Goal: Information Seeking & Learning: Learn about a topic

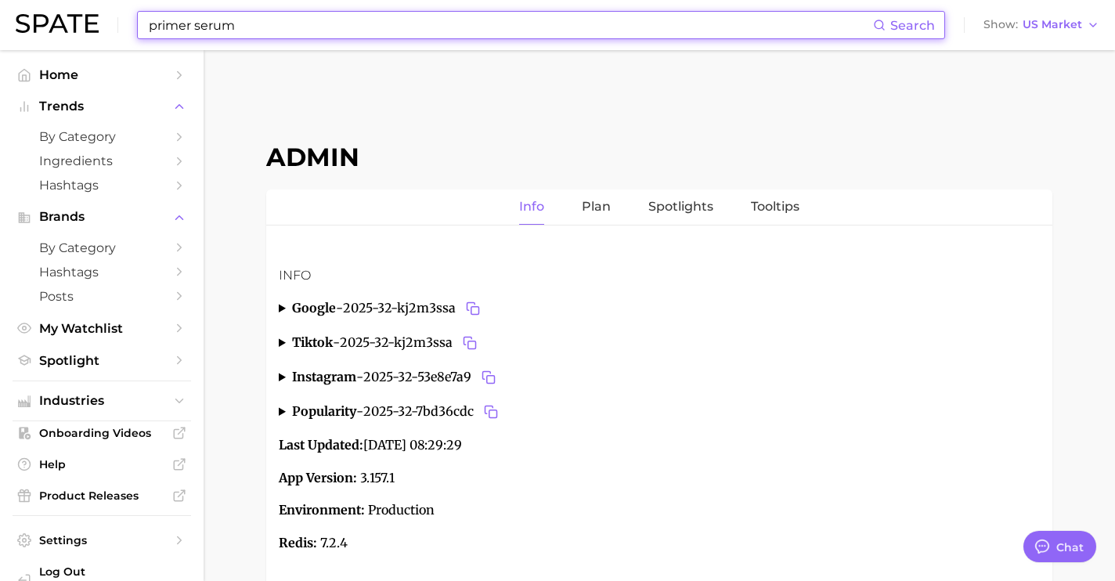
scroll to position [5885, 0]
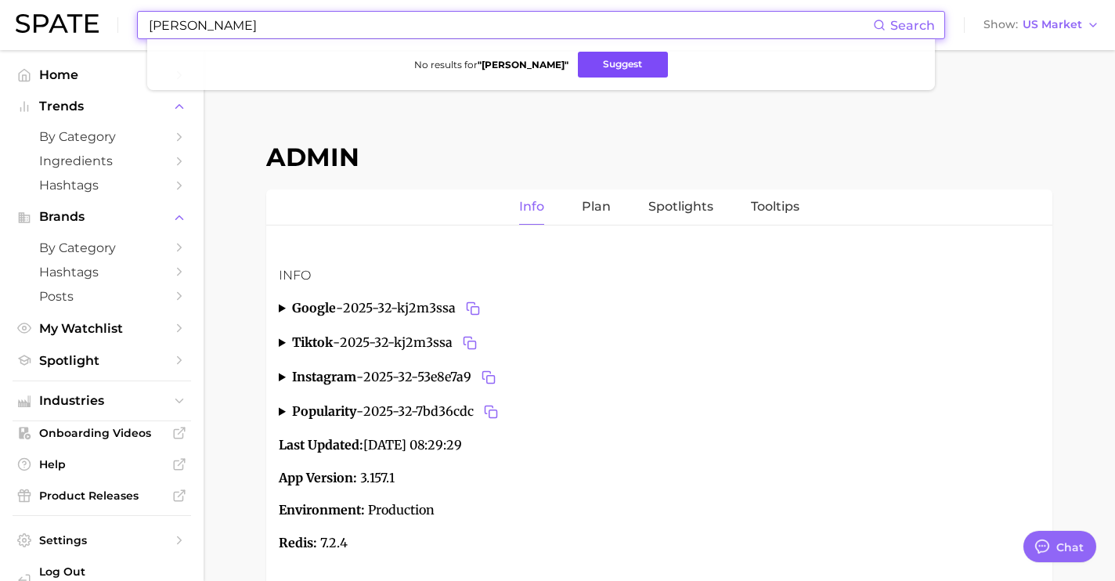
click at [608, 63] on button "Suggest" at bounding box center [623, 65] width 90 height 26
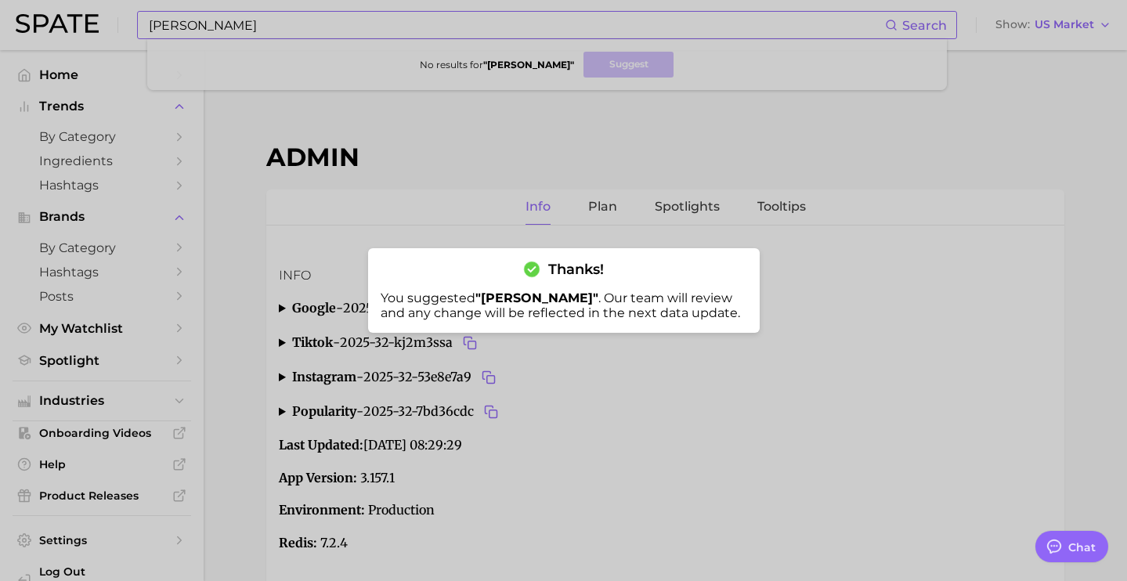
click at [339, 16] on div at bounding box center [563, 290] width 1127 height 581
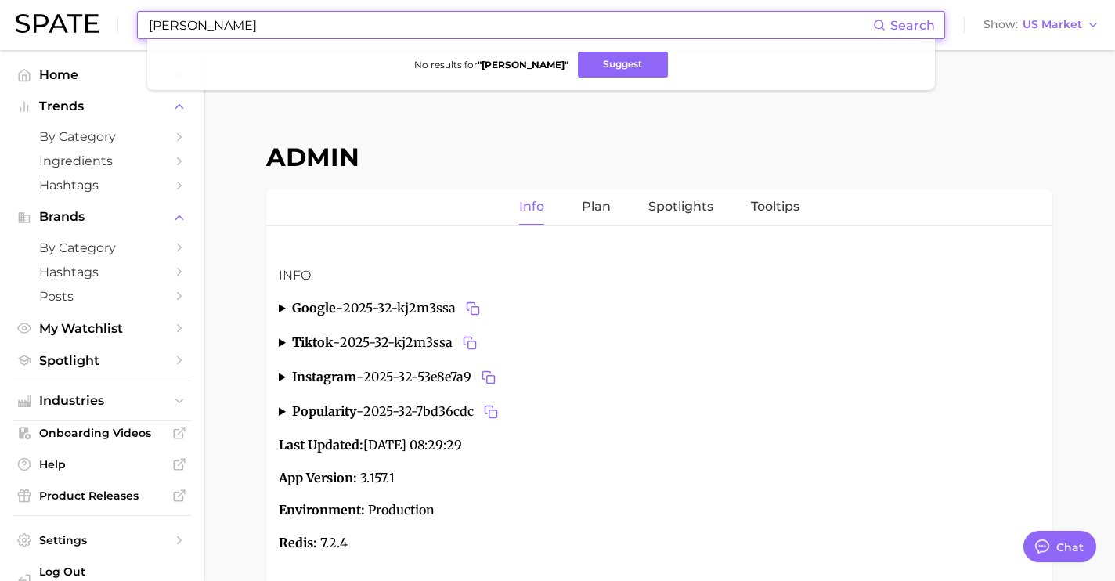
drag, startPoint x: 341, startPoint y: 20, endPoint x: 74, endPoint y: 17, distance: 266.2
click at [160, 21] on input "[PERSON_NAME]" at bounding box center [510, 25] width 726 height 27
type input "m"
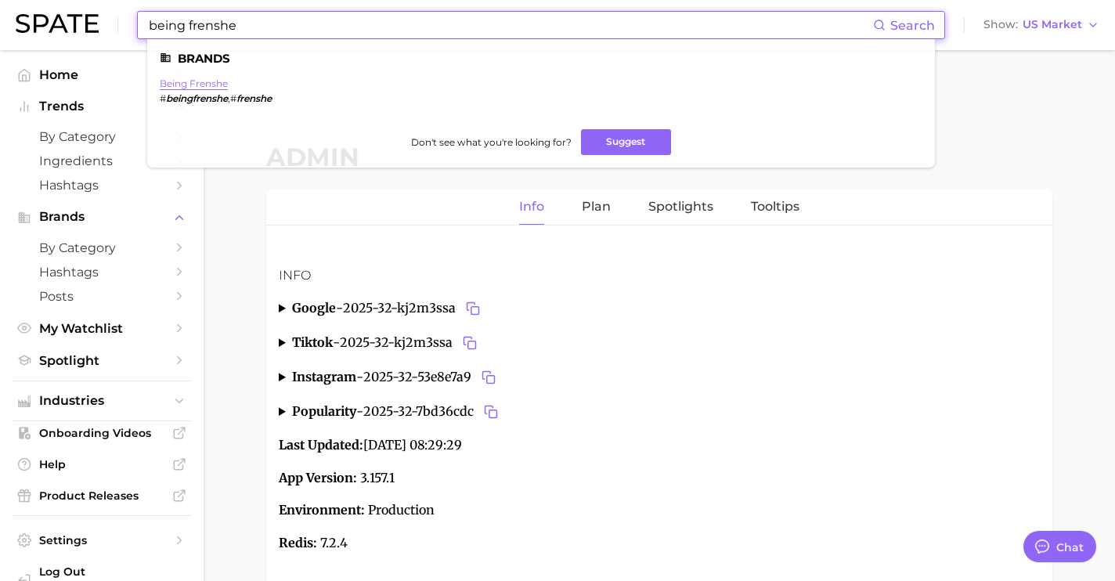
type input "being frenshe"
click at [199, 86] on link "being frenshe" at bounding box center [194, 84] width 68 height 12
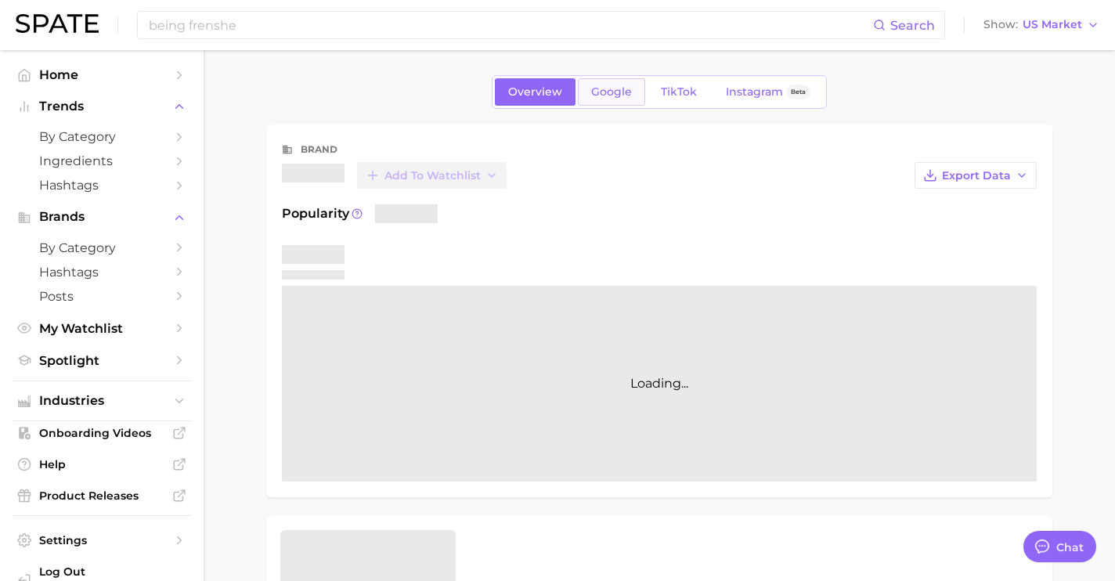
click at [631, 102] on link "Google" at bounding box center [611, 91] width 67 height 27
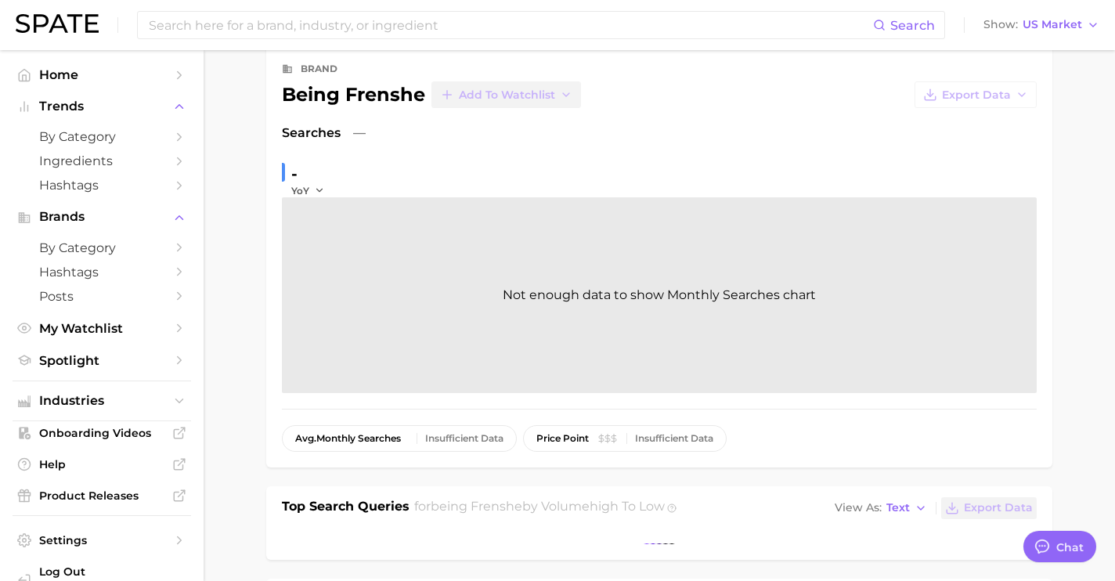
type textarea "x"
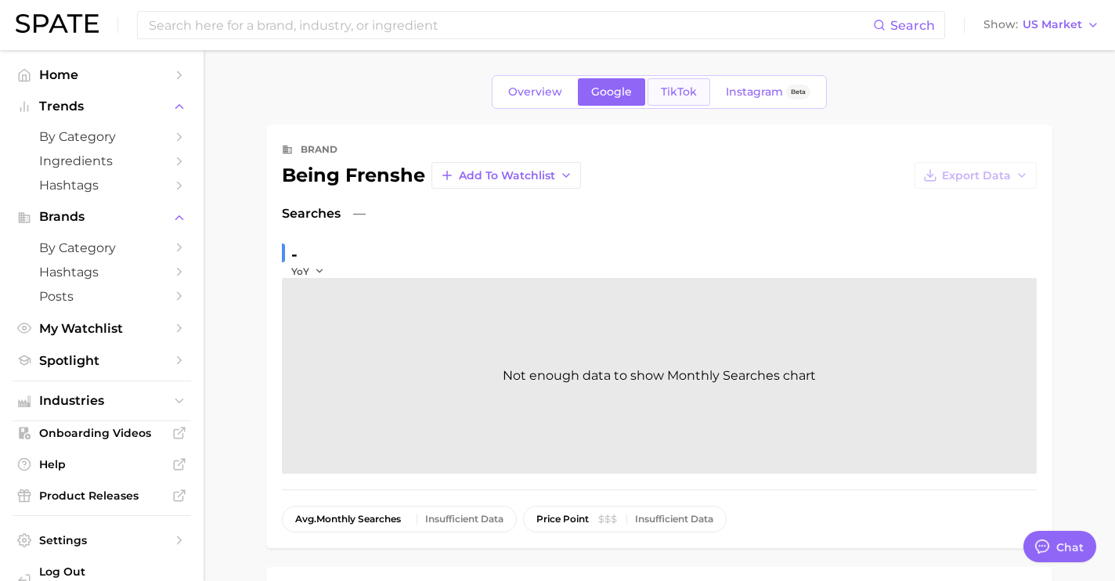
click at [670, 83] on link "TikTok" at bounding box center [678, 91] width 63 height 27
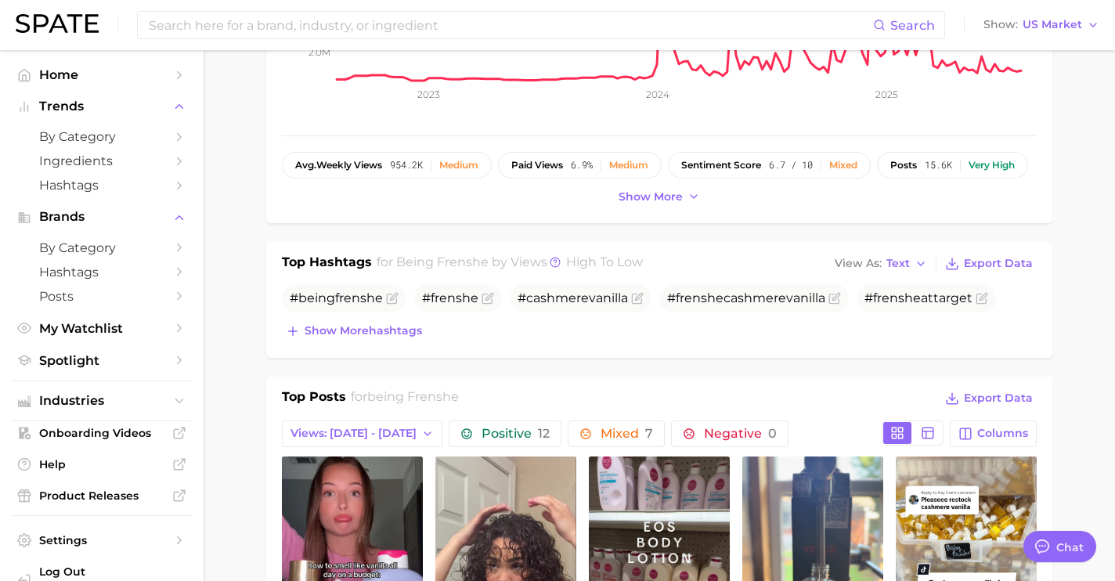
scroll to position [377, 0]
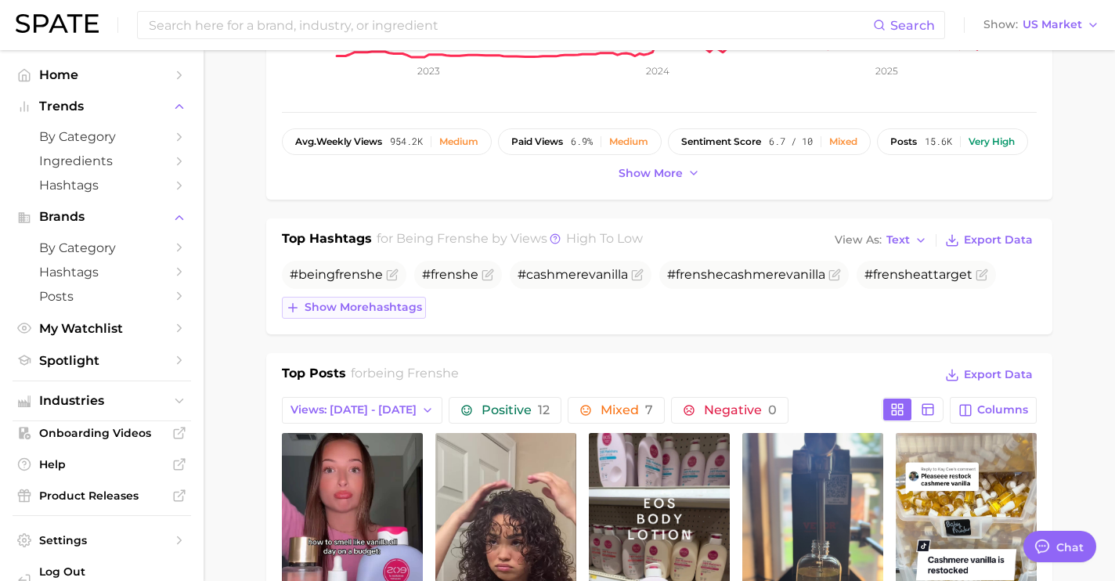
click at [381, 305] on span "Show more hashtags" at bounding box center [363, 307] width 117 height 13
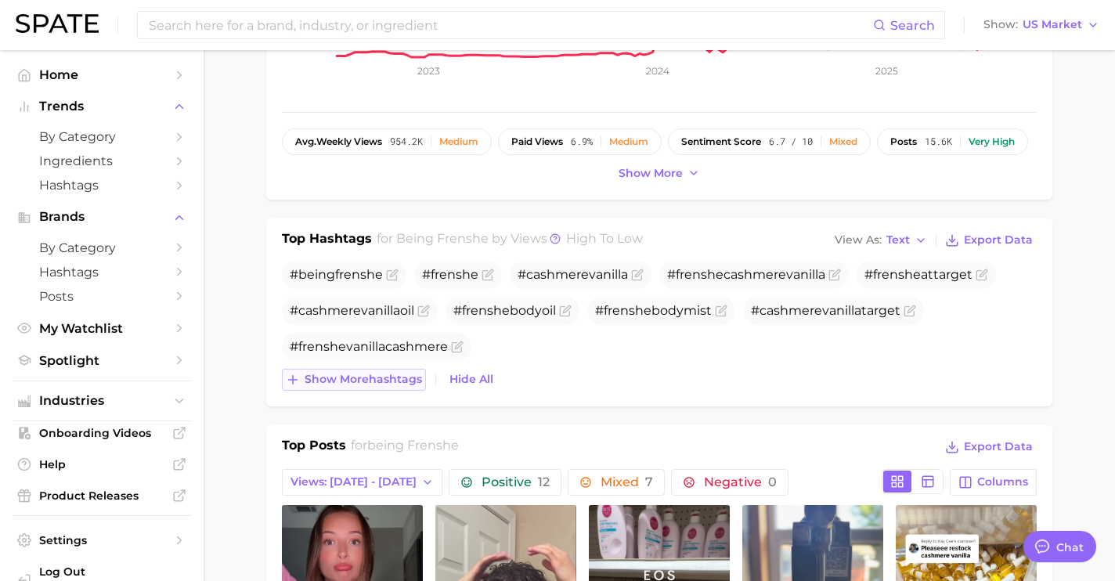
click at [381, 377] on span "Show more hashtags" at bounding box center [363, 379] width 117 height 13
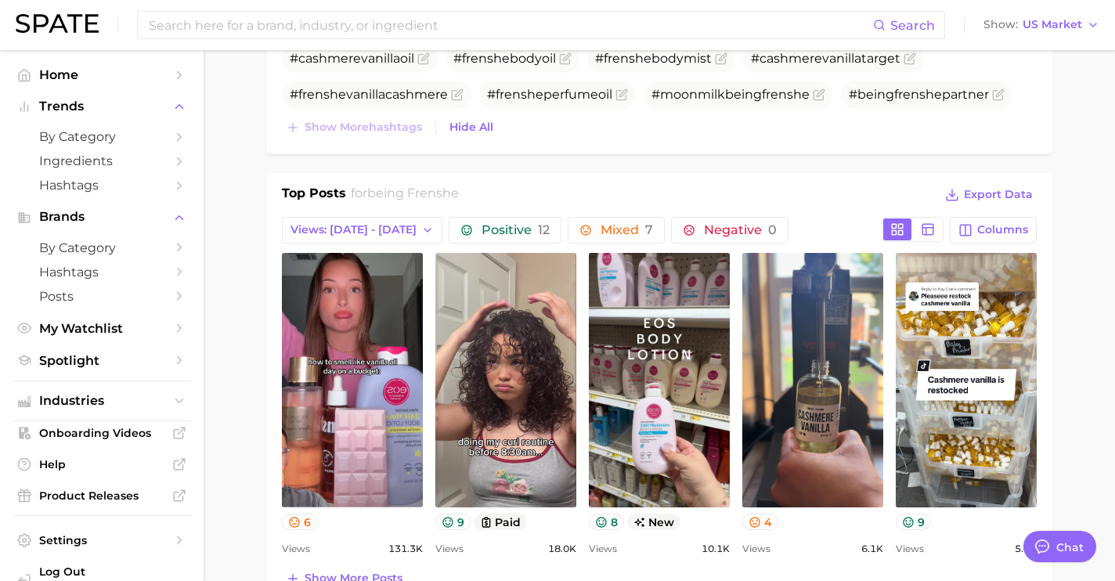
scroll to position [633, 0]
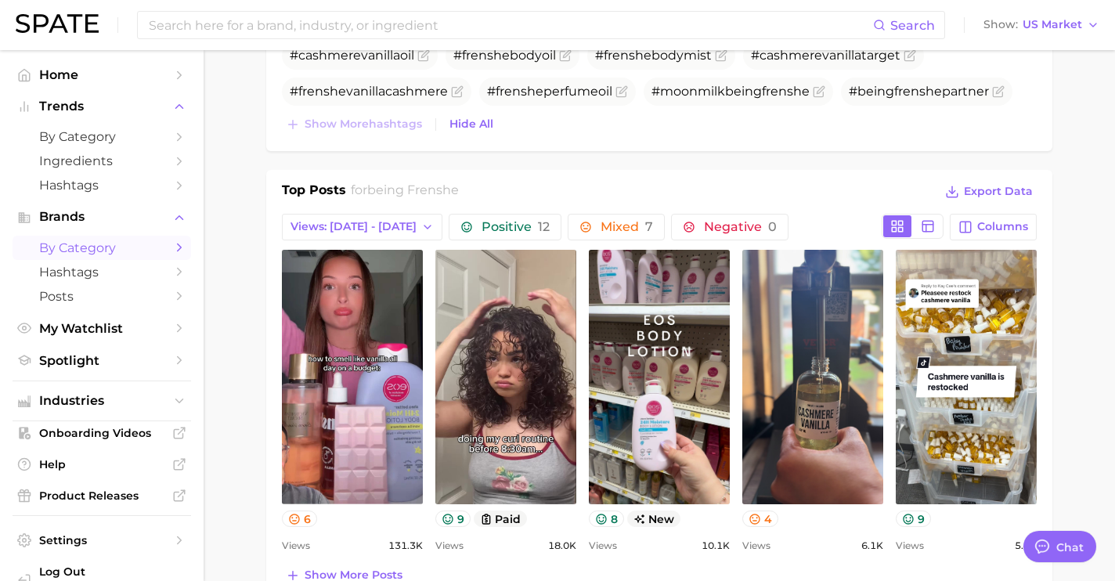
click at [78, 246] on span "by Category" at bounding box center [101, 247] width 125 height 15
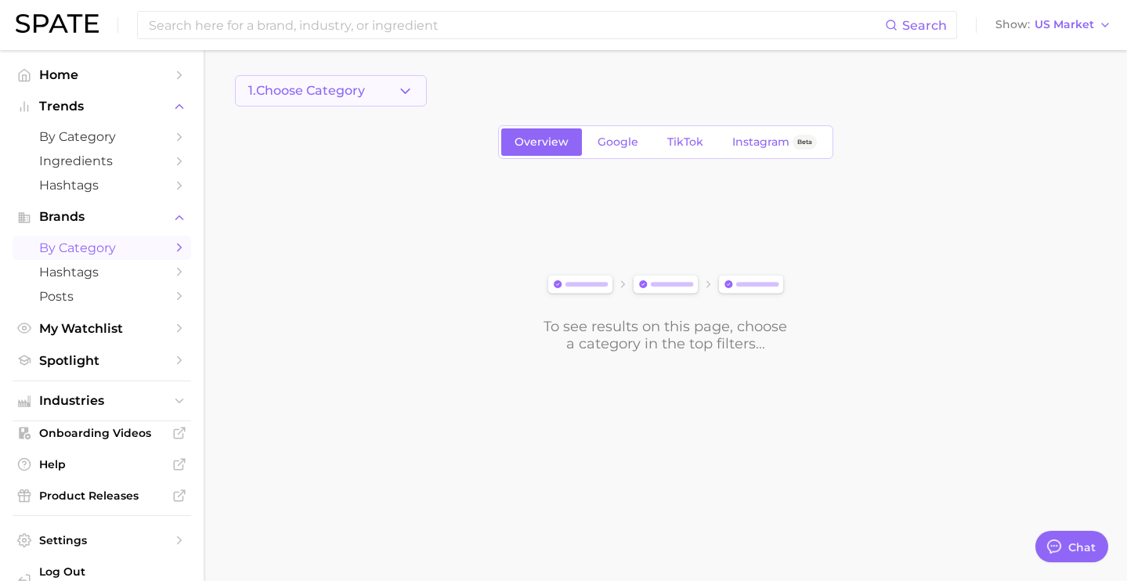
click at [374, 94] on button "1. Choose Category" at bounding box center [331, 90] width 192 height 31
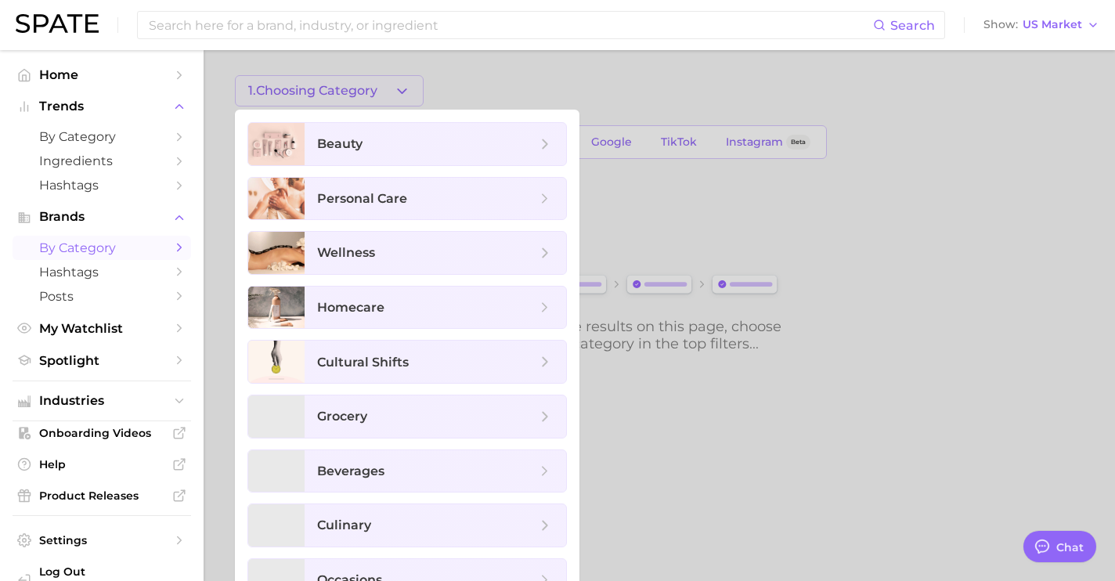
click at [610, 135] on div at bounding box center [557, 290] width 1115 height 581
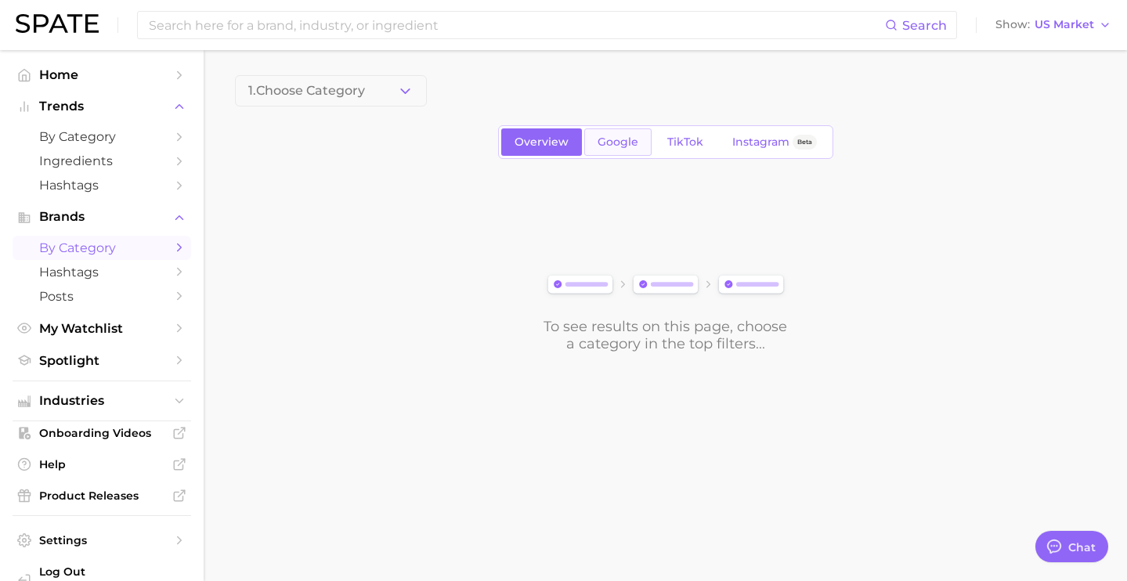
click at [609, 140] on span "Google" at bounding box center [617, 141] width 41 height 13
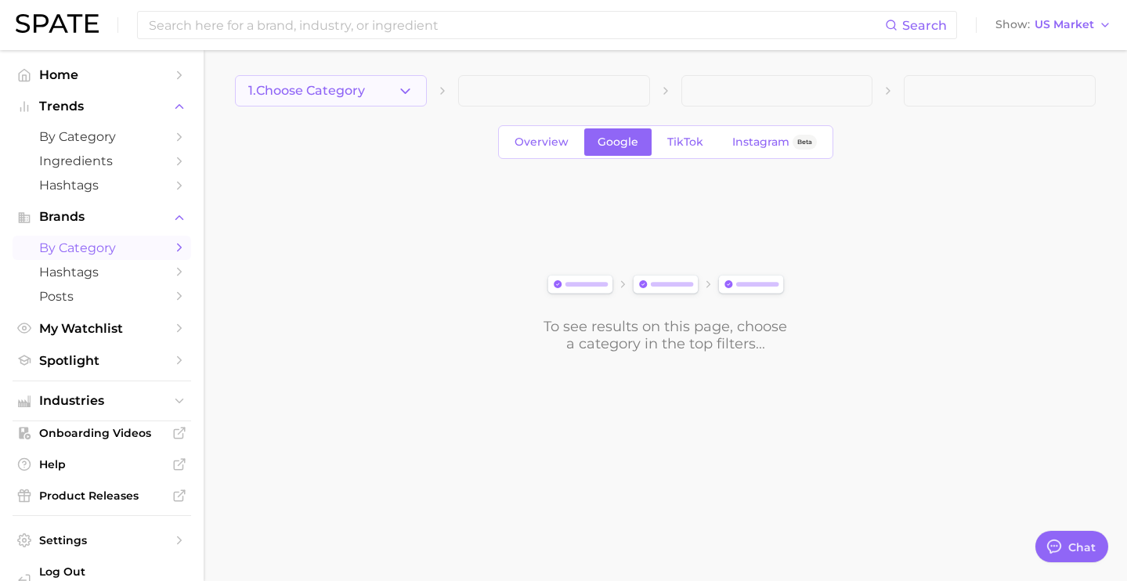
click at [363, 95] on span "1. Choose Category" at bounding box center [306, 91] width 117 height 14
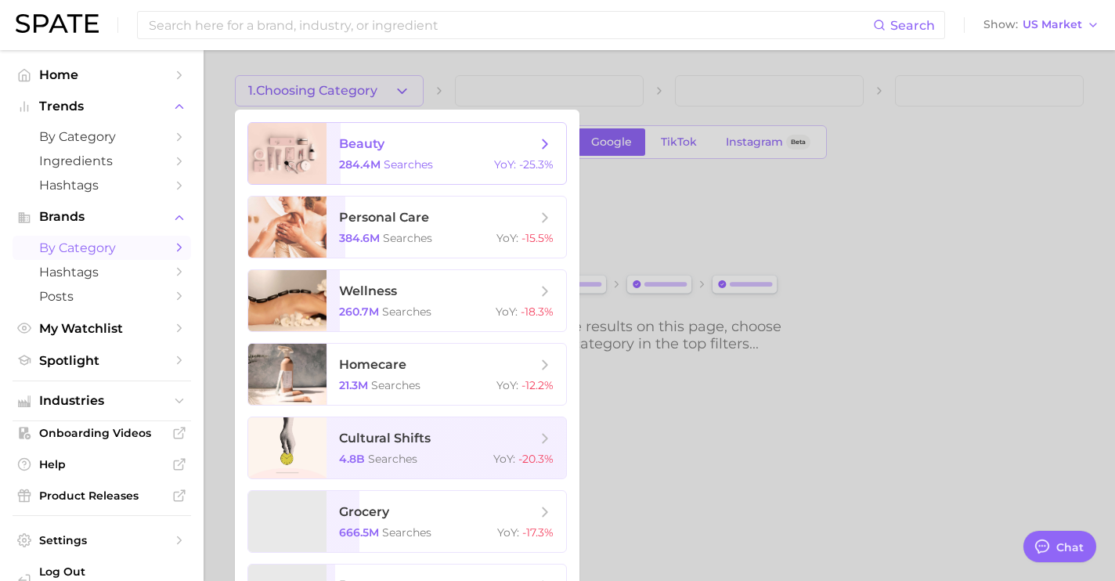
click at [372, 157] on span "beauty 284.4m searches YoY : -25.3%" at bounding box center [446, 153] width 240 height 61
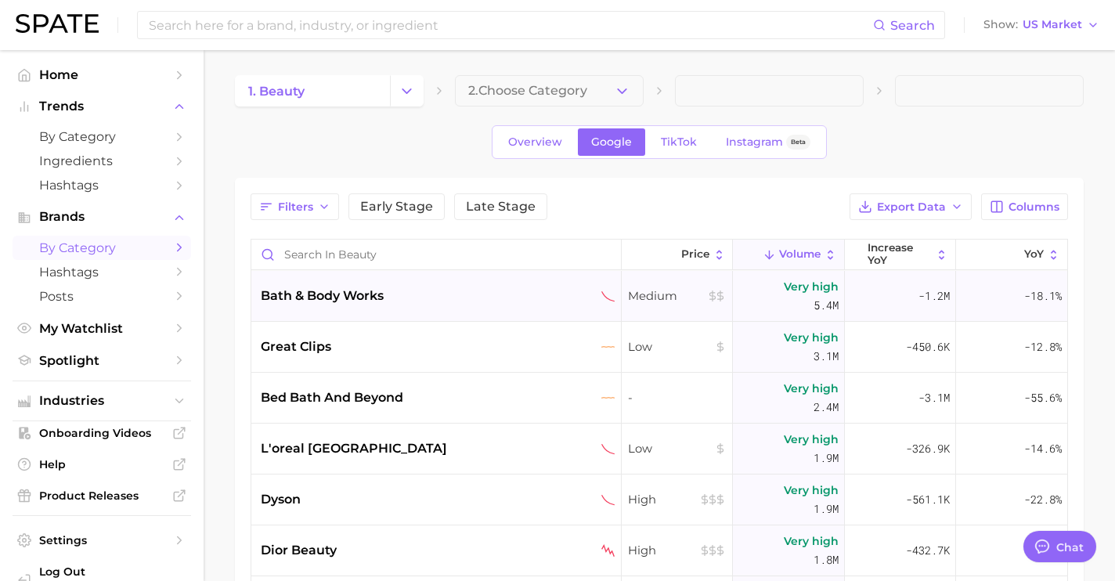
click at [471, 306] on div "bath & body works" at bounding box center [436, 296] width 370 height 51
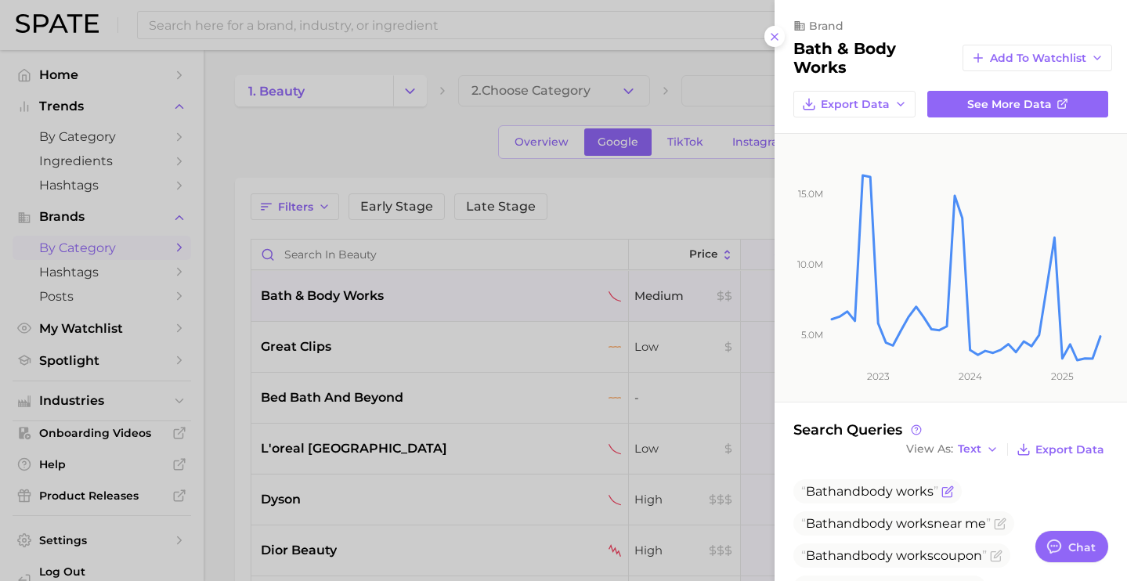
click at [950, 492] on icon "Flag as miscategorized or irrelevant" at bounding box center [947, 491] width 13 height 13
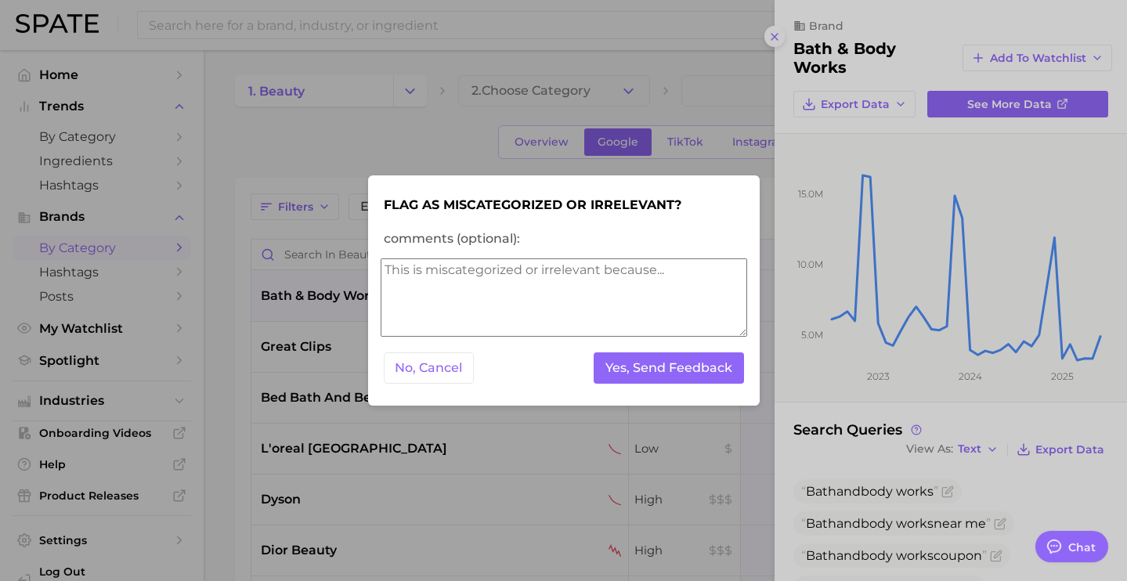
click at [631, 307] on textarea "comments (optional):" at bounding box center [563, 297] width 366 height 78
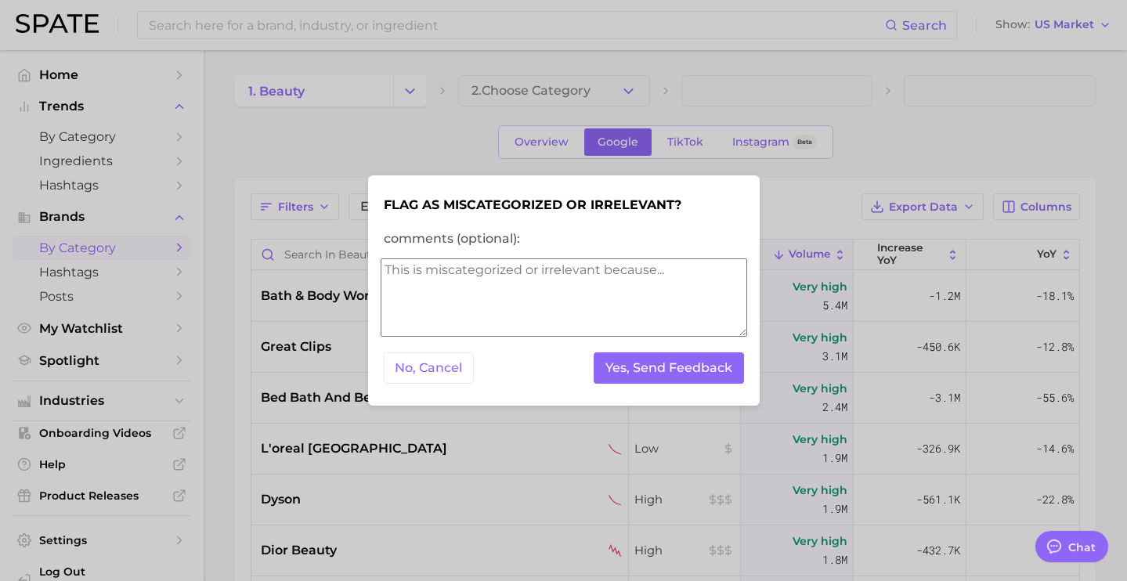
click at [631, 307] on textarea "comments (optional):" at bounding box center [563, 297] width 366 height 78
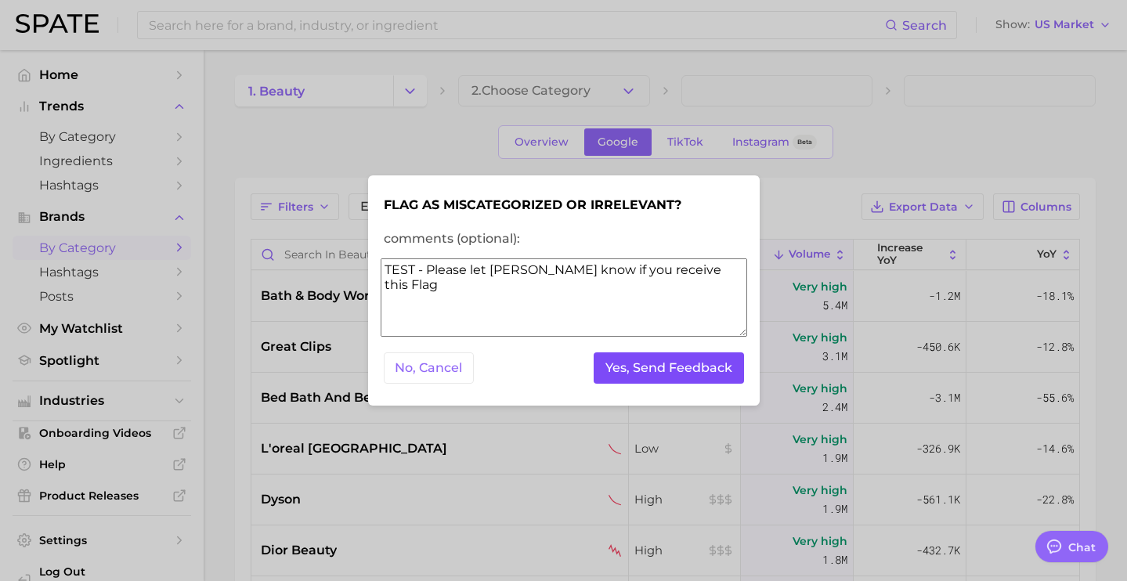
type textarea "TEST - Please let [PERSON_NAME] know if you receive this Flag"
click at [688, 362] on button "Yes, Send Feedback" at bounding box center [668, 368] width 150 height 32
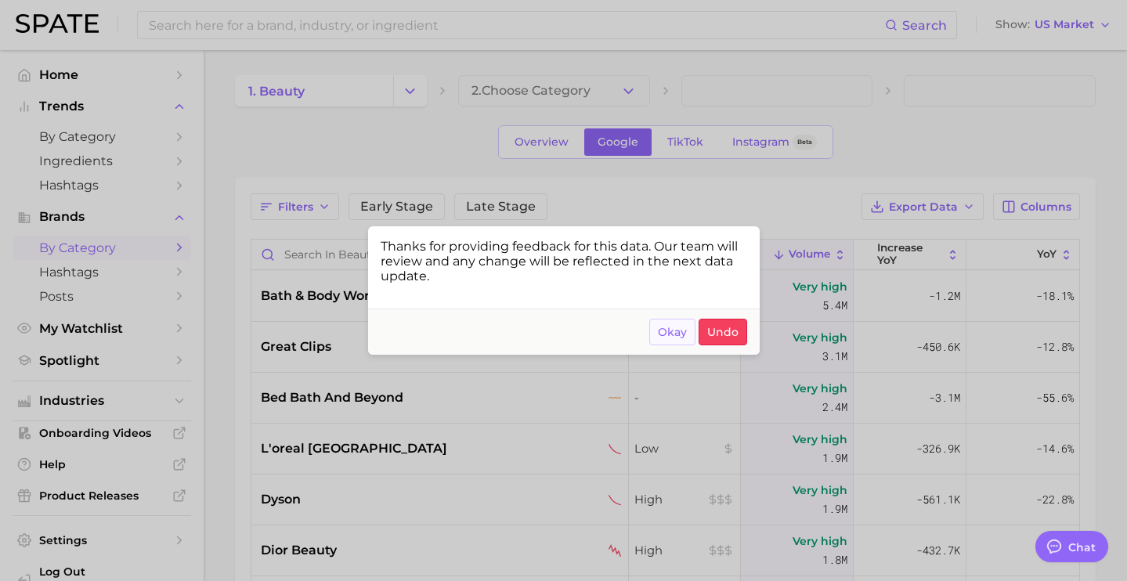
click at [669, 331] on span "Okay" at bounding box center [672, 332] width 29 height 13
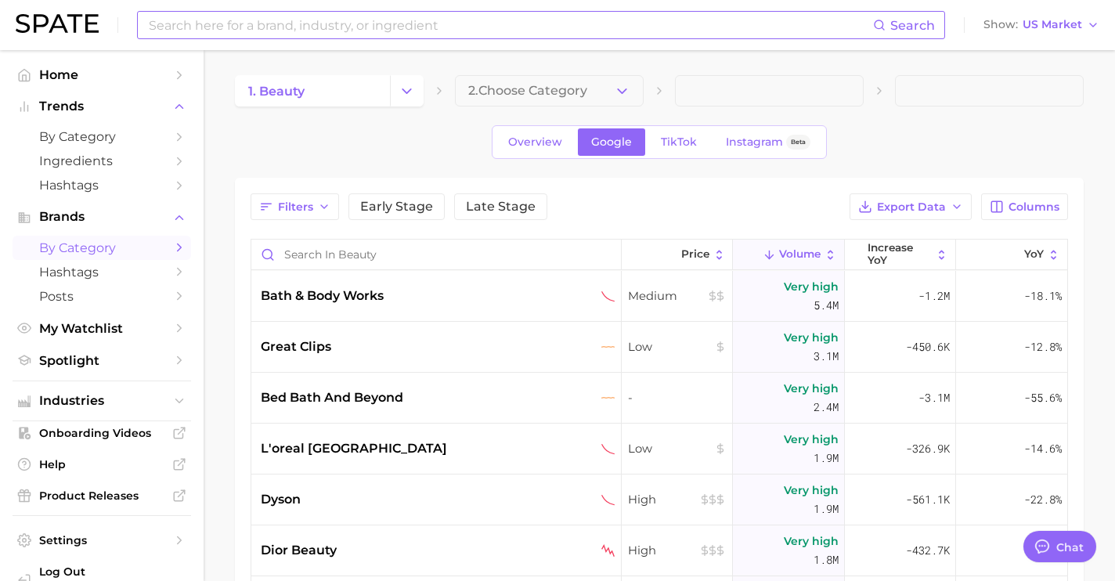
click at [290, 26] on input at bounding box center [510, 25] width 726 height 27
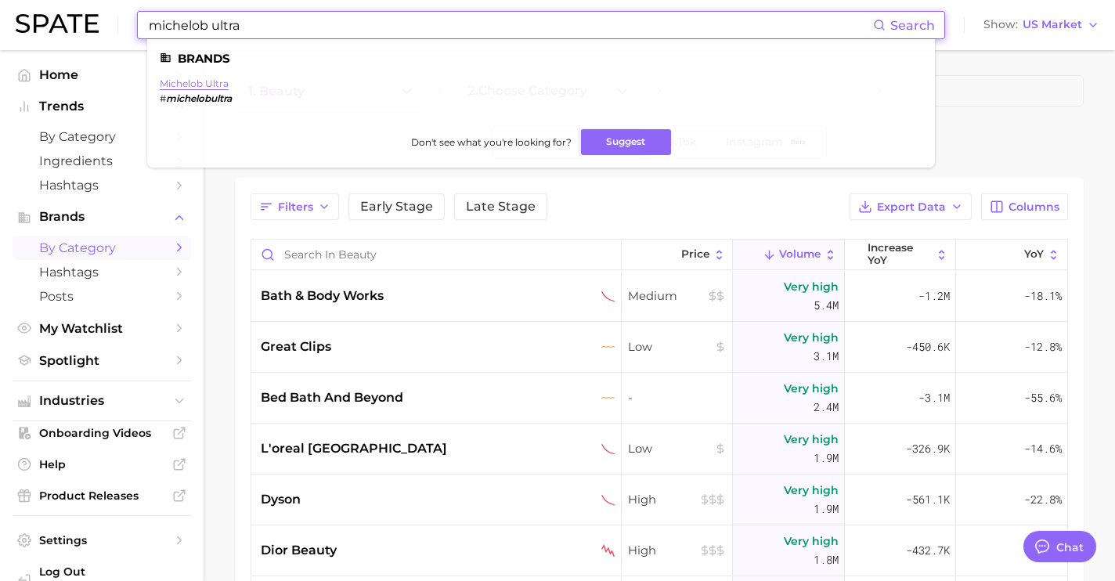
type input "michelob ultra"
click at [188, 83] on link "michelob ultra" at bounding box center [194, 84] width 69 height 12
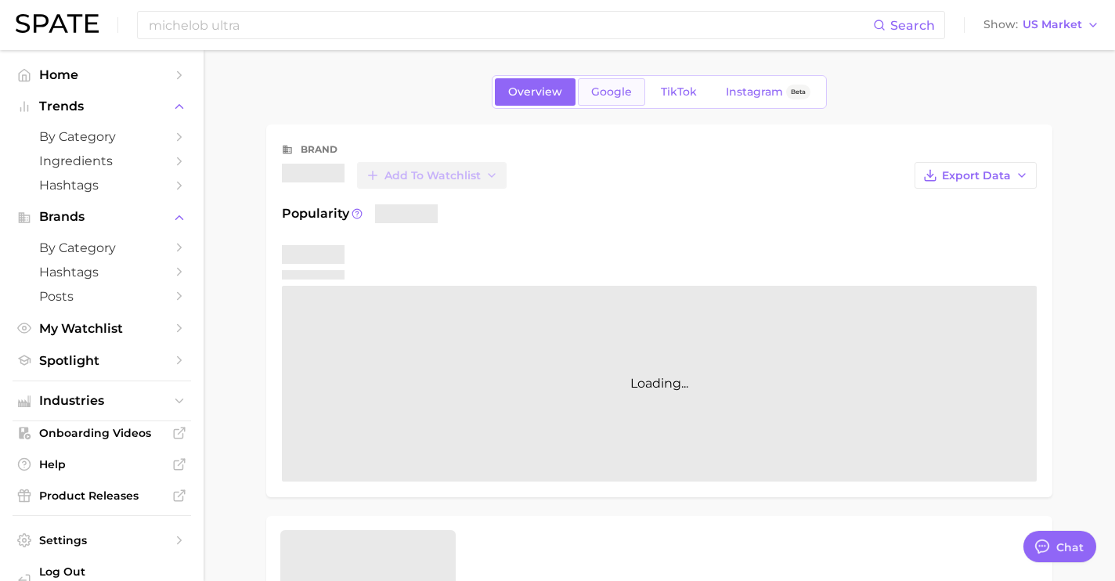
click at [610, 95] on span "Google" at bounding box center [611, 91] width 41 height 13
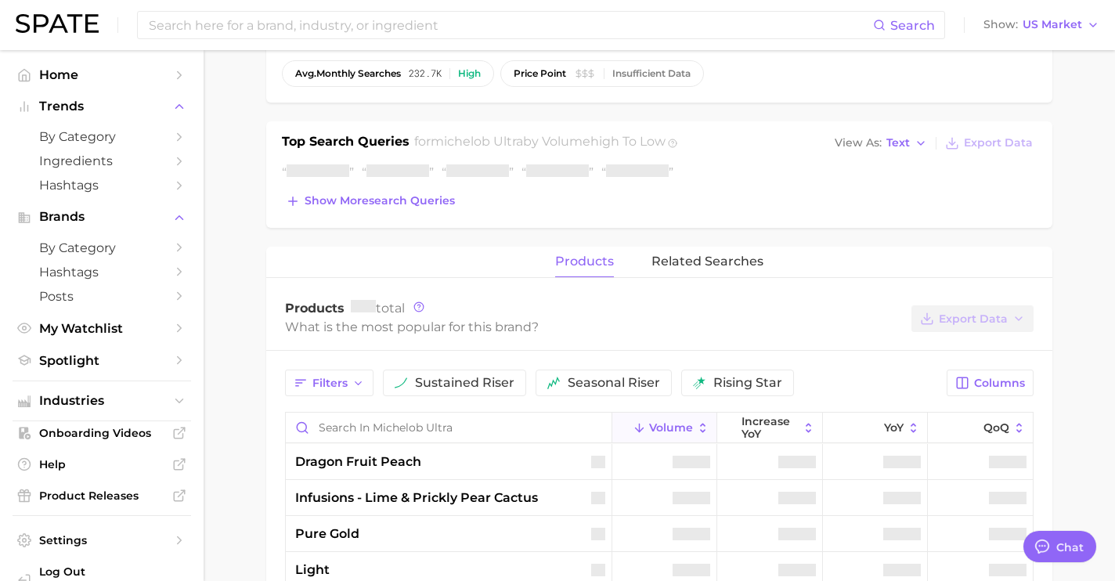
scroll to position [496, 0]
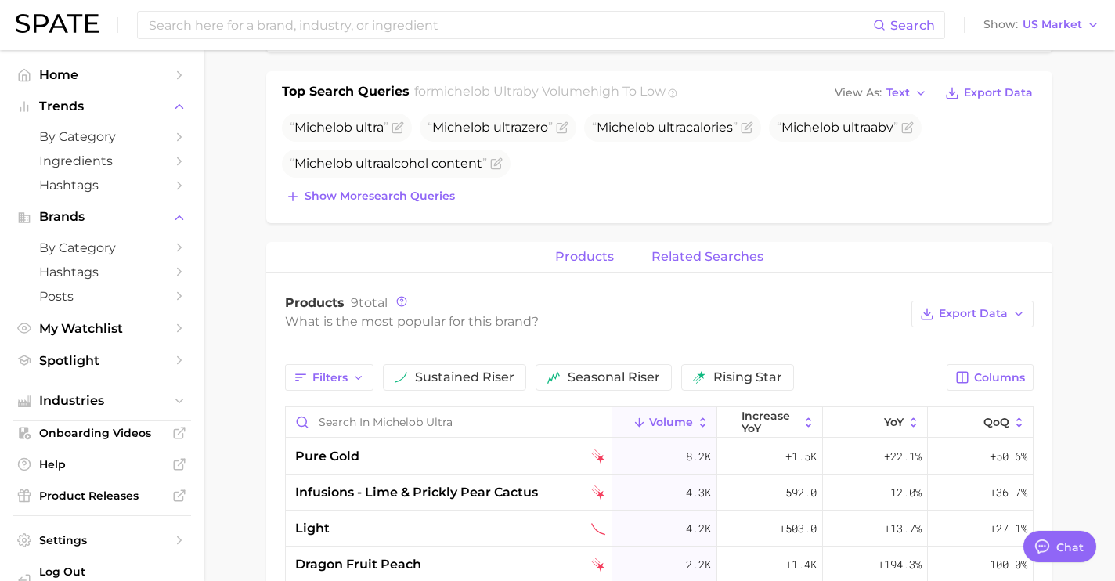
click at [694, 267] on button "related searches" at bounding box center [707, 257] width 112 height 31
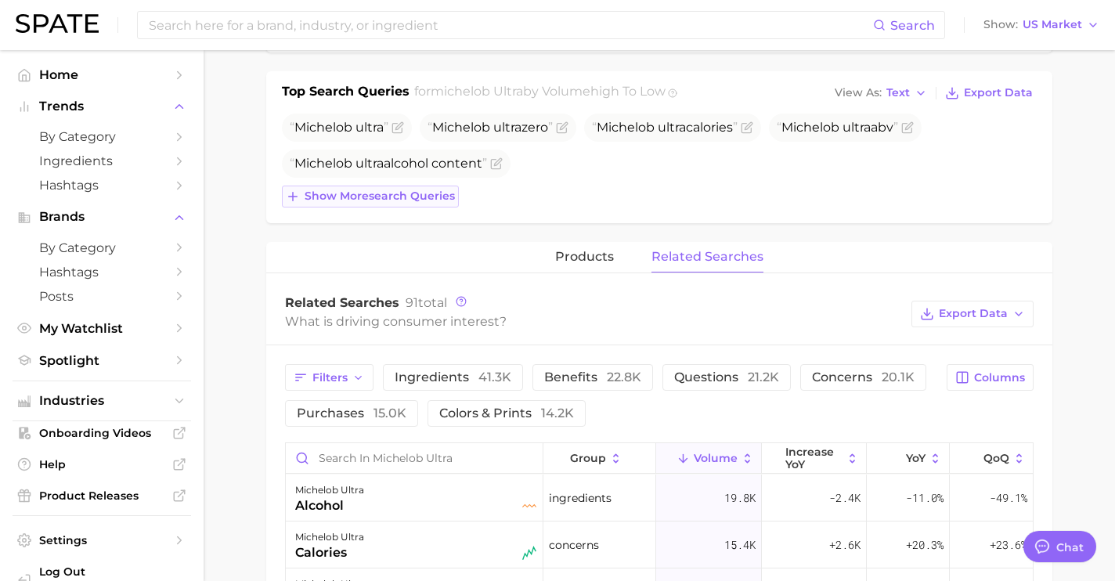
click at [398, 199] on span "Show more search queries" at bounding box center [380, 195] width 150 height 13
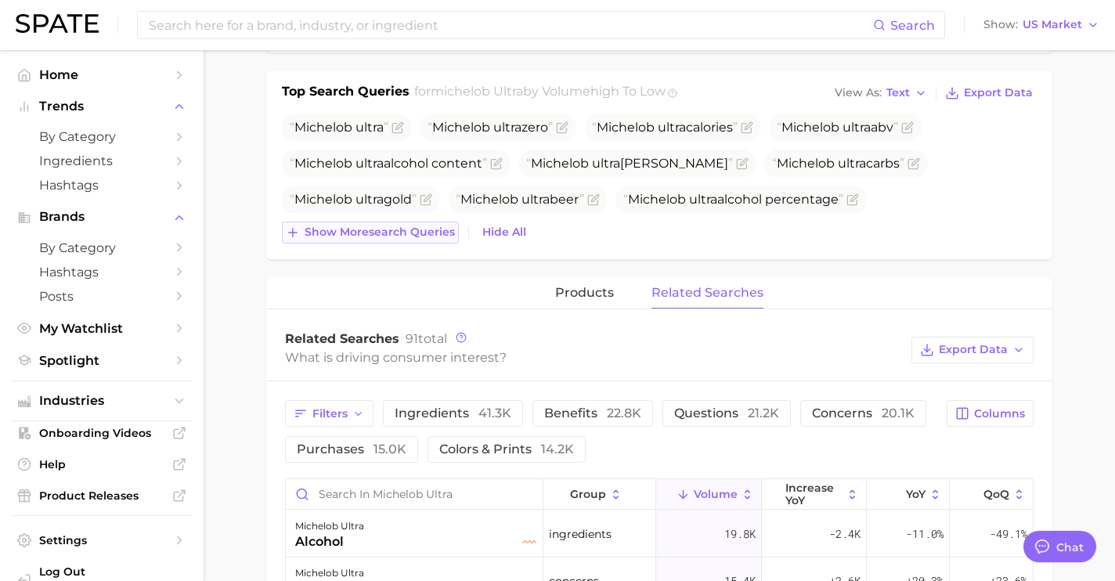
click at [414, 240] on button "Show more search queries" at bounding box center [370, 233] width 177 height 22
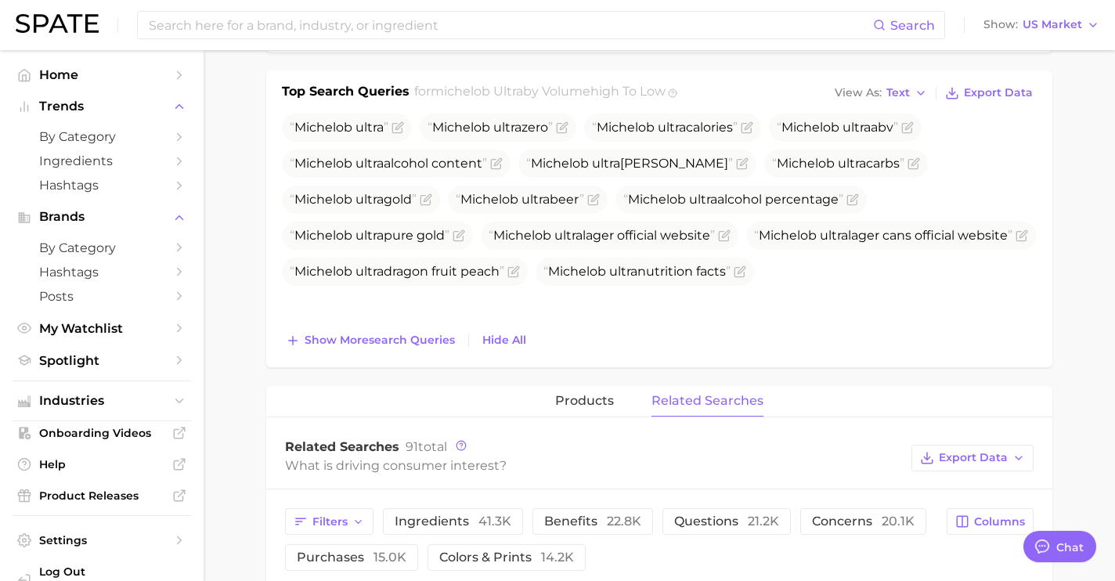
click at [432, 328] on div "Michelob ultra Michelob ultra zero Michelob ultra calories Michelob ultra abv M…" at bounding box center [659, 233] width 755 height 238
click at [435, 335] on span "Show more search queries" at bounding box center [380, 340] width 150 height 13
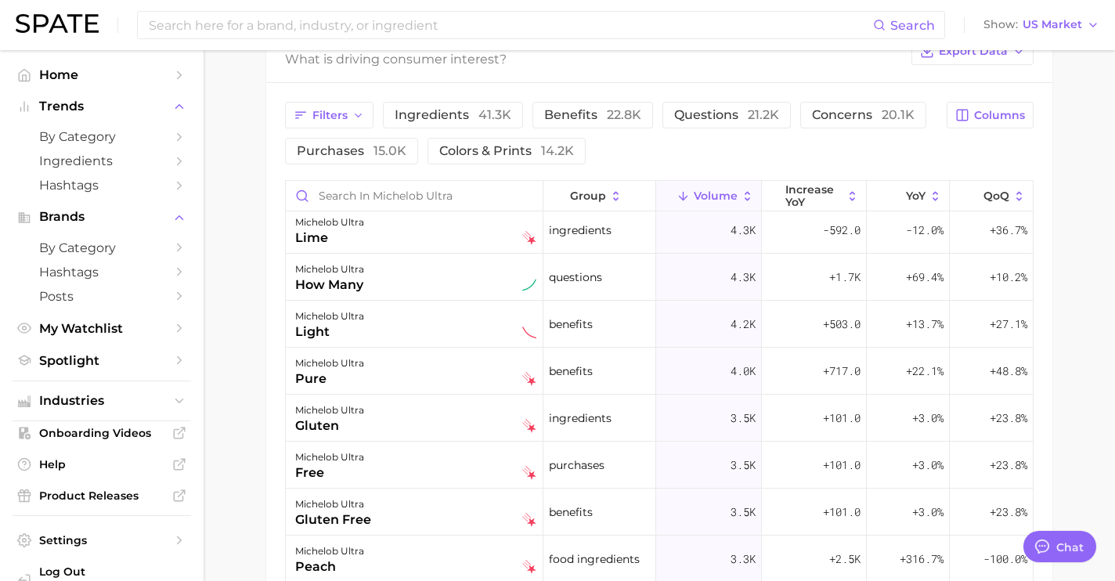
scroll to position [726, 0]
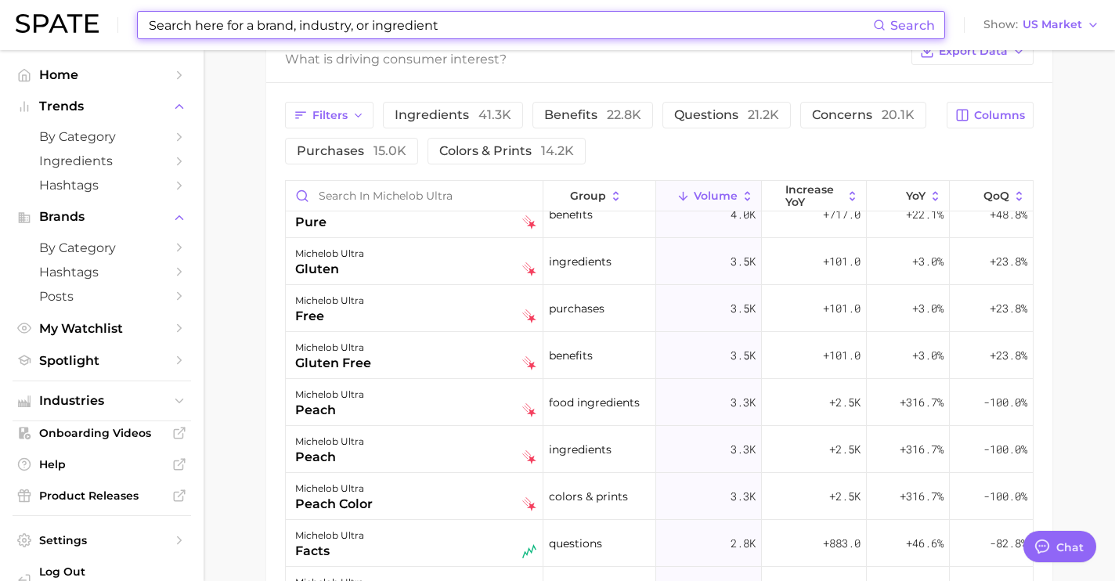
click at [373, 25] on input at bounding box center [510, 25] width 726 height 27
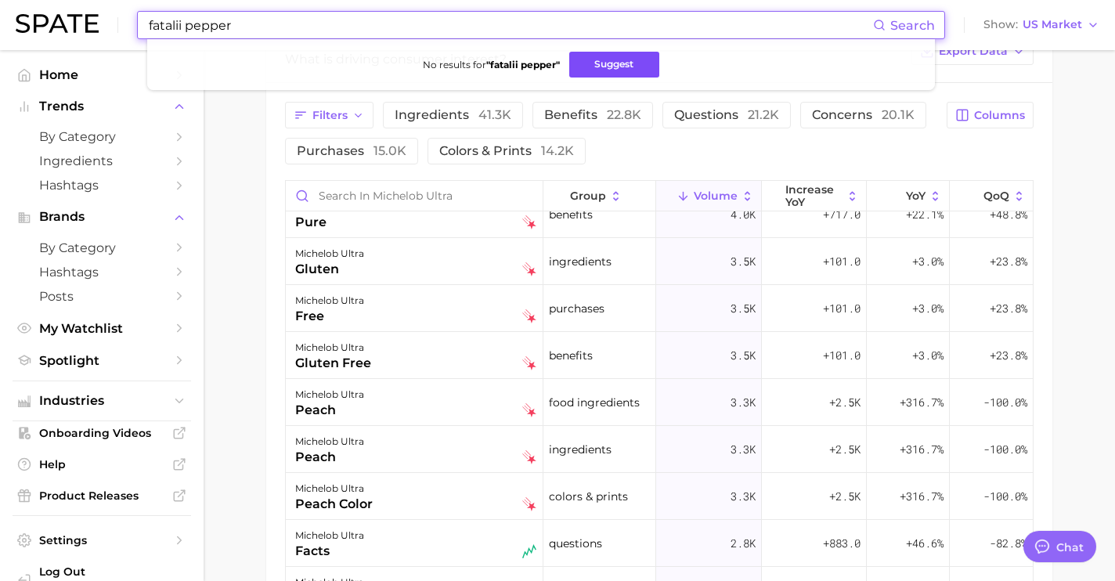
click at [619, 68] on button "Suggest" at bounding box center [614, 65] width 90 height 26
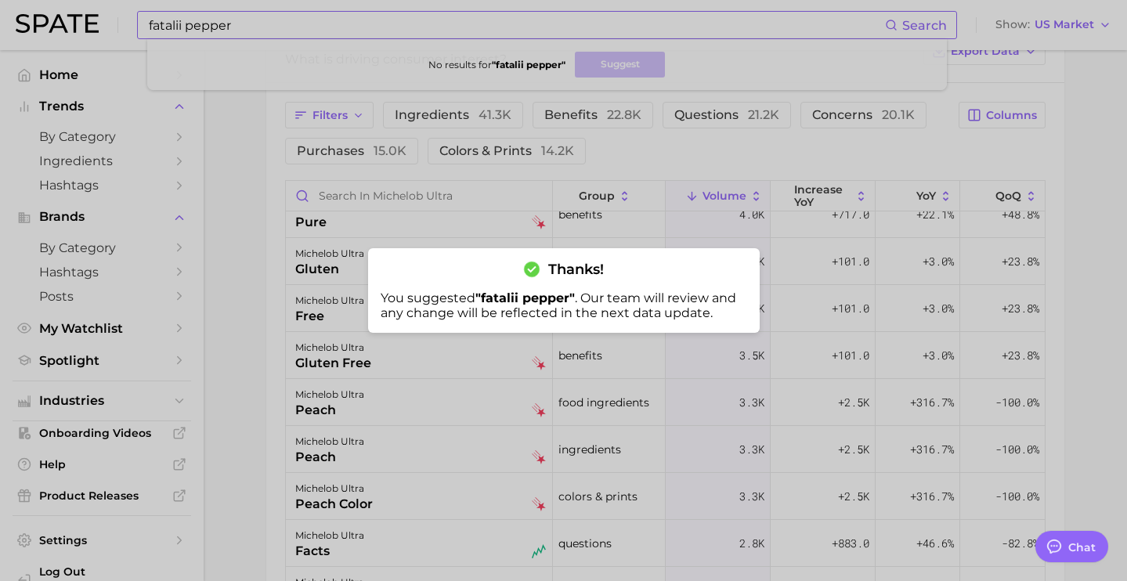
drag, startPoint x: 528, startPoint y: 14, endPoint x: 511, endPoint y: 23, distance: 19.3
click at [528, 14] on div at bounding box center [563, 290] width 1127 height 581
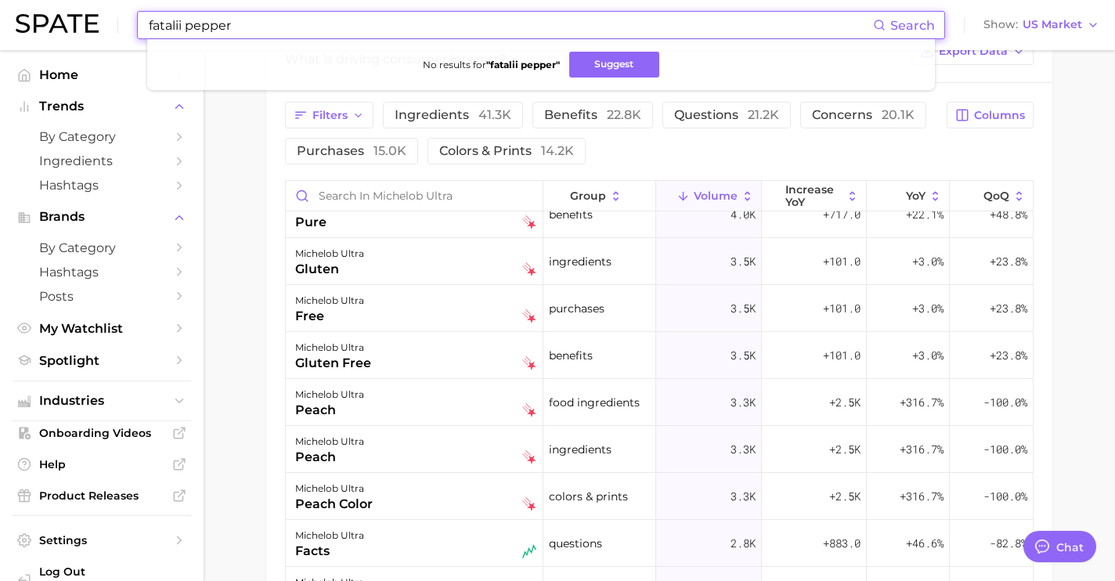
drag, startPoint x: 510, startPoint y: 23, endPoint x: -1, endPoint y: 12, distance: 511.4
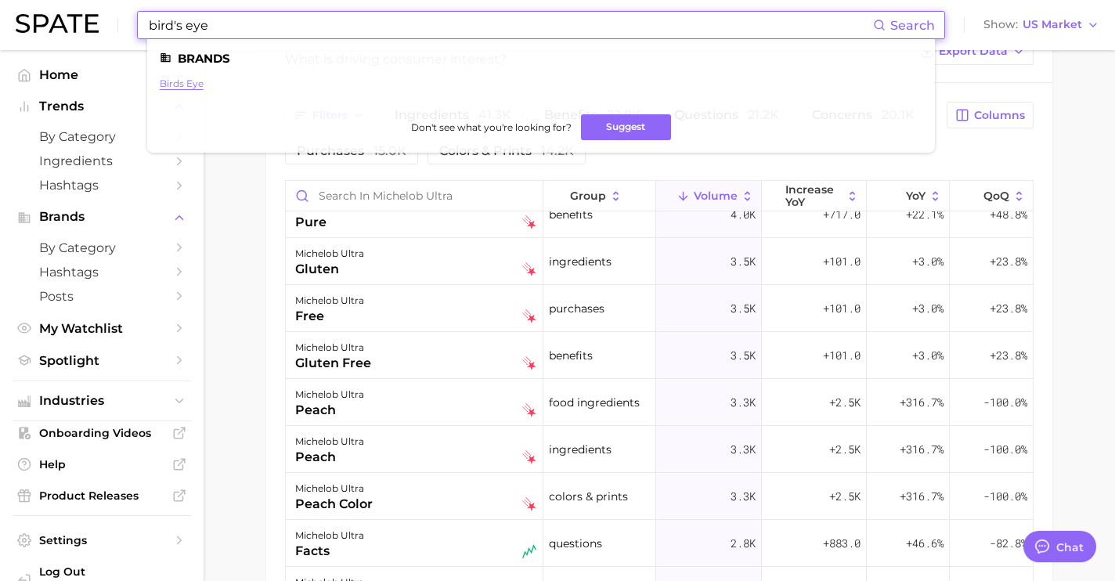
type input "bird's eye"
click at [182, 85] on link "birds eye" at bounding box center [182, 84] width 44 height 12
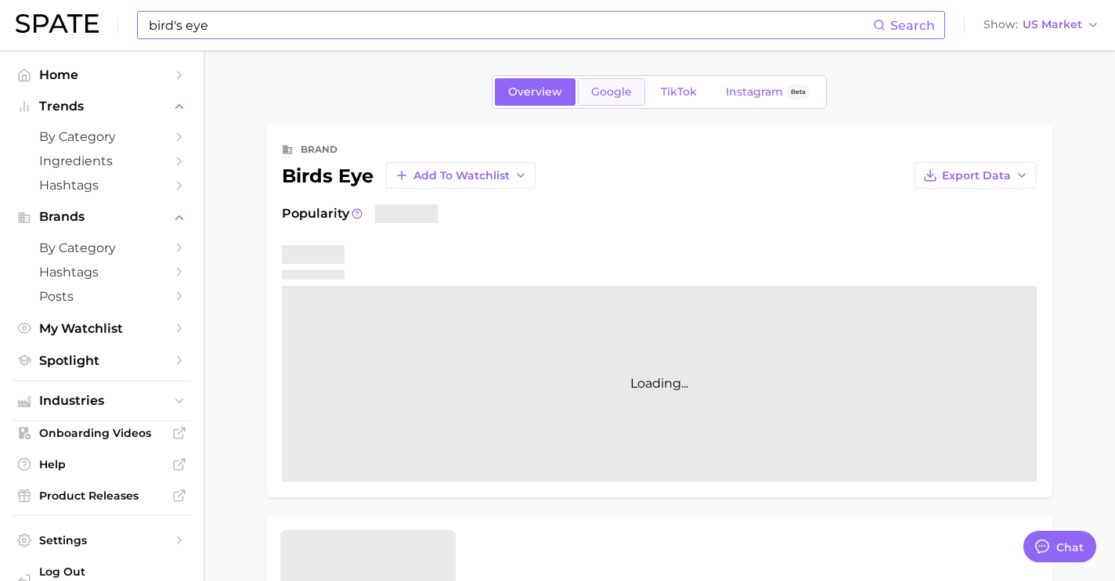
click at [600, 102] on link "Google" at bounding box center [611, 91] width 67 height 27
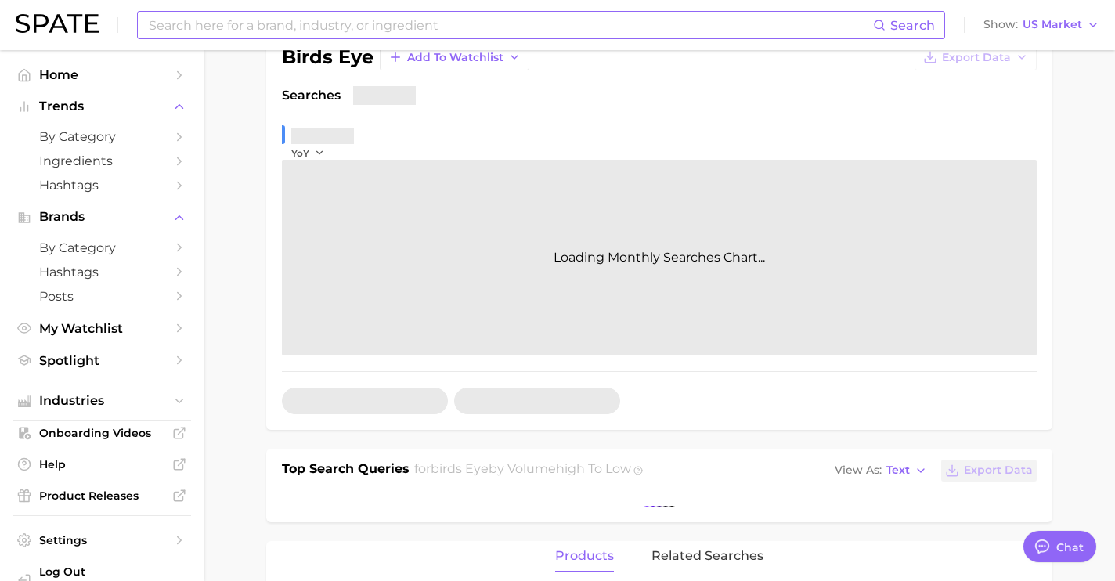
scroll to position [323, 0]
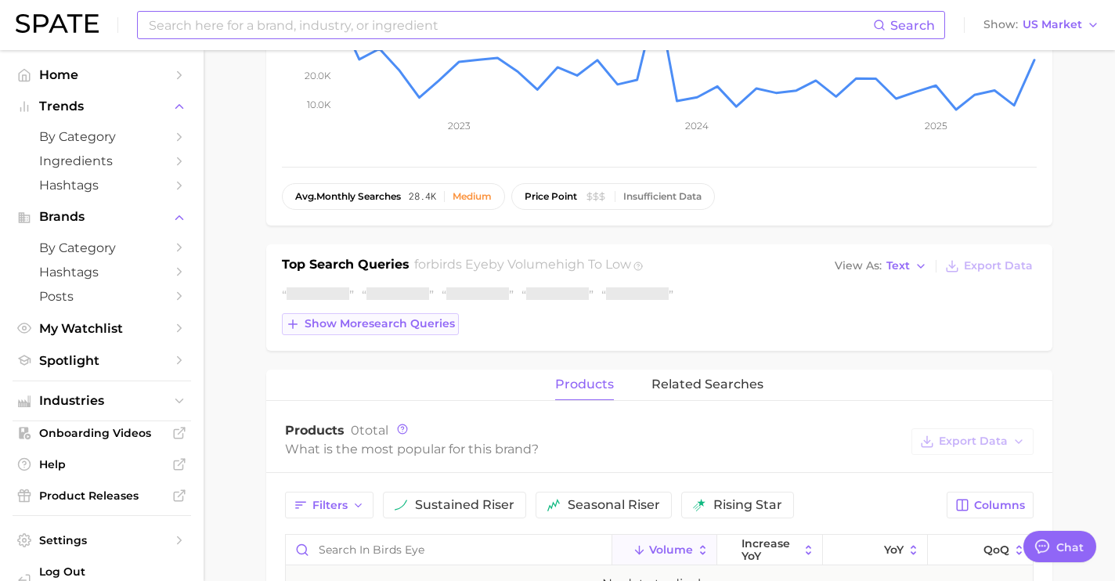
click at [424, 320] on span "Show more search queries" at bounding box center [380, 323] width 150 height 13
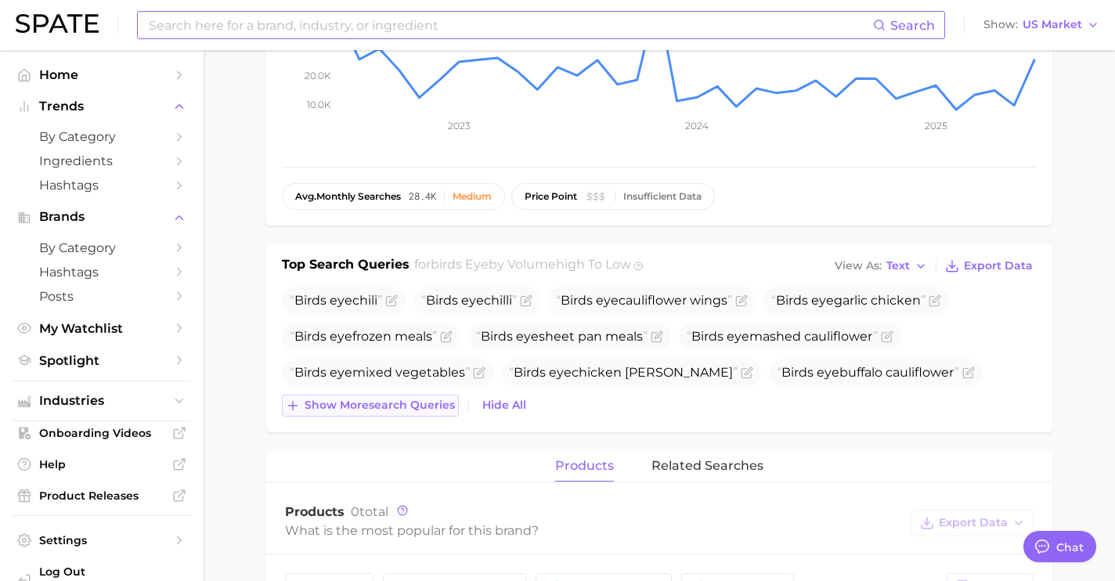
click at [431, 402] on span "Show more search queries" at bounding box center [380, 405] width 150 height 13
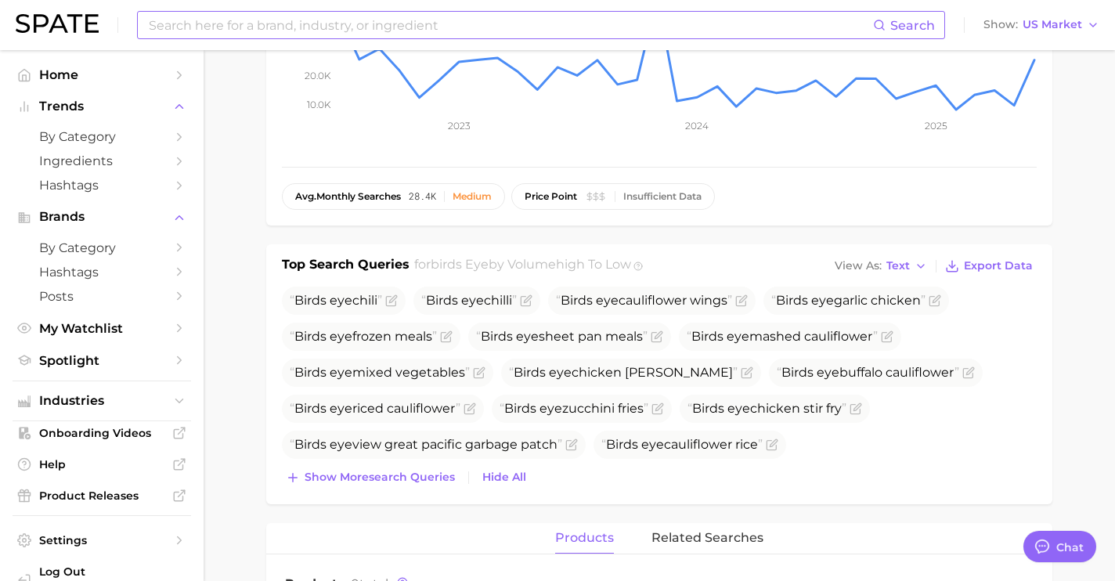
click at [439, 463] on div "Birds eye chili Birds eye chilli Birds eye cauliflower wings Birds eye garlic c…" at bounding box center [659, 388] width 755 height 202
click at [438, 474] on span "Show more search queries" at bounding box center [380, 477] width 150 height 13
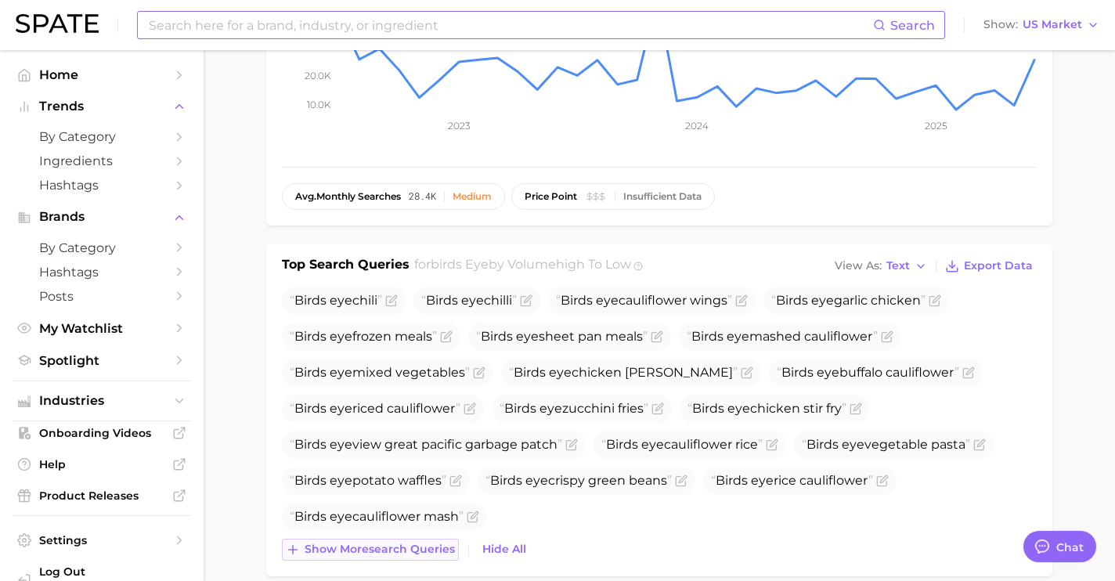
click at [420, 548] on span "Show more search queries" at bounding box center [380, 549] width 150 height 13
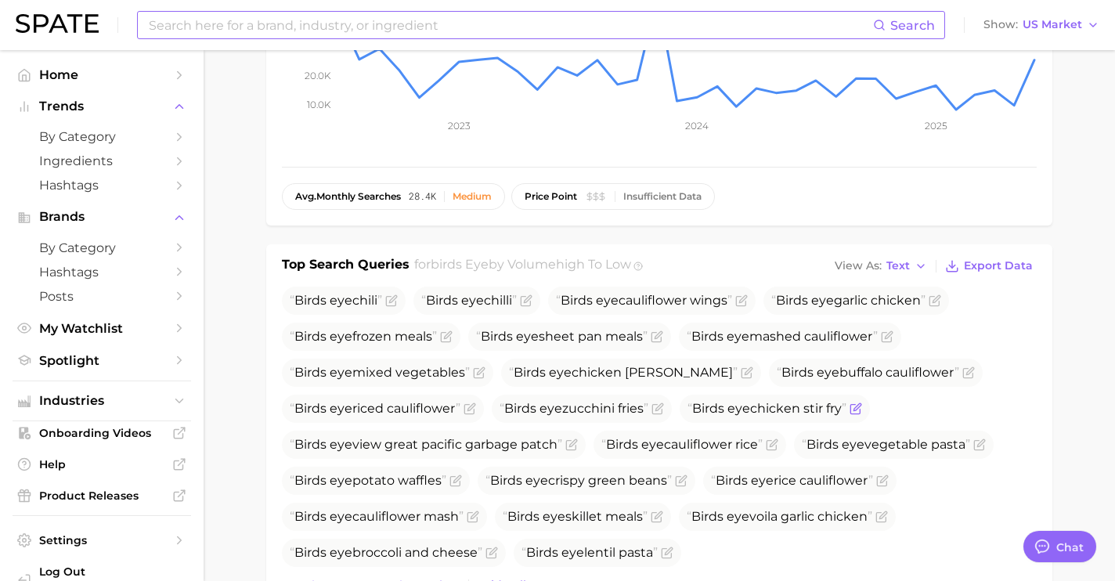
drag, startPoint x: 849, startPoint y: 404, endPoint x: 690, endPoint y: 403, distance: 158.9
click at [690, 403] on span "Birds eye chicken stir fry" at bounding box center [775, 409] width 190 height 28
copy span "Birds eye chicken stir fry"
click at [396, 300] on icon "Flag as miscategorized or irrelevant" at bounding box center [392, 298] width 7 height 7
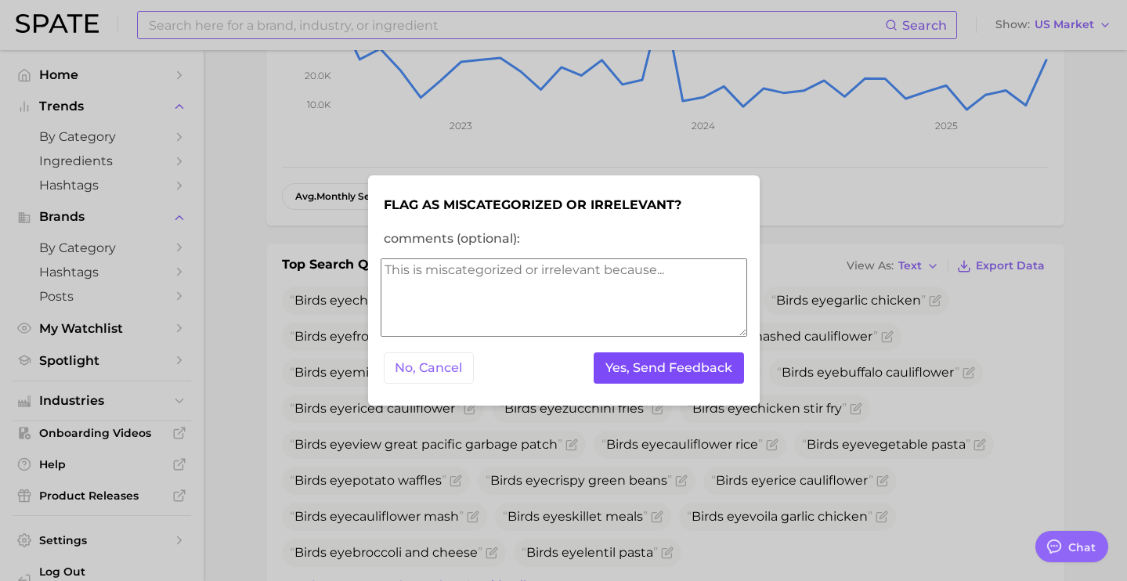
click at [644, 363] on button "Yes, Send Feedback" at bounding box center [668, 368] width 150 height 32
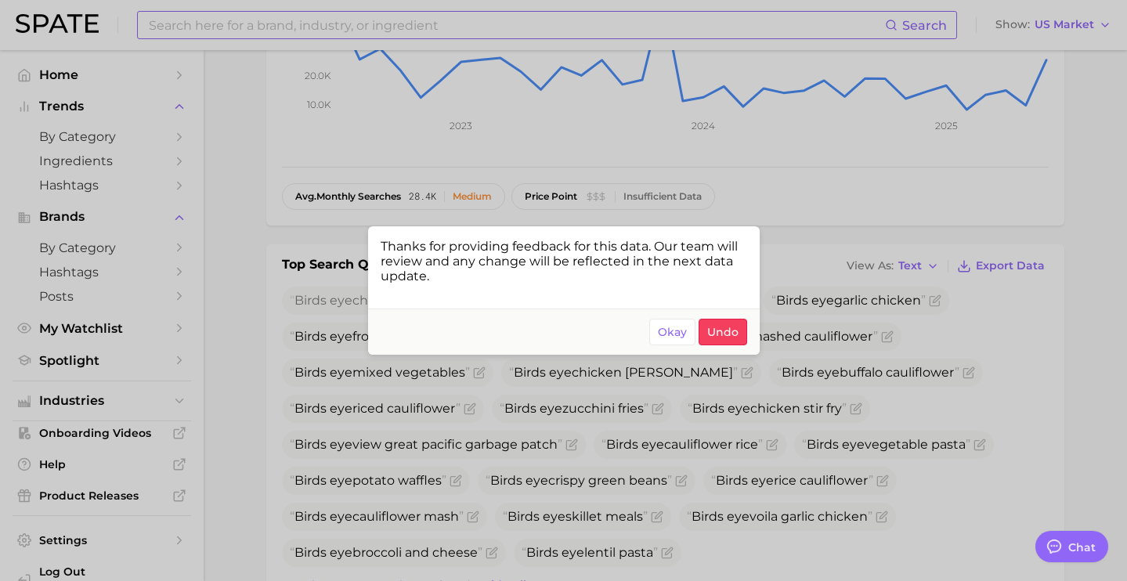
click at [898, 390] on div at bounding box center [563, 290] width 1127 height 581
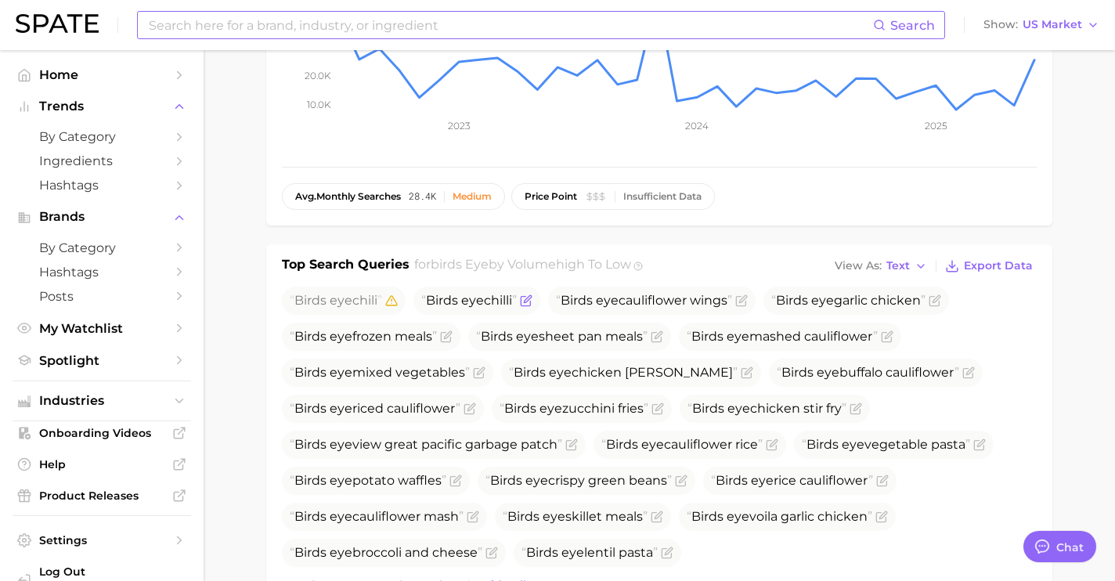
click at [532, 299] on icon "Flag as miscategorized or irrelevant" at bounding box center [526, 300] width 13 height 13
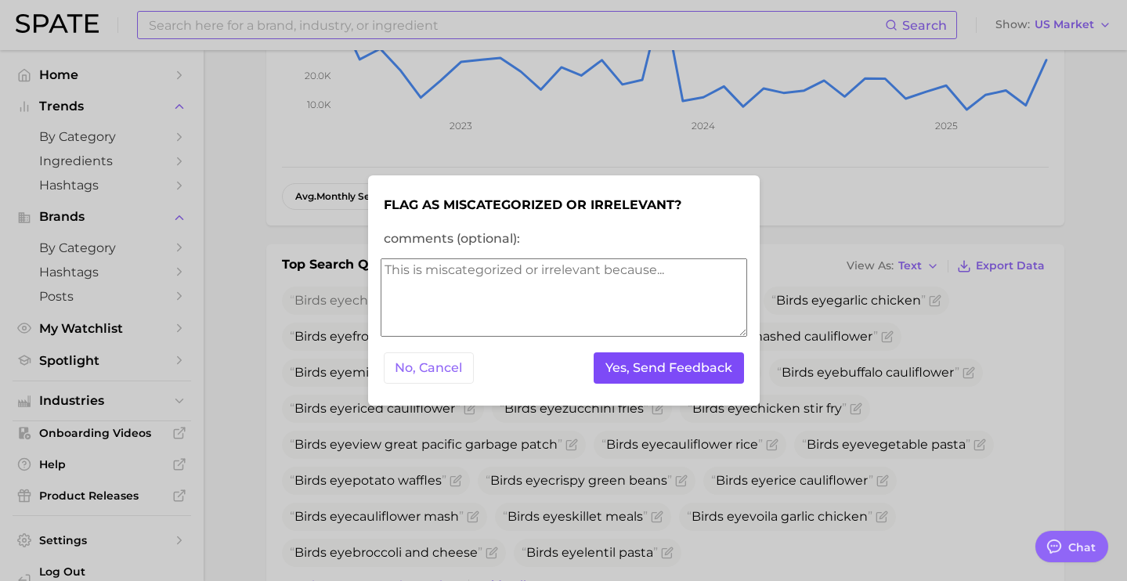
click at [627, 376] on button "Yes, Send Feedback" at bounding box center [668, 368] width 150 height 32
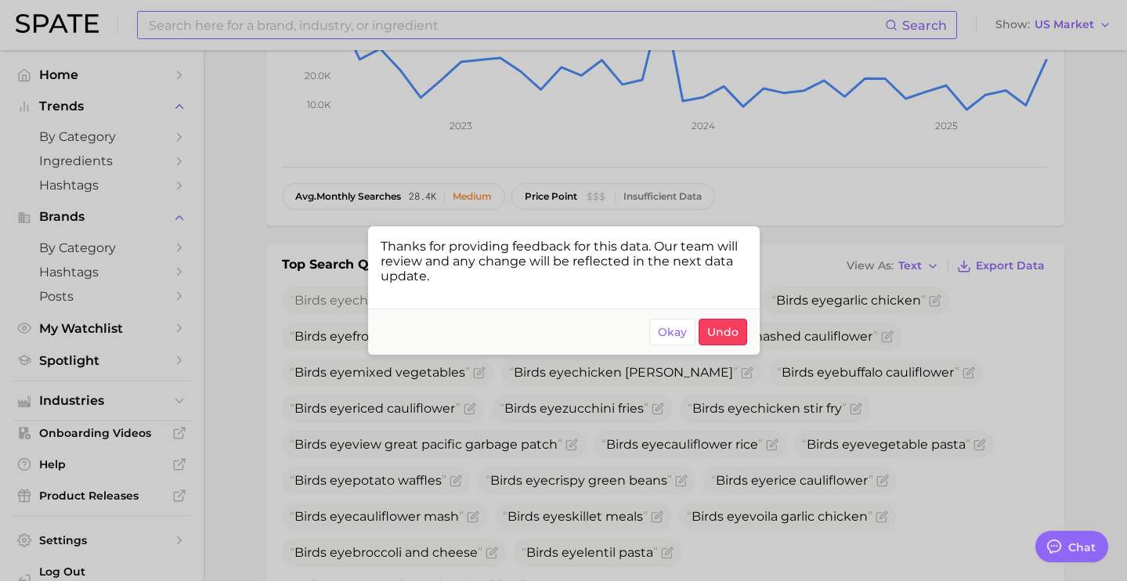
click at [363, 21] on div at bounding box center [563, 290] width 1127 height 581
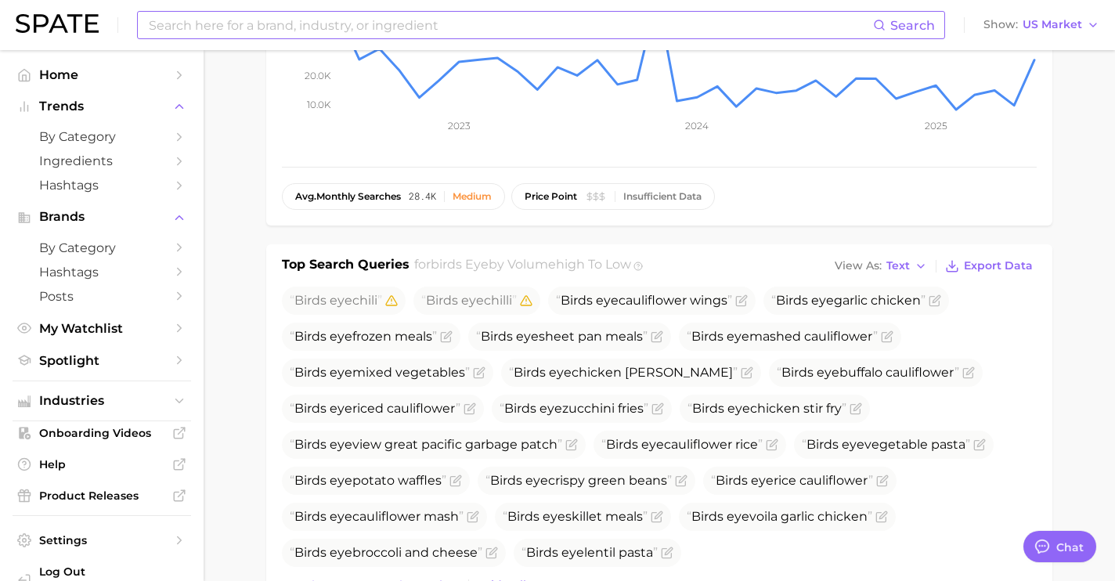
click at [358, 24] on input at bounding box center [510, 25] width 726 height 27
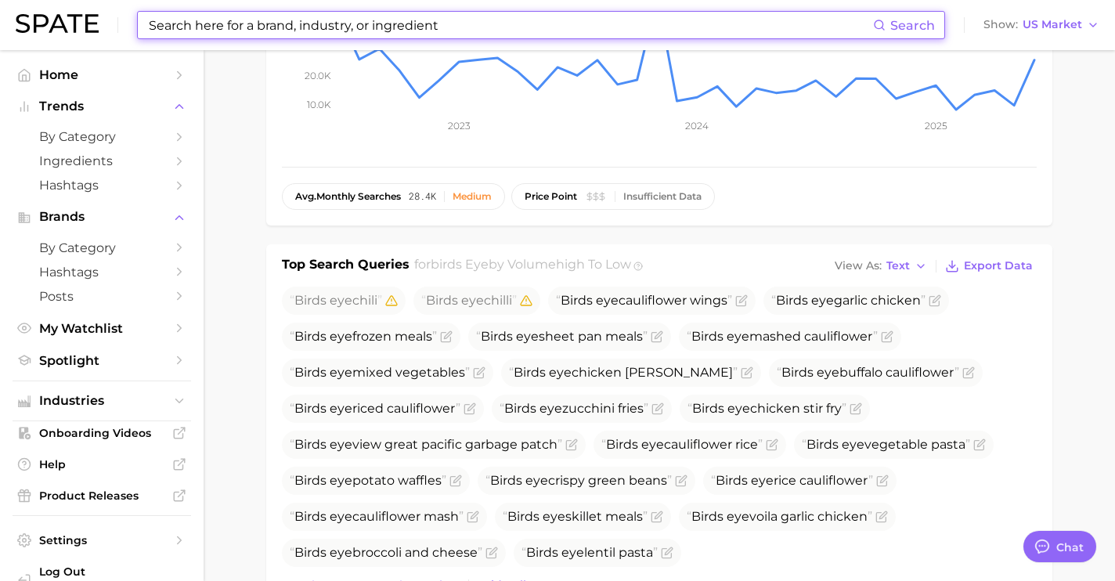
paste input "bird's eye chili"
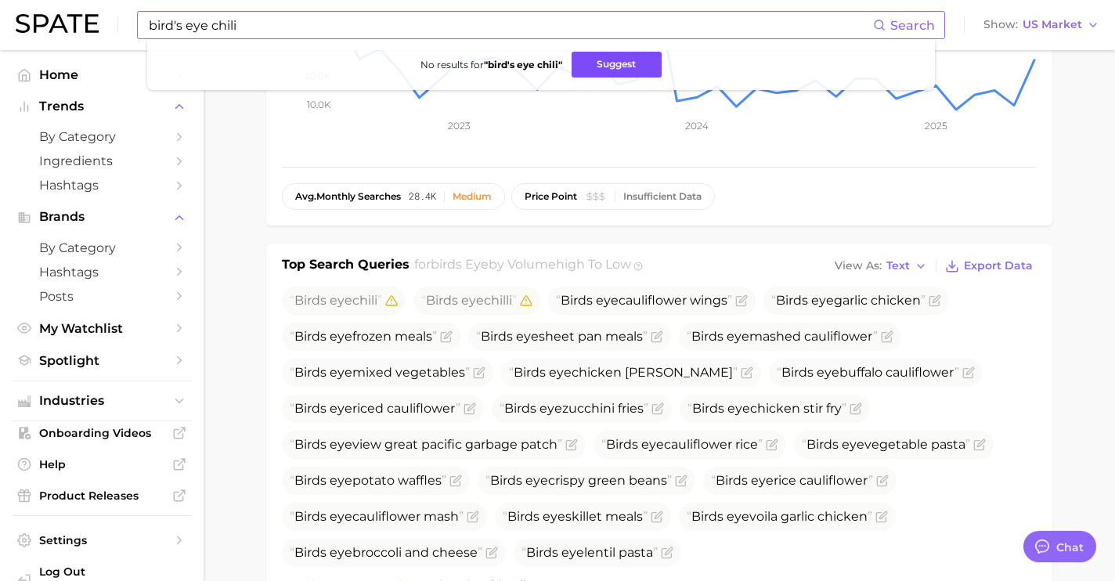
click at [633, 63] on button "Suggest" at bounding box center [617, 65] width 90 height 26
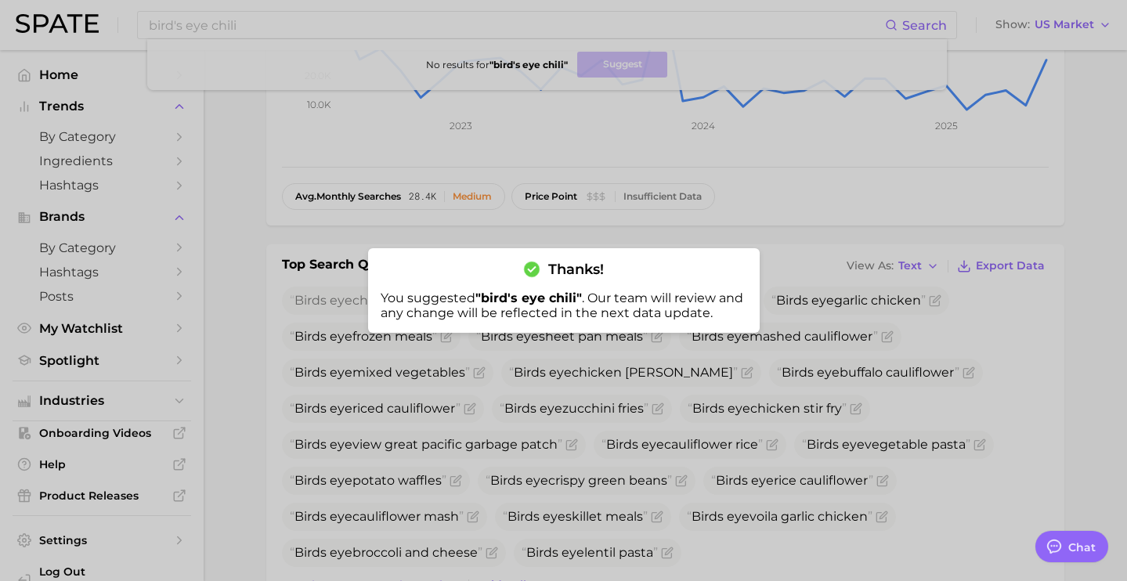
click at [499, 201] on div at bounding box center [563, 290] width 1127 height 581
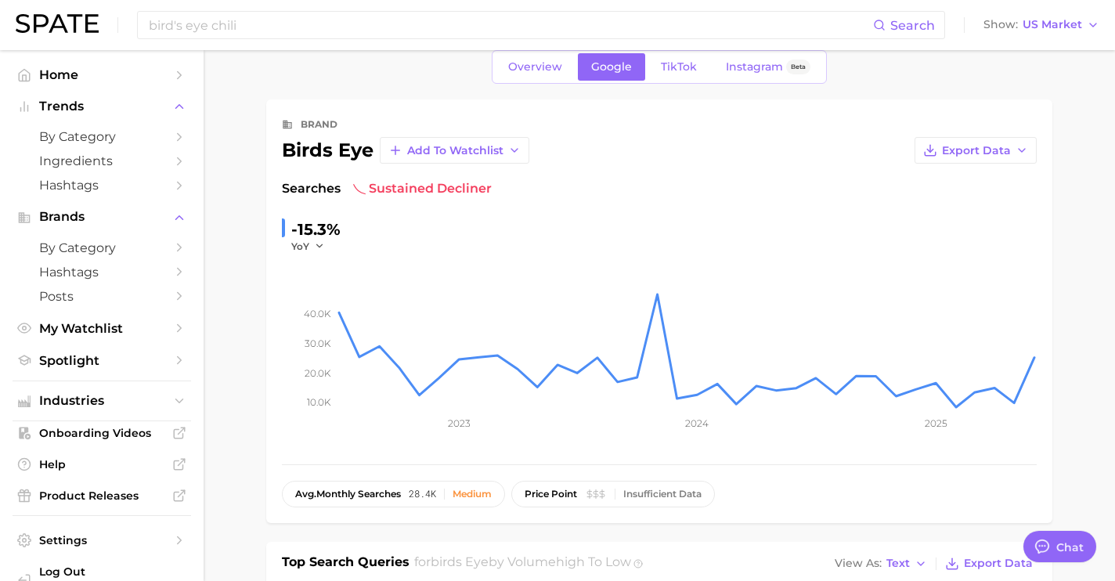
scroll to position [0, 0]
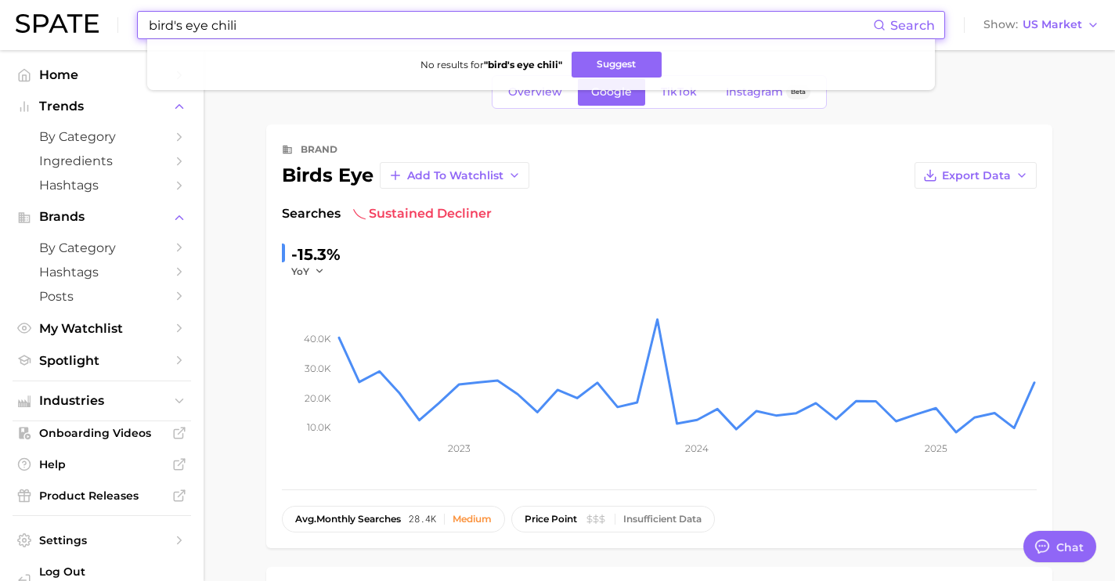
click at [321, 24] on input "bird's eye chili" at bounding box center [510, 25] width 726 height 27
drag, startPoint x: 383, startPoint y: 33, endPoint x: 23, endPoint y: -5, distance: 362.2
click at [23, 0] on html "bird's eye chili Search No results for " bird's eye chili " Suggest Show US Mar…" at bounding box center [557, 290] width 1115 height 581
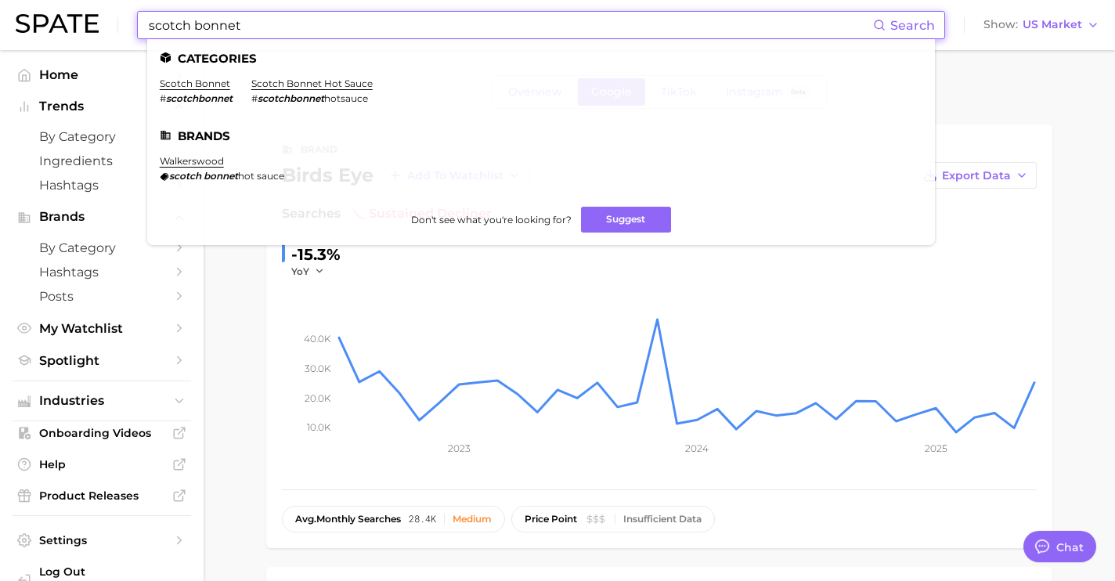
drag, startPoint x: 352, startPoint y: 29, endPoint x: 84, endPoint y: 3, distance: 269.8
click at [84, 3] on div "scotch bonnet Search Categories scotch bonnet # scotchbonnet scotch bonnet hot …" at bounding box center [558, 25] width 1084 height 50
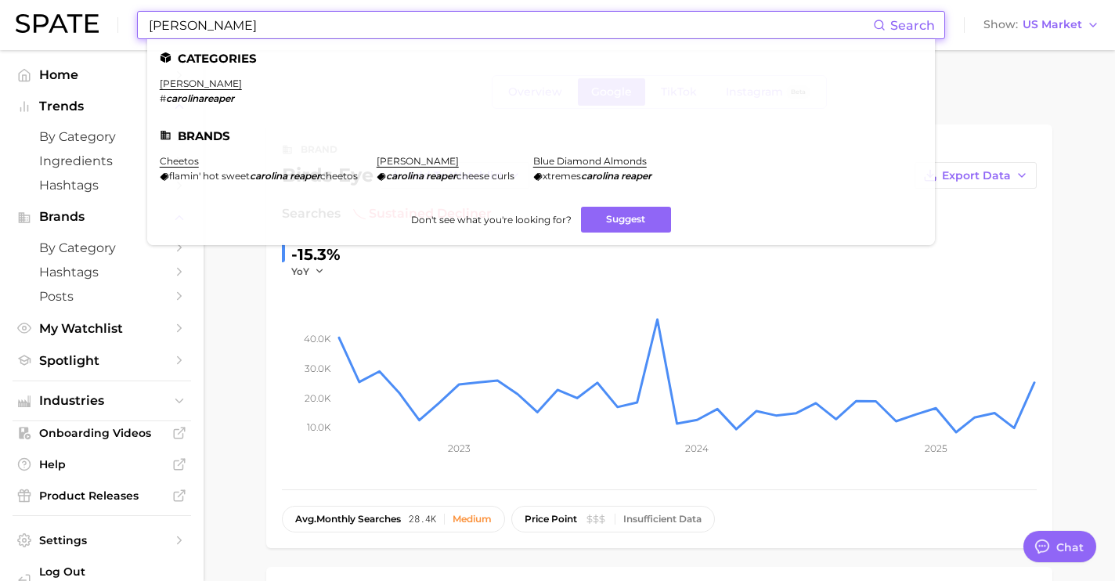
drag, startPoint x: 315, startPoint y: 16, endPoint x: 82, endPoint y: -19, distance: 235.1
click at [82, 0] on html "carolina reaper Search Categories carolina reaper # carolinareaper Brands cheet…" at bounding box center [557, 290] width 1115 height 581
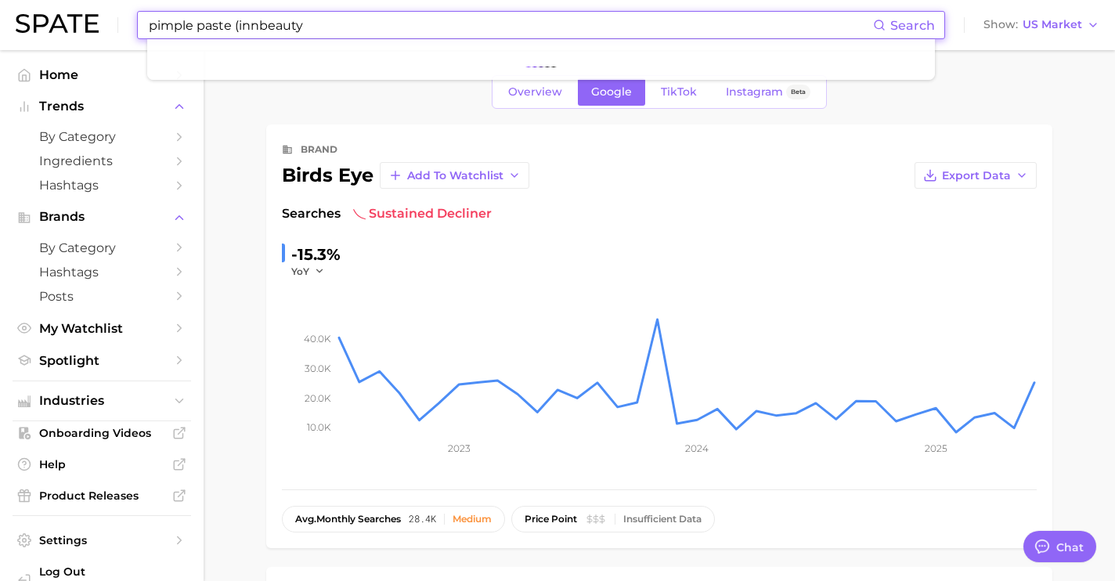
type input "pimple paste (innbeauty)"
drag, startPoint x: 599, startPoint y: 24, endPoint x: 104, endPoint y: 12, distance: 495.0
click at [104, 12] on div "pimple paste (innbeauty) Search No results for " pimple paste (innbeauty) " Sug…" at bounding box center [558, 25] width 1084 height 50
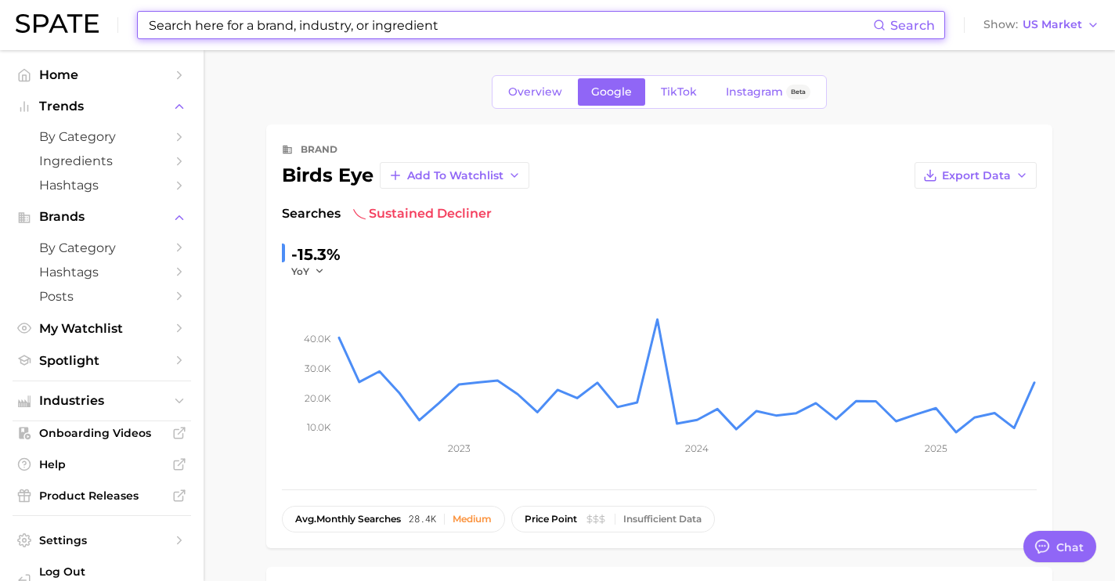
click at [384, 32] on input at bounding box center [510, 25] width 726 height 27
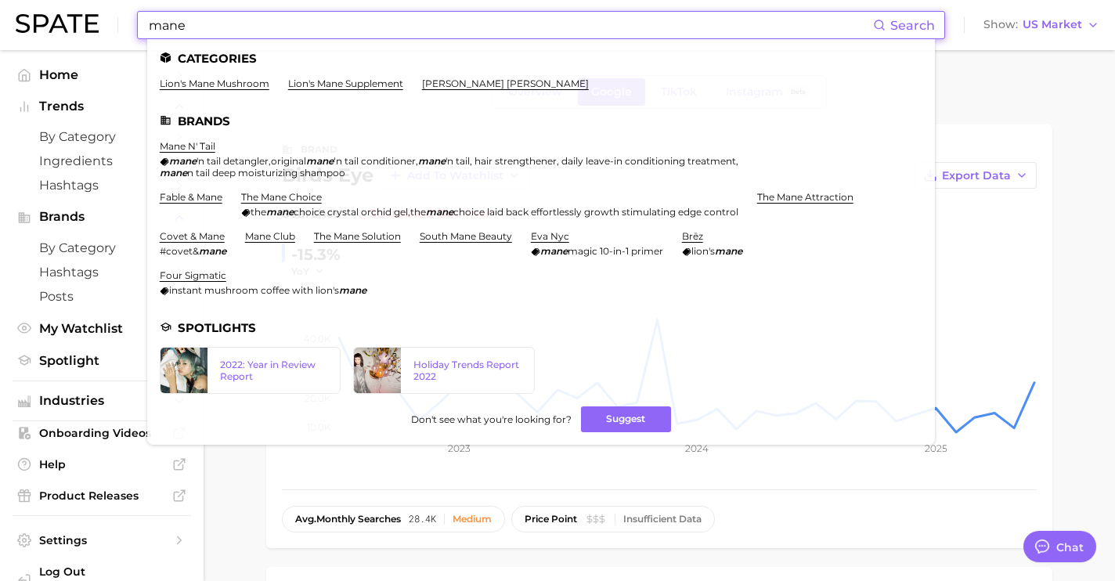
drag, startPoint x: 294, startPoint y: 31, endPoint x: 36, endPoint y: 4, distance: 259.8
click at [52, 12] on div "mane Search Categories lion's mane mushroom lion's mane supplement [PERSON_NAME…" at bounding box center [558, 25] width 1084 height 50
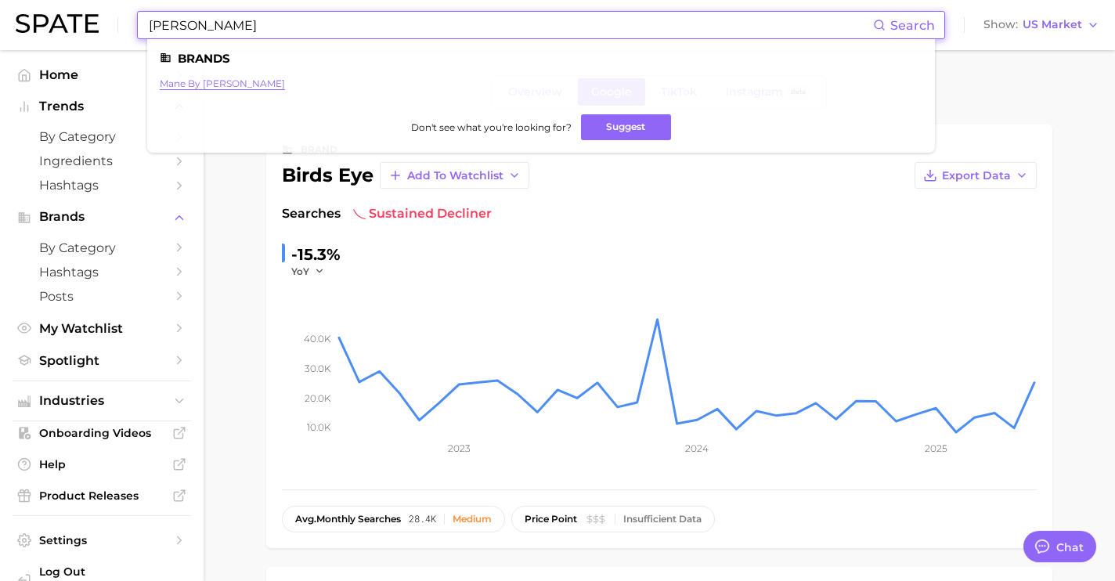
type input "[PERSON_NAME]"
click at [227, 88] on link "mane by [PERSON_NAME]" at bounding box center [222, 84] width 125 height 12
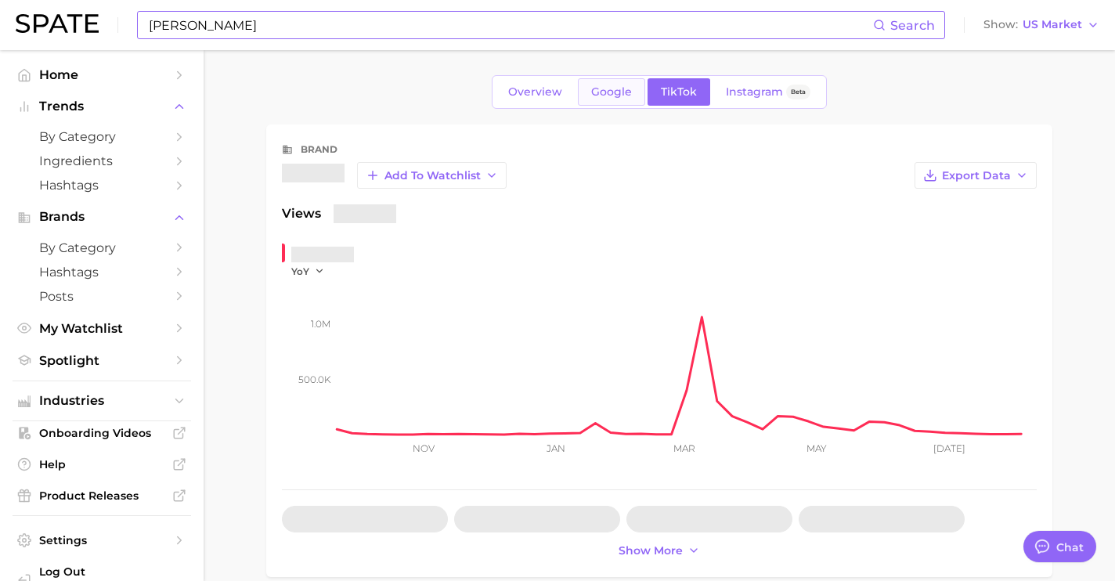
click at [587, 91] on link "Google" at bounding box center [611, 91] width 67 height 27
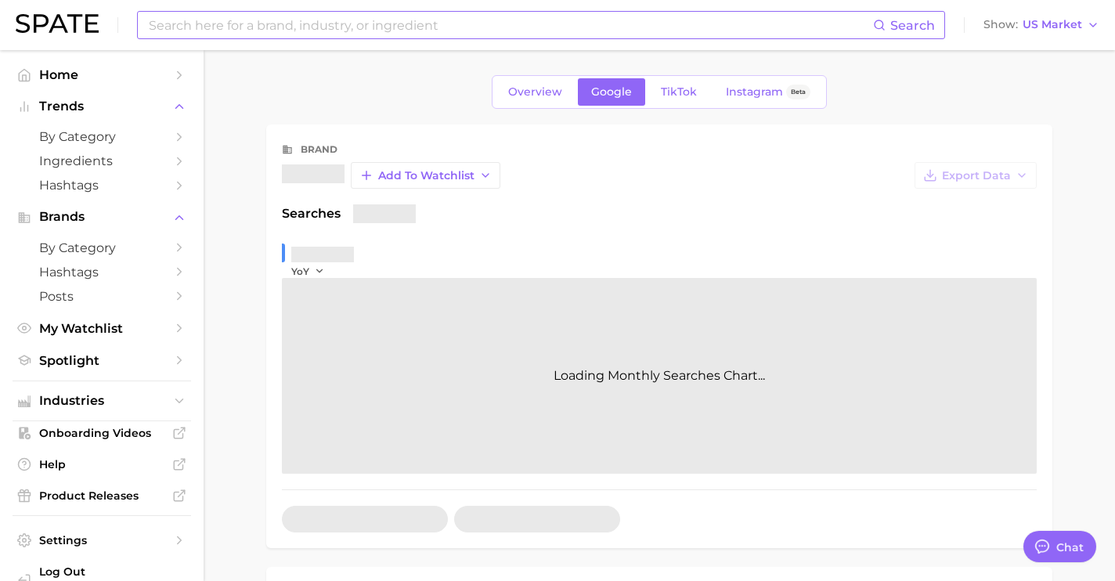
click at [224, 31] on input at bounding box center [510, 25] width 726 height 27
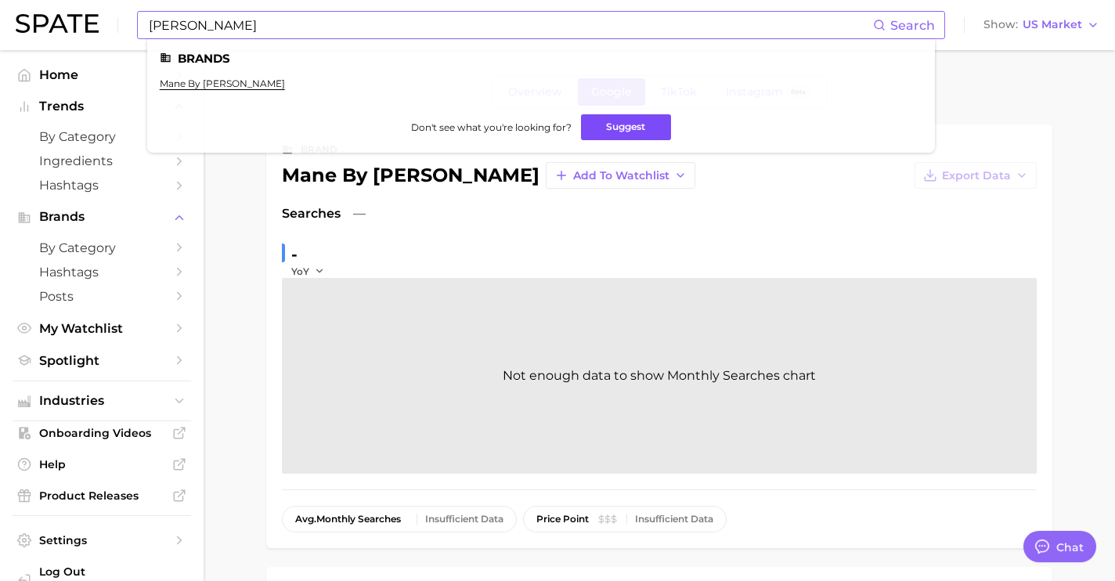
click at [619, 127] on button "Suggest" at bounding box center [626, 127] width 90 height 26
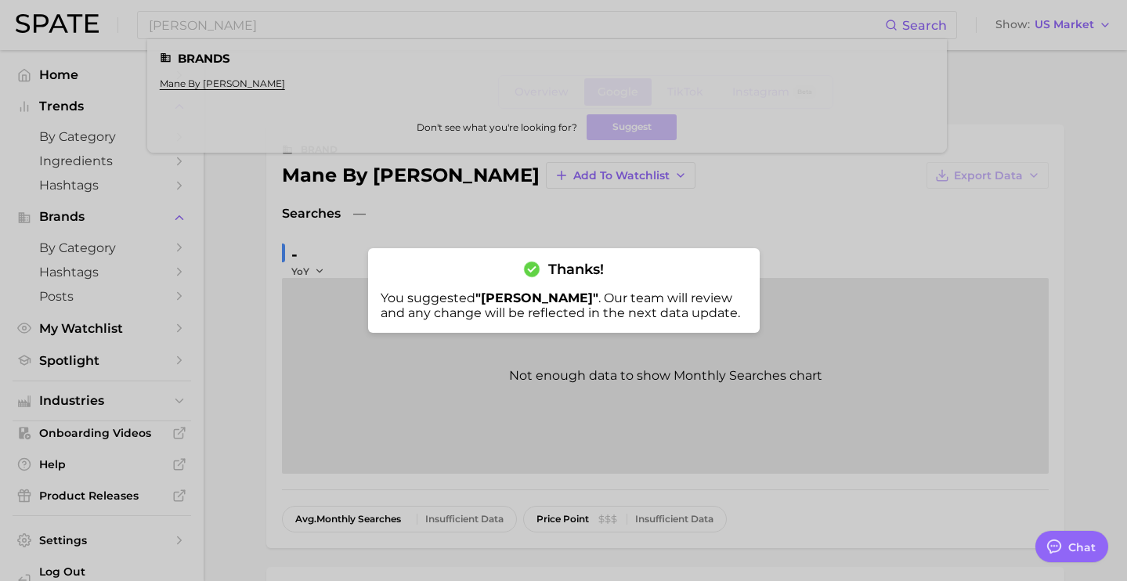
click at [277, 37] on div at bounding box center [563, 290] width 1127 height 581
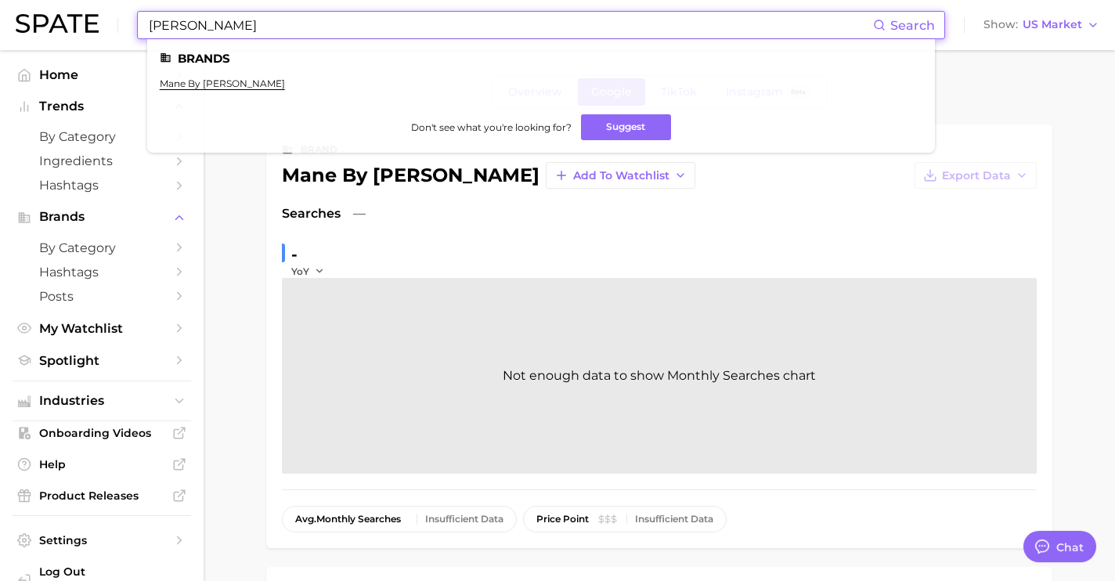
drag, startPoint x: 273, startPoint y: 28, endPoint x: -1, endPoint y: -16, distance: 277.5
click at [0, 0] on html "[PERSON_NAME] Search Brands mane by [PERSON_NAME] Don't see what you're looking…" at bounding box center [557, 290] width 1115 height 581
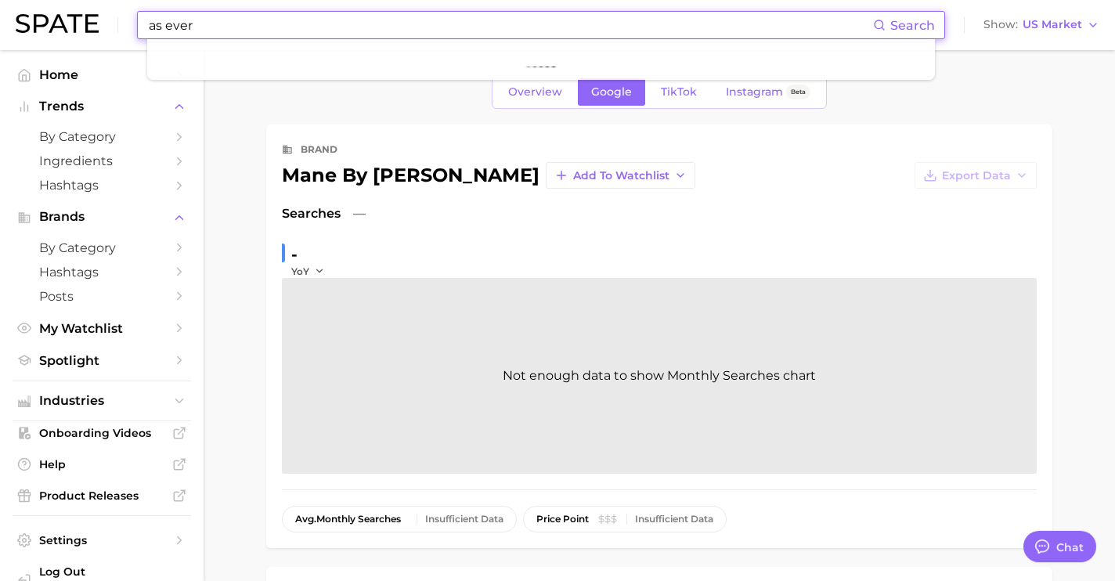
paste input "[URL][DOMAIN_NAME]"
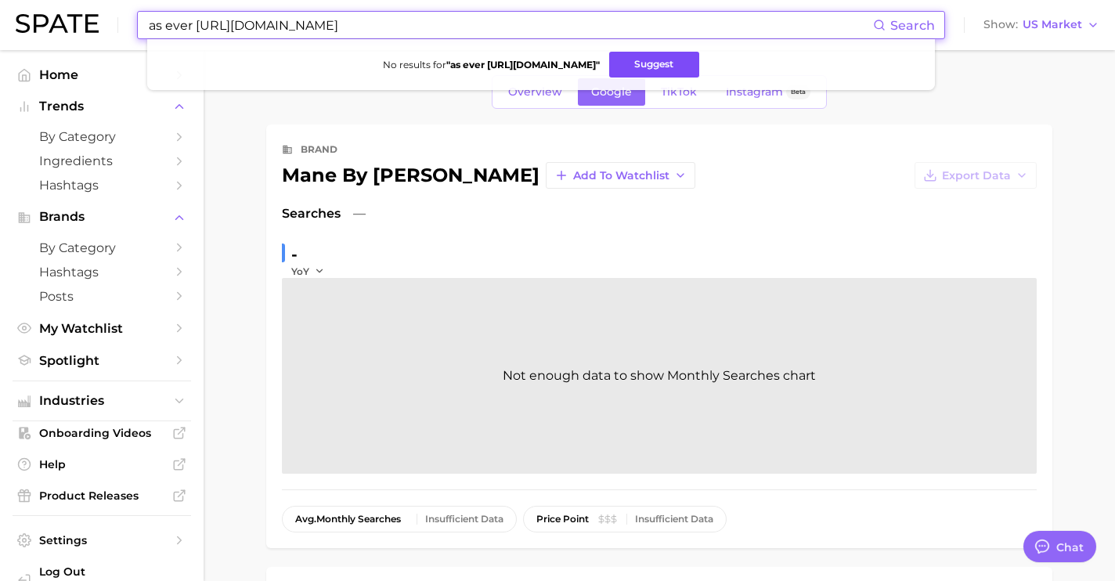
click at [634, 61] on button "Suggest" at bounding box center [654, 65] width 90 height 26
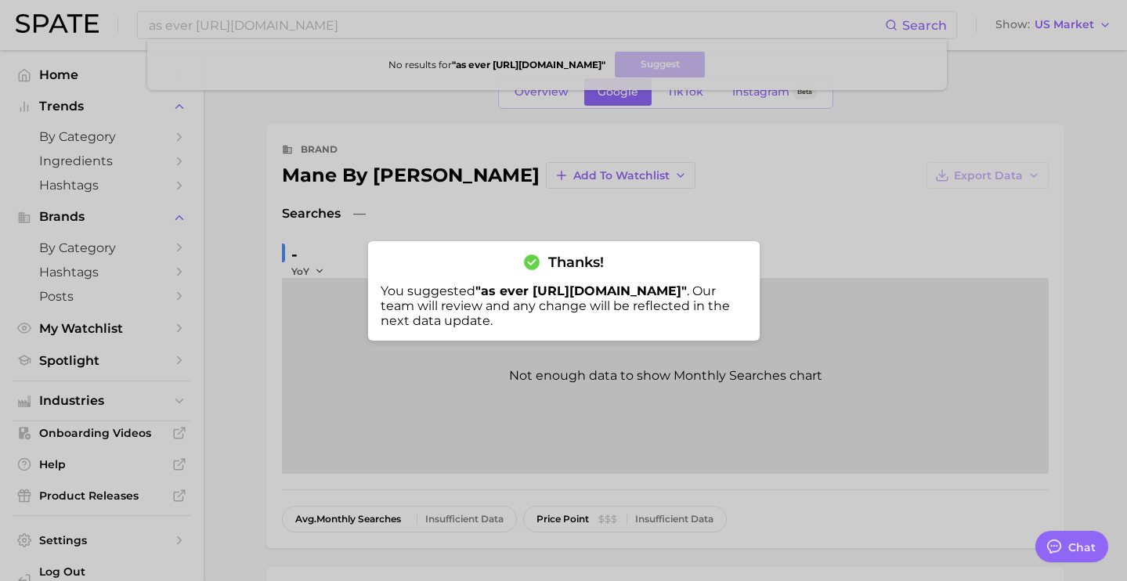
click at [393, 30] on div at bounding box center [563, 290] width 1127 height 581
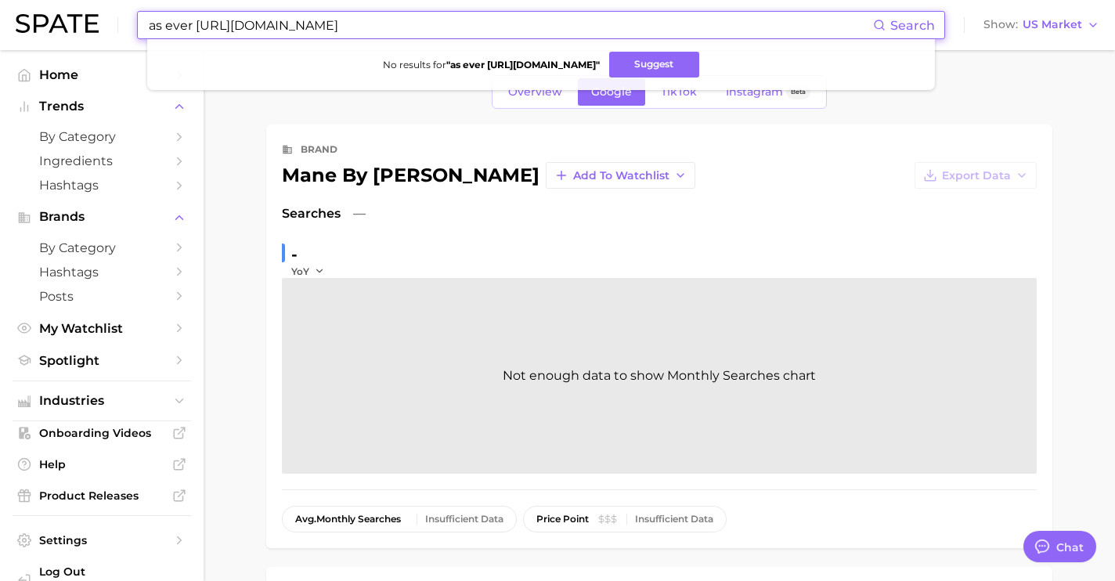
drag, startPoint x: 395, startPoint y: 29, endPoint x: 29, endPoint y: 16, distance: 365.9
click at [29, 16] on div "as ever [URL][DOMAIN_NAME] Search No results for " as ever [URL][DOMAIN_NAME] "…" at bounding box center [558, 25] width 1084 height 50
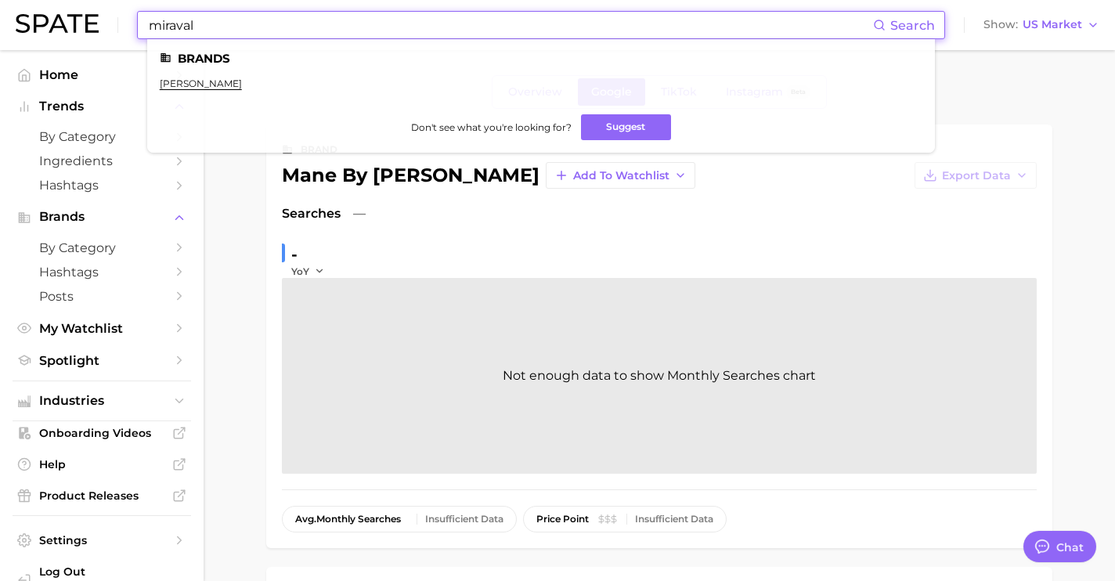
drag, startPoint x: 217, startPoint y: 30, endPoint x: 14, endPoint y: 9, distance: 203.9
click at [31, 20] on div "miraval Search Brands [PERSON_NAME] Don't see what you're looking for? Suggest …" at bounding box center [558, 25] width 1084 height 50
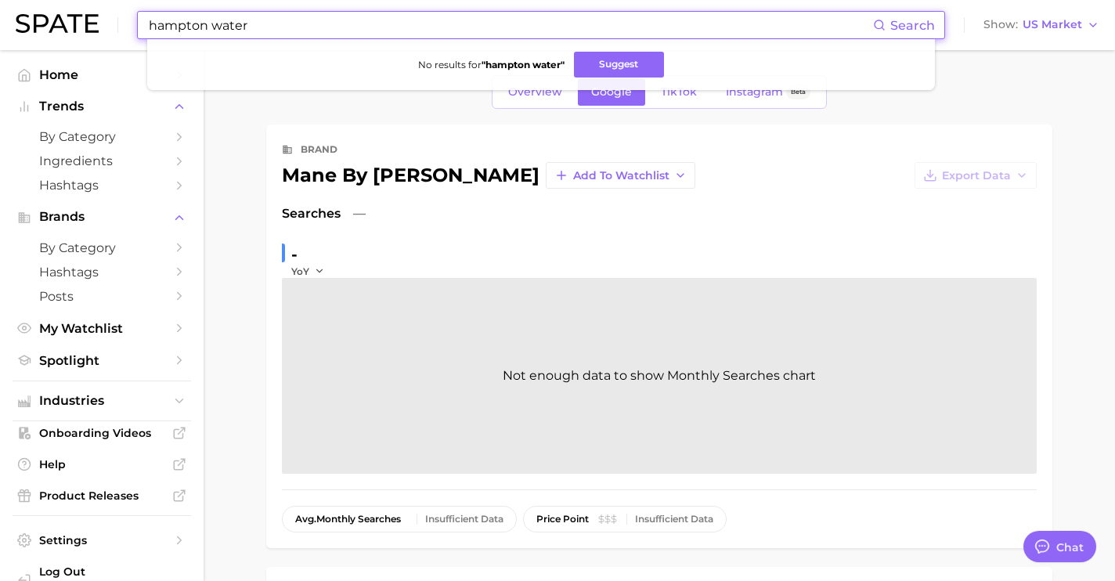
drag, startPoint x: 281, startPoint y: 27, endPoint x: 27, endPoint y: 5, distance: 255.5
click at [27, 5] on div "hampton water Search No results for " hampton water " Suggest Show US Market" at bounding box center [558, 25] width 1084 height 50
paste input "[URL][DOMAIN_NAME]"
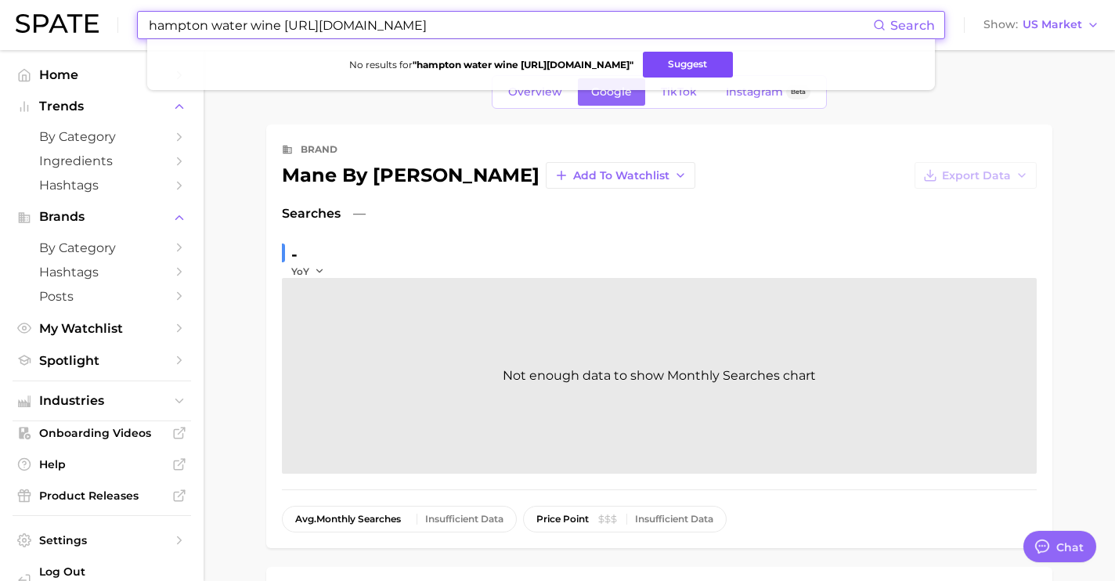
click at [701, 63] on button "Suggest" at bounding box center [688, 65] width 90 height 26
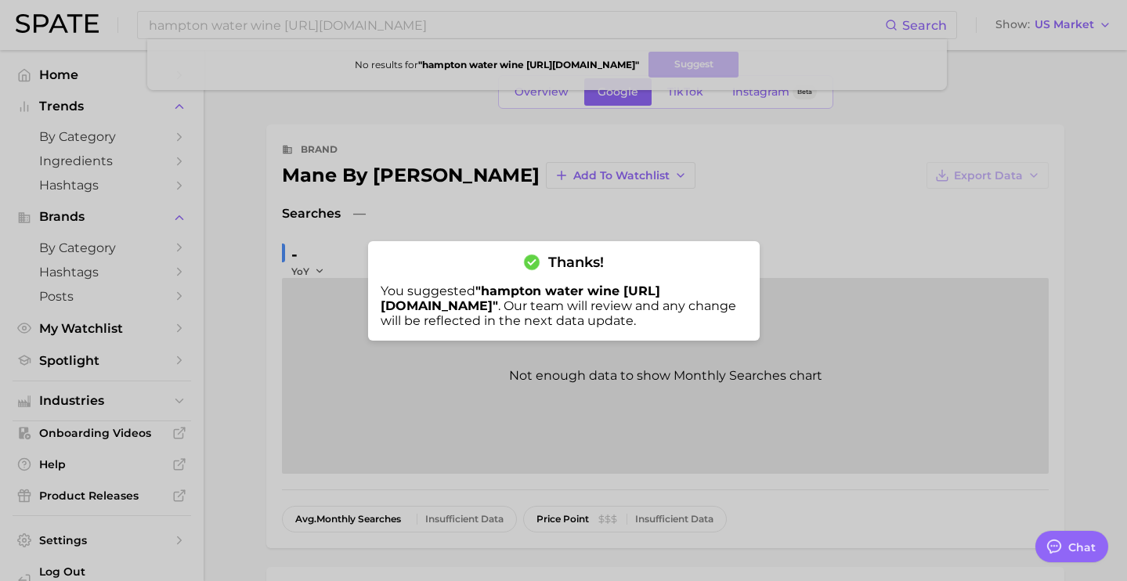
click at [318, 20] on div at bounding box center [563, 290] width 1127 height 581
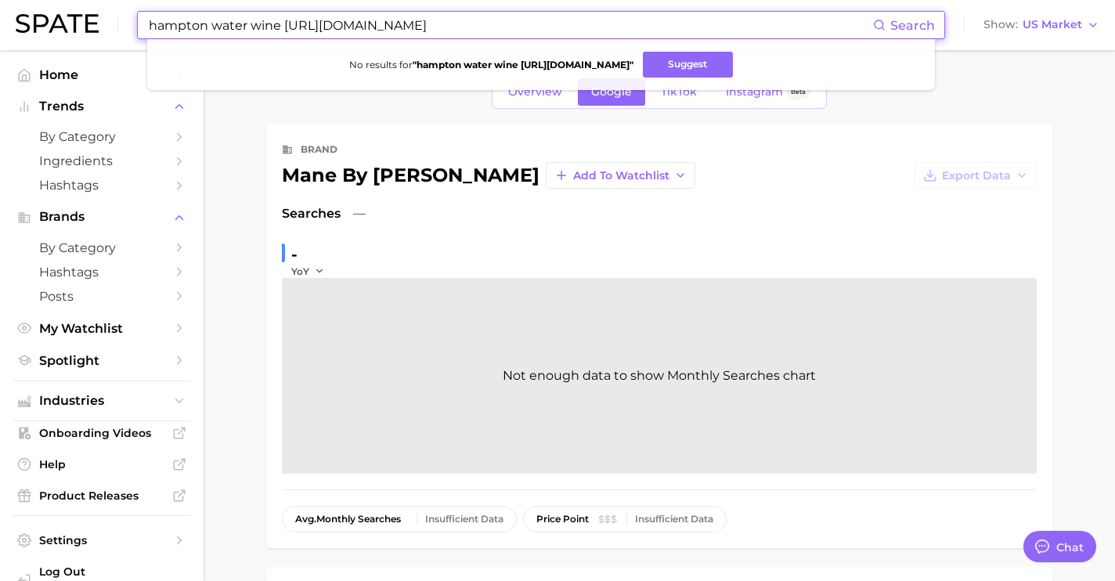
drag, startPoint x: 523, startPoint y: 28, endPoint x: -1, endPoint y: -17, distance: 525.7
click at [0, 0] on html "hampton water wine [URL][DOMAIN_NAME] Search No results for " hampton water win…" at bounding box center [557, 290] width 1115 height 581
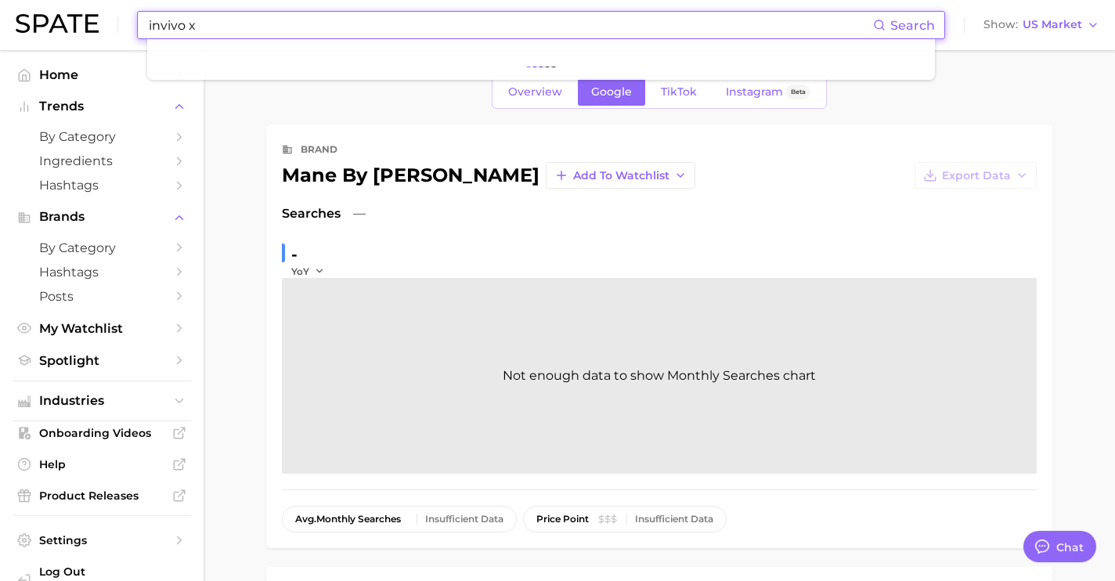
paste input "[URL][DOMAIN_NAME]"
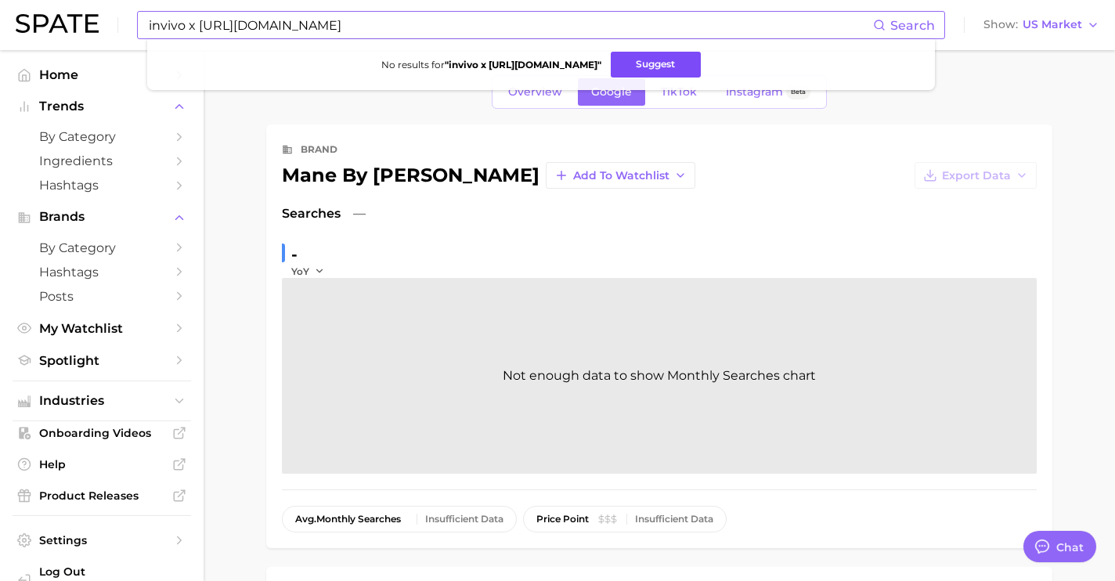
click at [635, 60] on button "Suggest" at bounding box center [656, 65] width 90 height 26
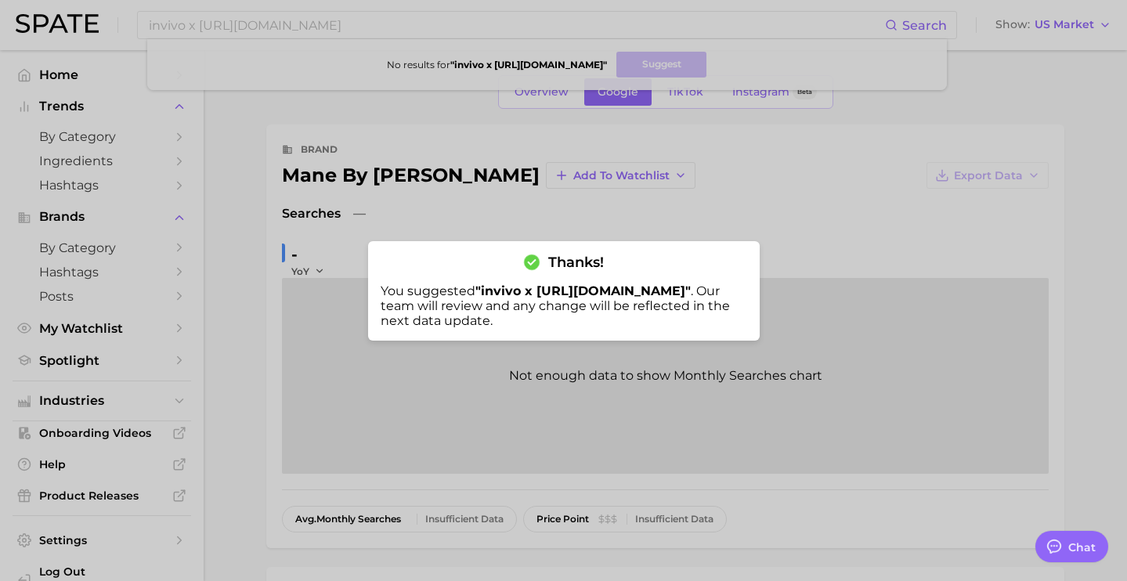
click at [362, 28] on div at bounding box center [563, 290] width 1127 height 581
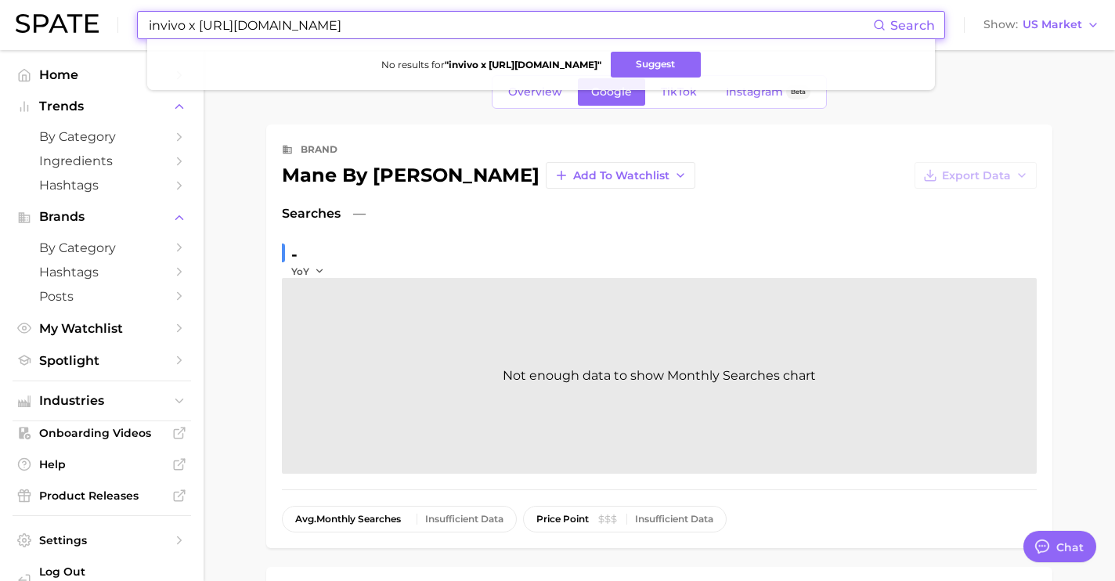
drag, startPoint x: 358, startPoint y: 24, endPoint x: 20, endPoint y: 2, distance: 338.9
click at [20, 2] on div "invivo x [URL][DOMAIN_NAME] Search No results for " invivo x [URL][DOMAIN_NAME]…" at bounding box center [558, 25] width 1084 height 50
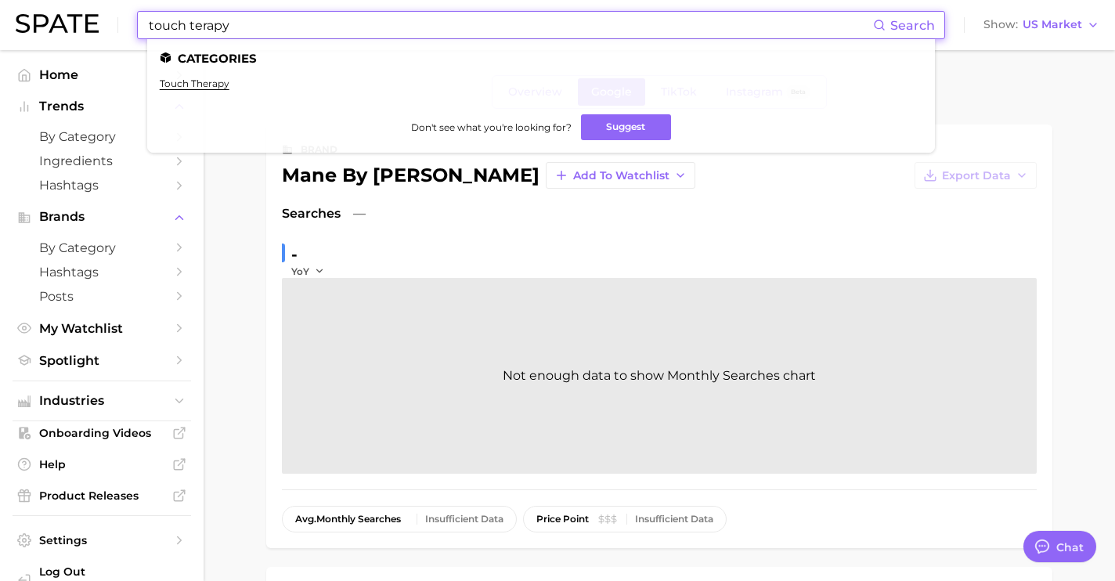
drag, startPoint x: 254, startPoint y: 27, endPoint x: -1, endPoint y: 2, distance: 256.4
click at [0, 2] on html "touch terapy Search Categories touch therapy Don't see what you're looking for?…" at bounding box center [557, 290] width 1115 height 581
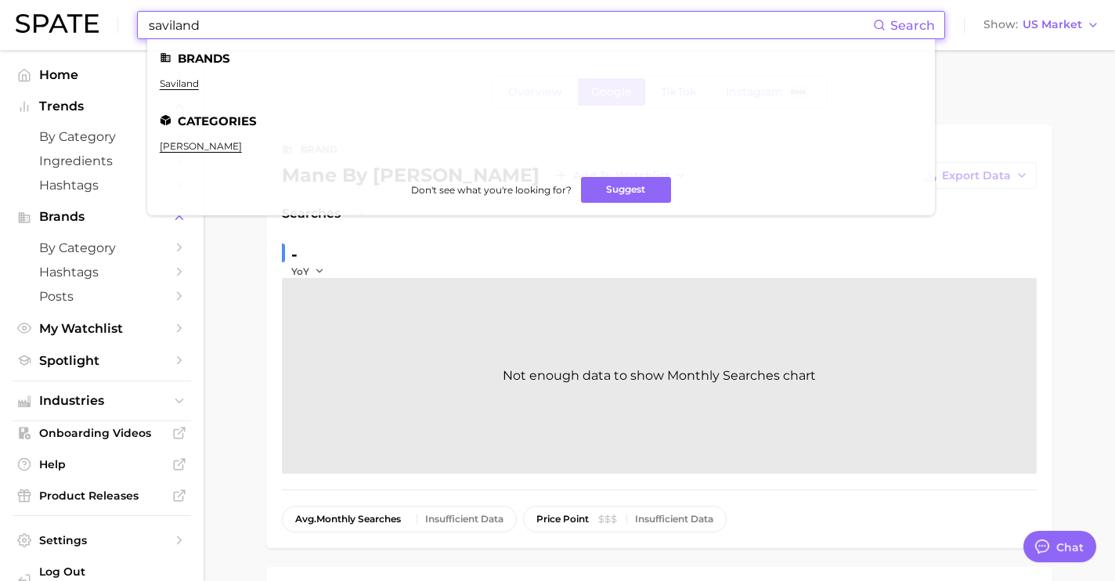
type input "saviland"
click at [183, 89] on ul "saviland" at bounding box center [541, 90] width 763 height 24
click at [185, 81] on link "saviland" at bounding box center [179, 84] width 39 height 12
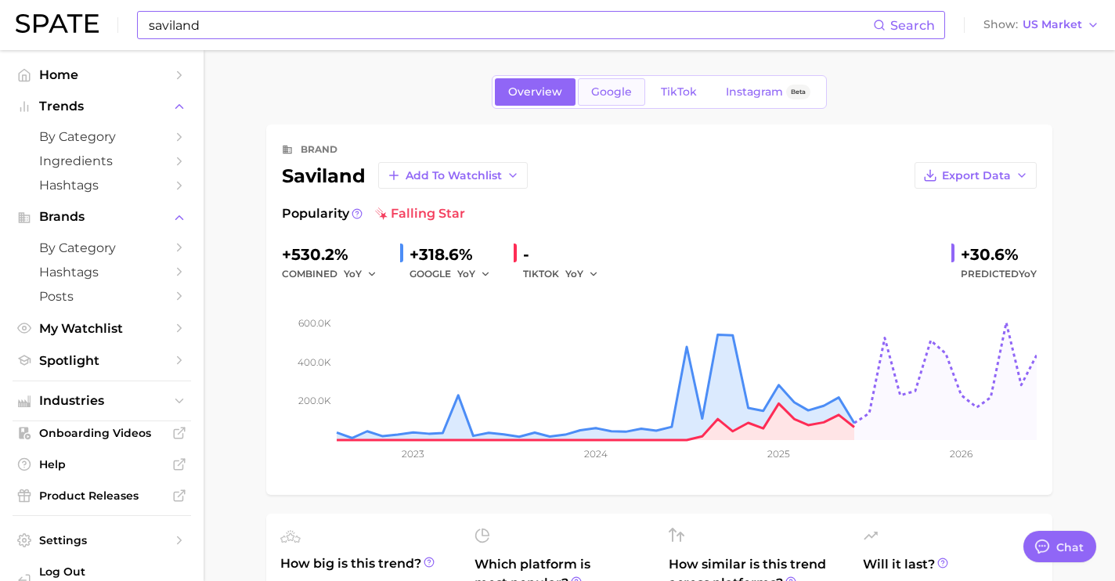
click at [611, 98] on span "Google" at bounding box center [611, 91] width 41 height 13
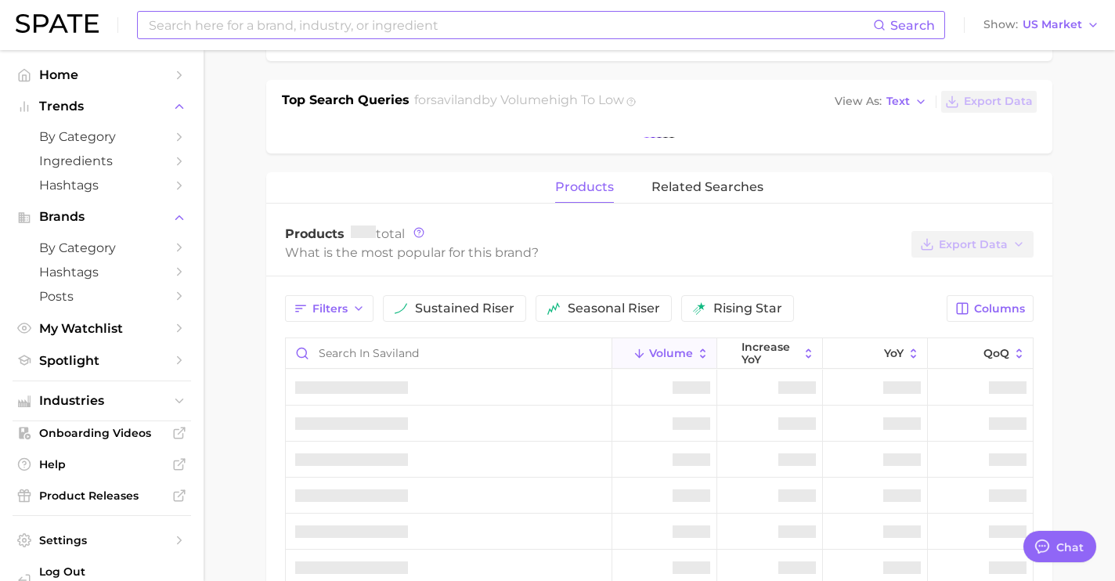
scroll to position [506, 0]
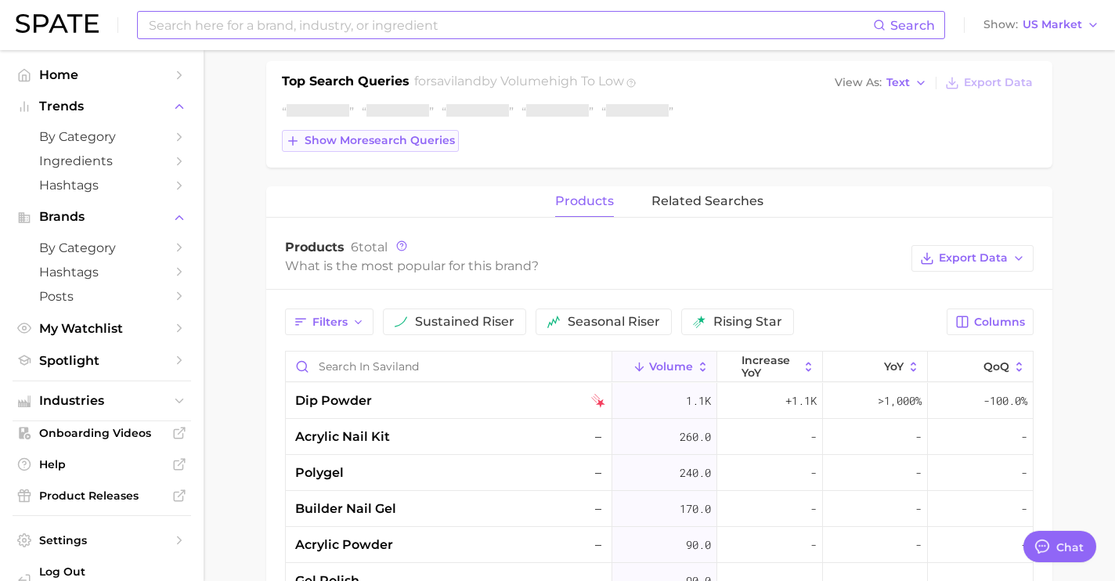
click at [413, 135] on span "Show more search queries" at bounding box center [380, 140] width 150 height 13
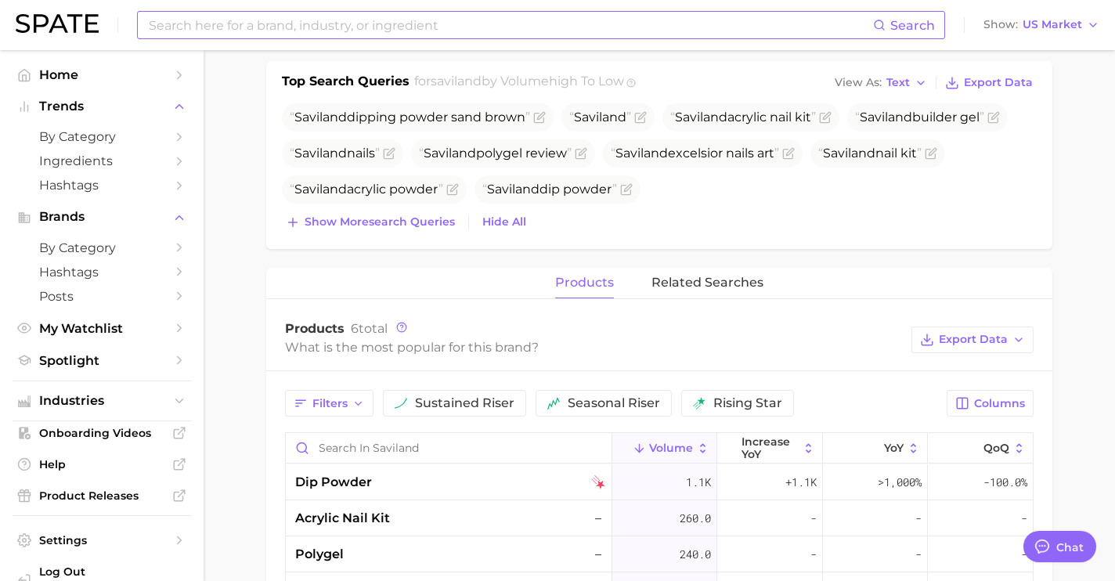
click at [354, 23] on input at bounding box center [510, 25] width 726 height 27
paste input "[URL][DOMAIN_NAME]"
type input "raya ([URL][DOMAIN_NAME]) under apps & websites"
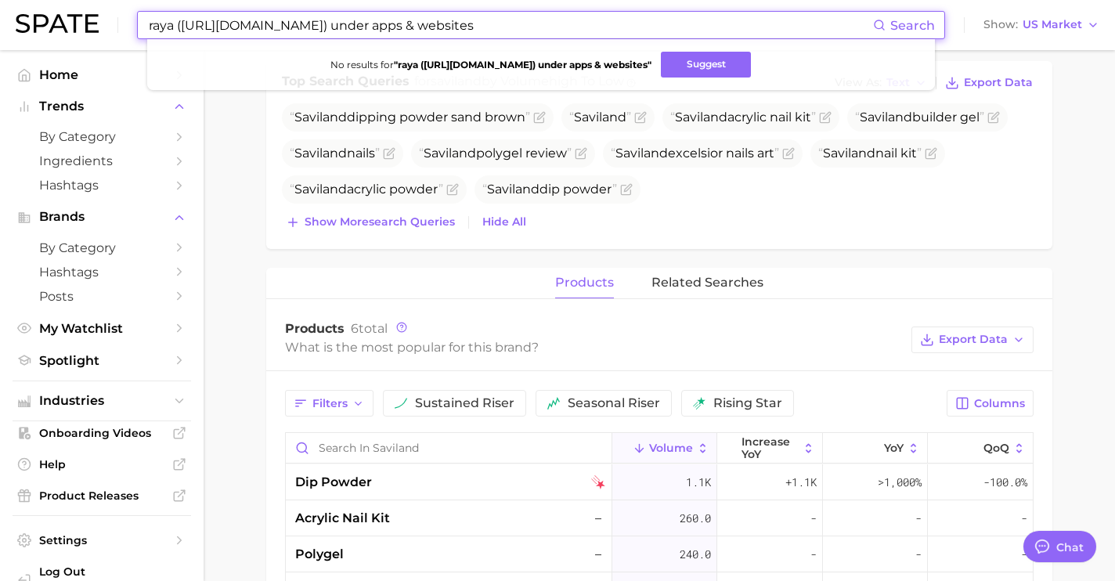
drag, startPoint x: 543, startPoint y: 25, endPoint x: -1, endPoint y: 9, distance: 543.6
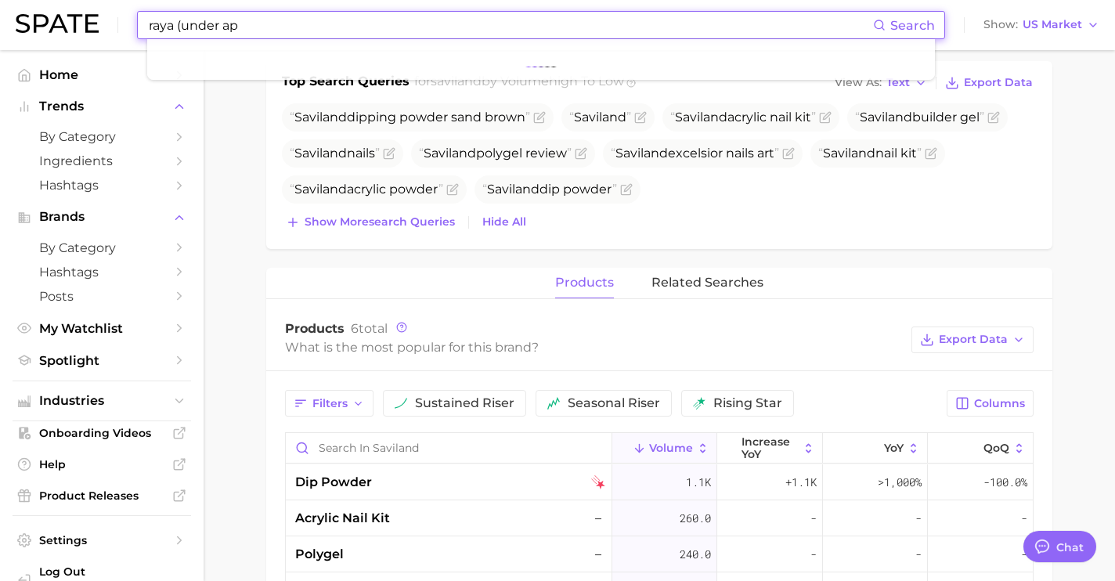
type input "raya (under a"
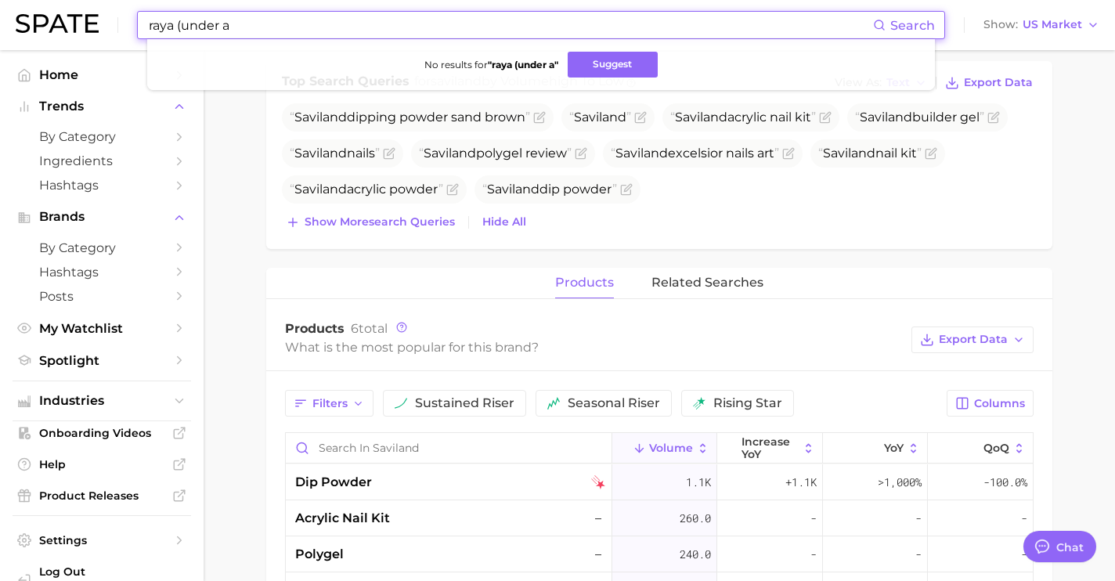
drag, startPoint x: 377, startPoint y: 26, endPoint x: 42, endPoint y: 0, distance: 335.3
click at [42, 0] on div "raya (under a Search No results for " raya (under a " Suggest Show US Market" at bounding box center [558, 25] width 1084 height 50
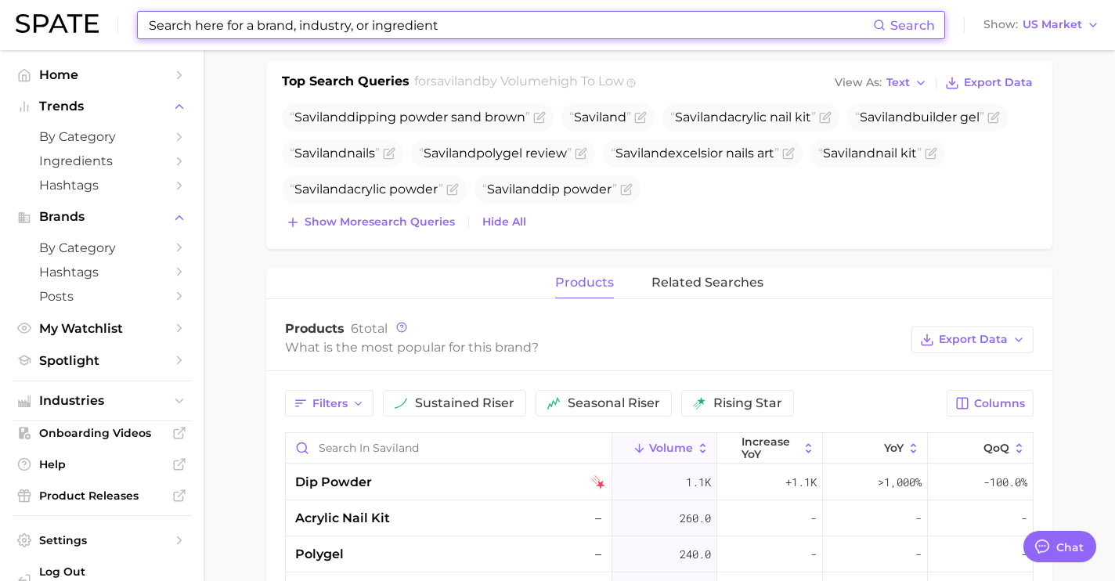
click at [320, 33] on input at bounding box center [510, 25] width 726 height 27
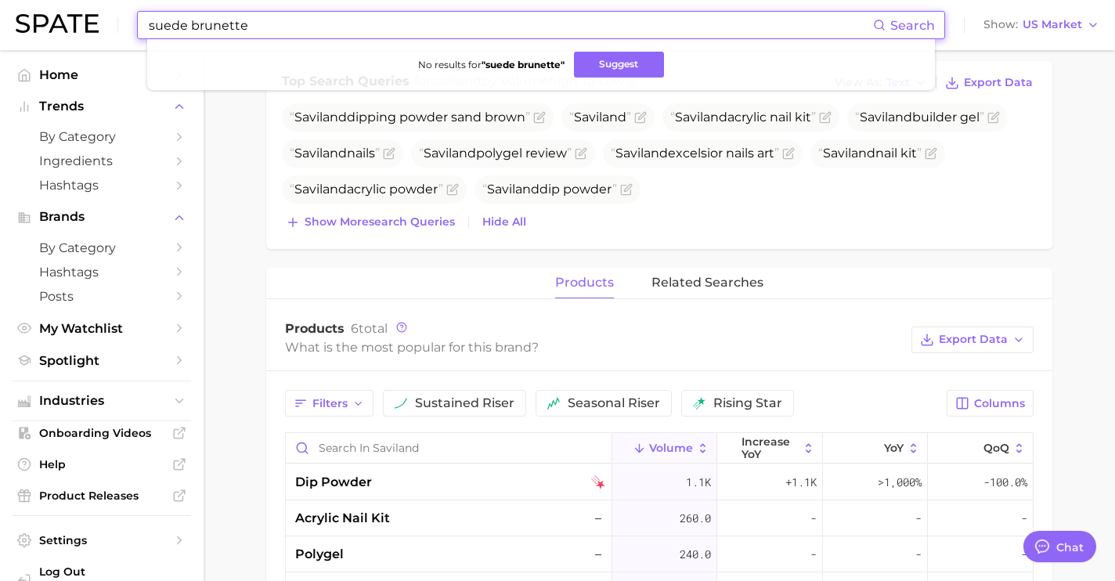
drag, startPoint x: 294, startPoint y: 24, endPoint x: -1, endPoint y: -35, distance: 301.1
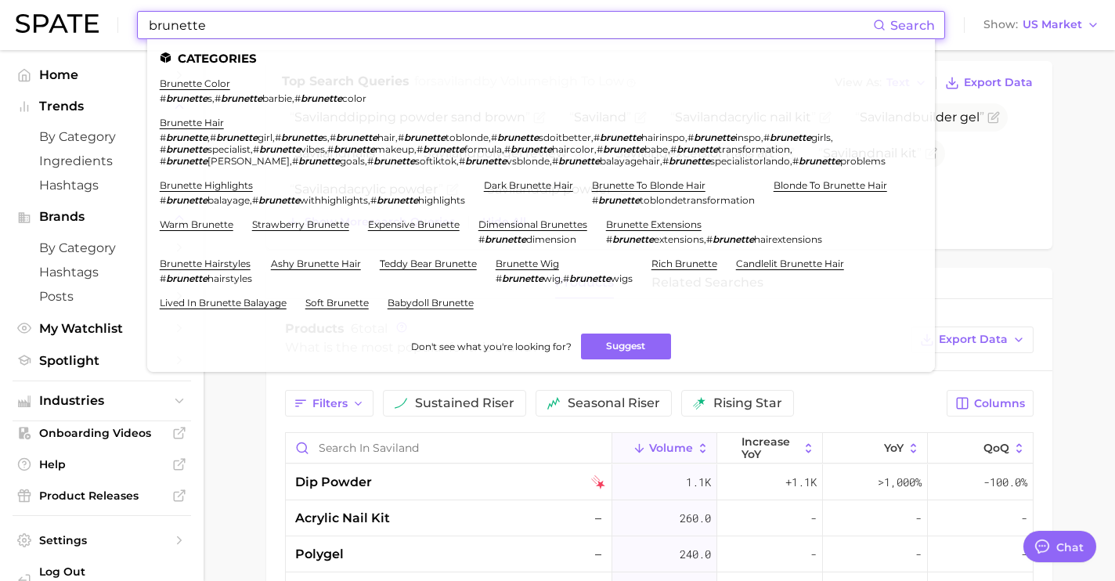
drag, startPoint x: 238, startPoint y: 19, endPoint x: 103, endPoint y: 14, distance: 135.5
click at [103, 14] on div "brunette Search Categories brunette color # brunette s , # brunette barbie , # …" at bounding box center [558, 25] width 1084 height 50
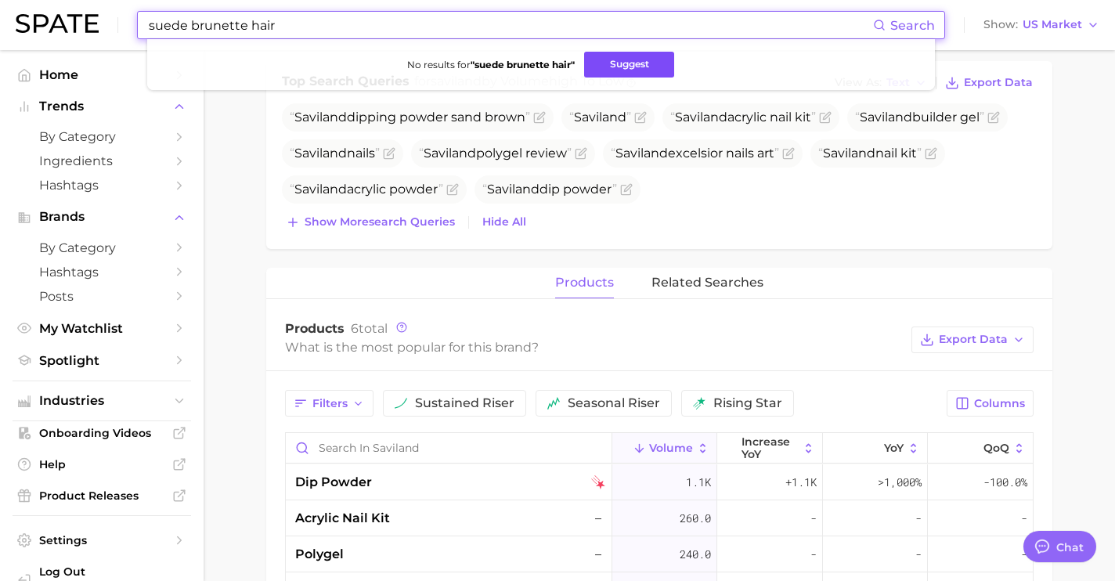
click at [611, 63] on button "Suggest" at bounding box center [629, 65] width 90 height 26
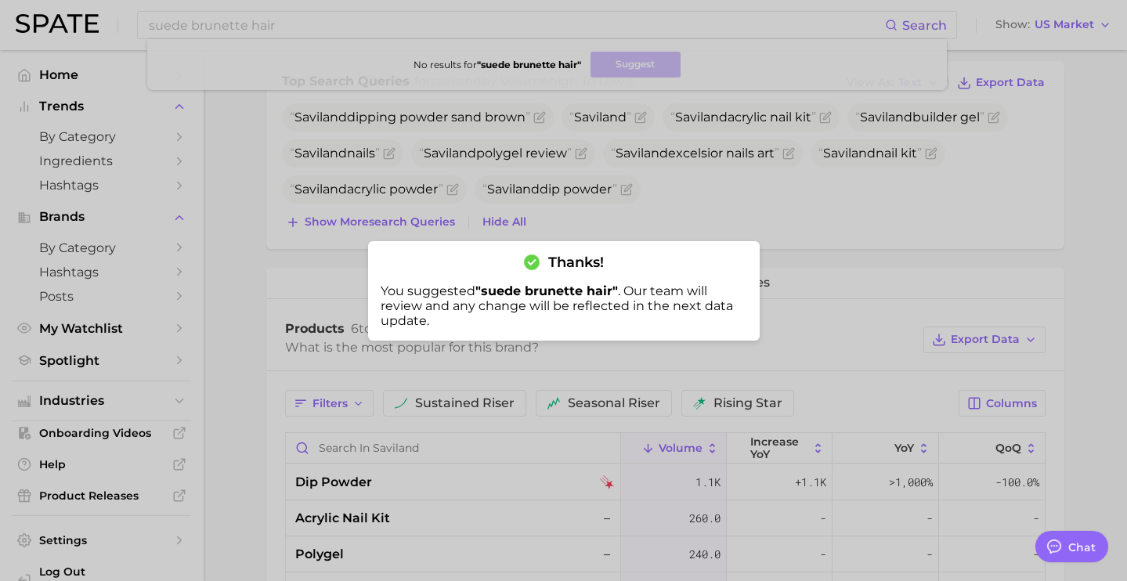
click at [302, 32] on div at bounding box center [563, 290] width 1127 height 581
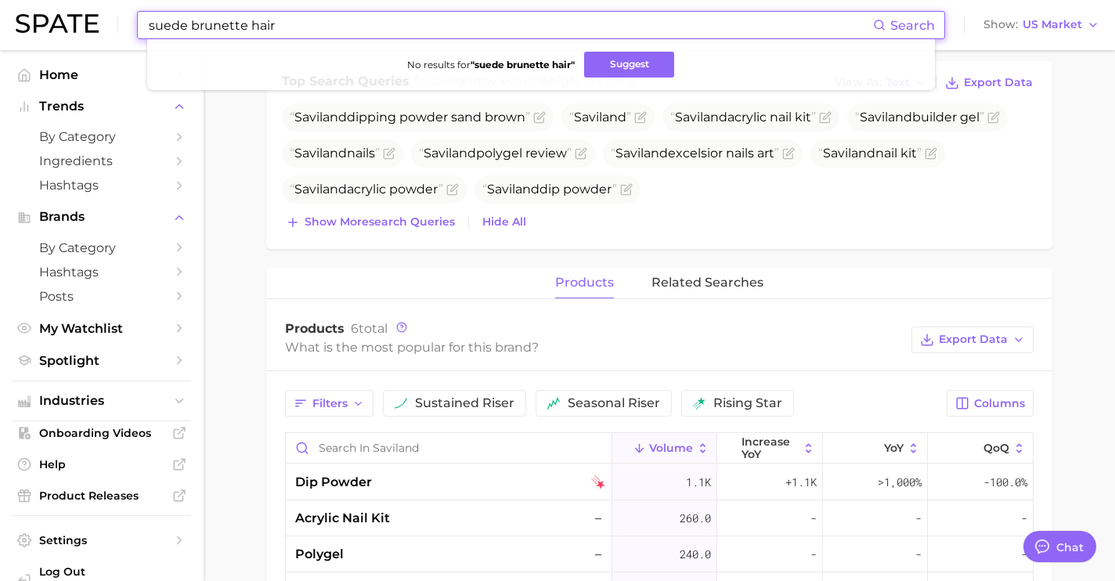
drag, startPoint x: 305, startPoint y: 30, endPoint x: 20, endPoint y: -17, distance: 288.8
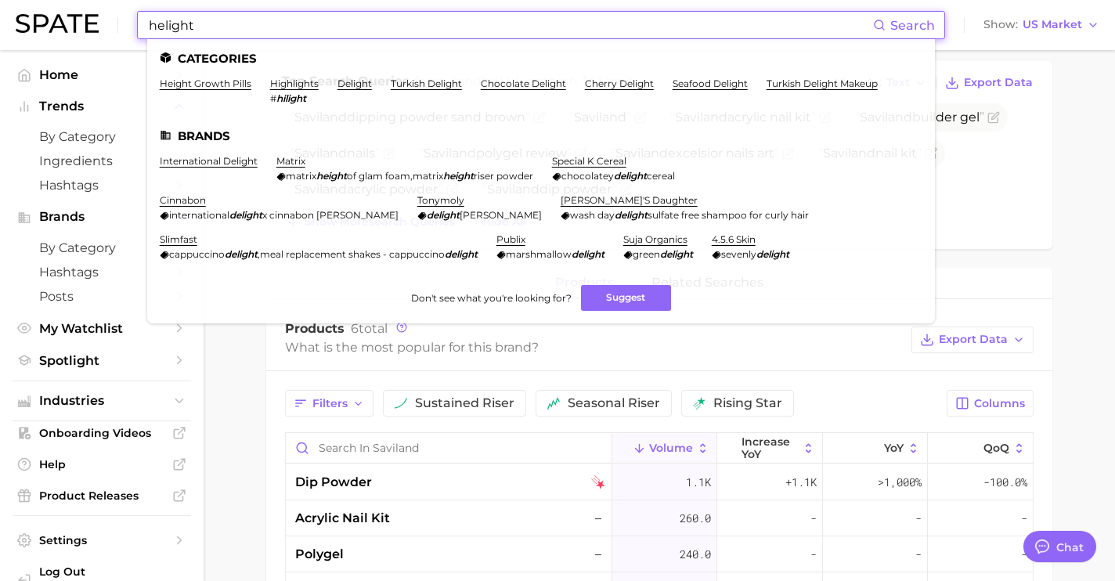
paste input "[URL][DOMAIN_NAME]"
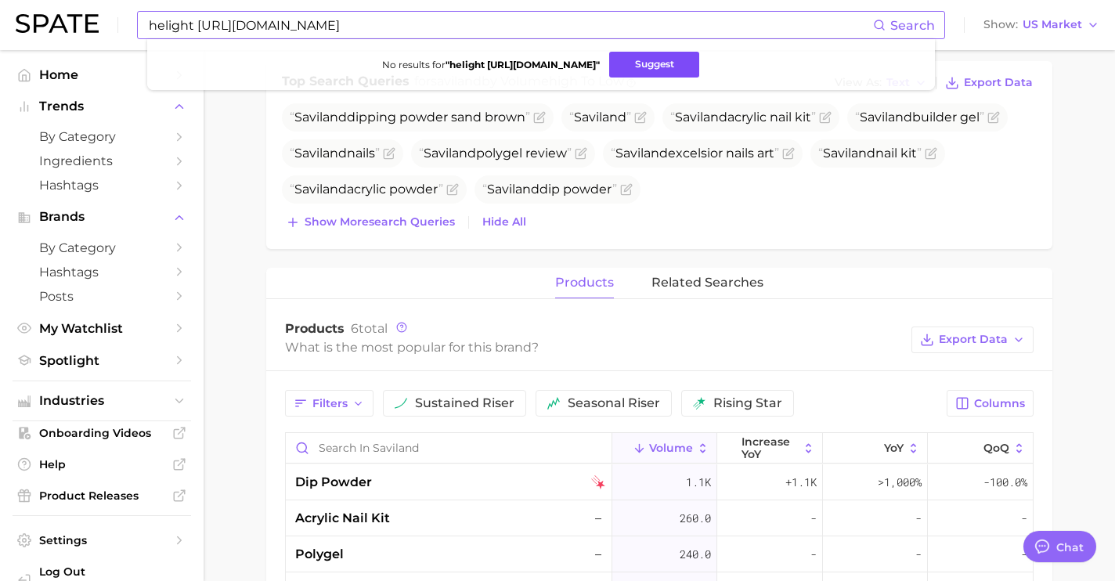
click at [617, 67] on button "Suggest" at bounding box center [654, 65] width 90 height 26
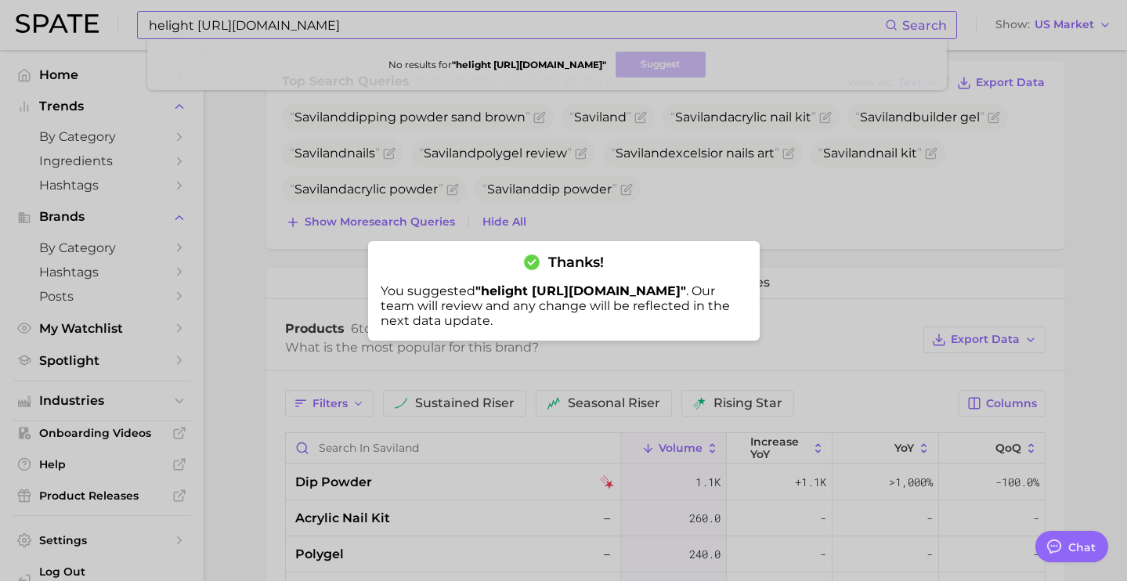
click at [481, 23] on div at bounding box center [563, 290] width 1127 height 581
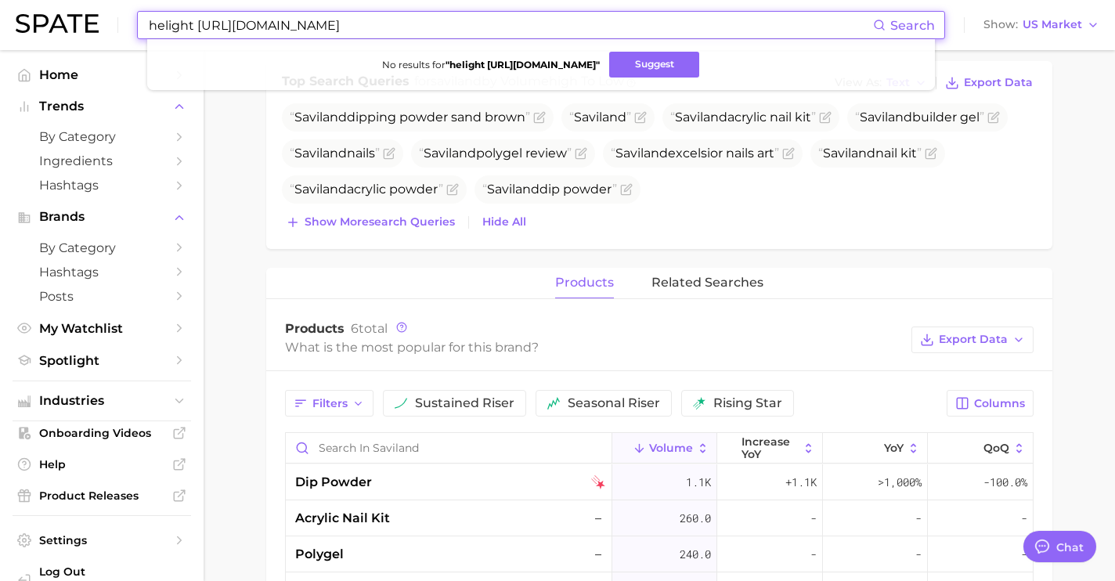
drag, startPoint x: 442, startPoint y: 32, endPoint x: 11, endPoint y: 37, distance: 430.6
click at [13, 37] on header "helight [URL][DOMAIN_NAME] Search No results for " helight [URL][DOMAIN_NAME] "…" at bounding box center [557, 25] width 1115 height 50
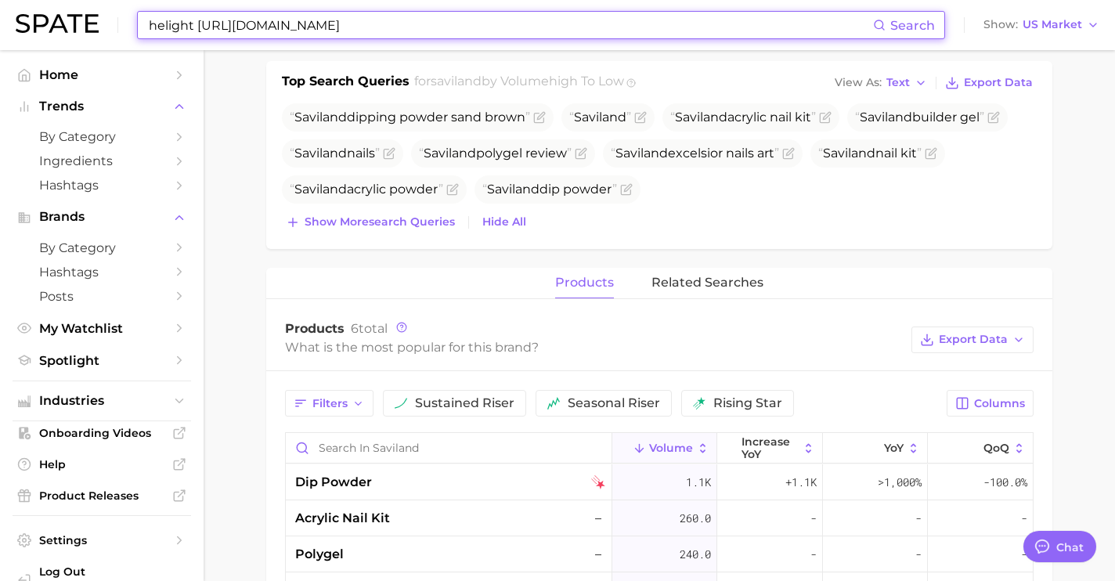
drag, startPoint x: 372, startPoint y: 34, endPoint x: -1, endPoint y: -16, distance: 376.0
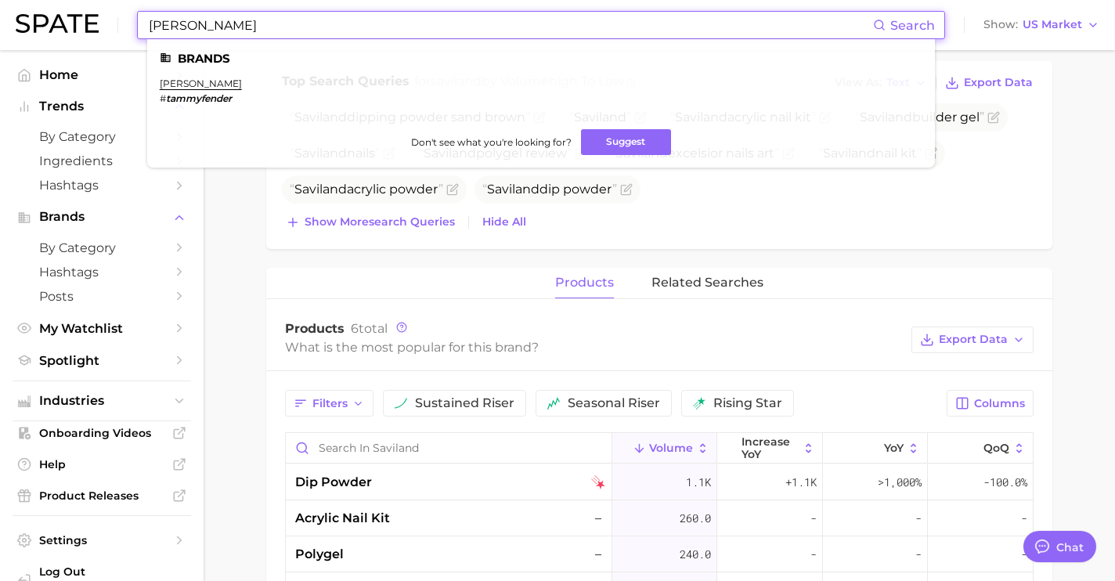
type input "[PERSON_NAME]"
click at [399, 70] on ul "Brands [PERSON_NAME] # tammyfender Don't see what you're looking for? Suggest" at bounding box center [541, 103] width 788 height 128
click at [242, 85] on ul "[PERSON_NAME] # tammyfender" at bounding box center [541, 97] width 763 height 39
click at [207, 86] on link "[PERSON_NAME]" at bounding box center [201, 84] width 82 height 12
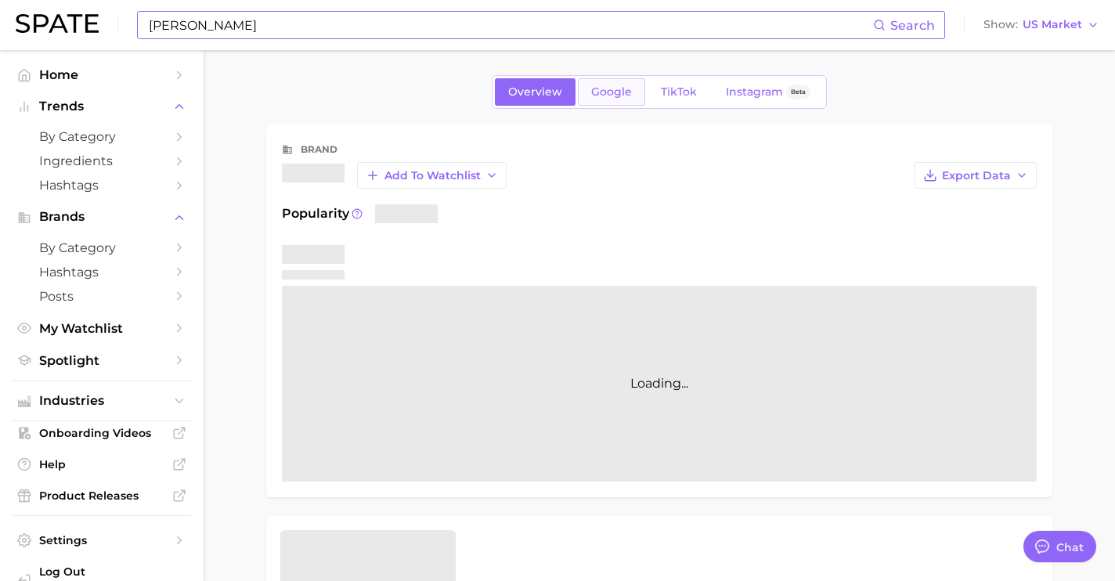
click at [591, 93] on span "Google" at bounding box center [611, 91] width 41 height 13
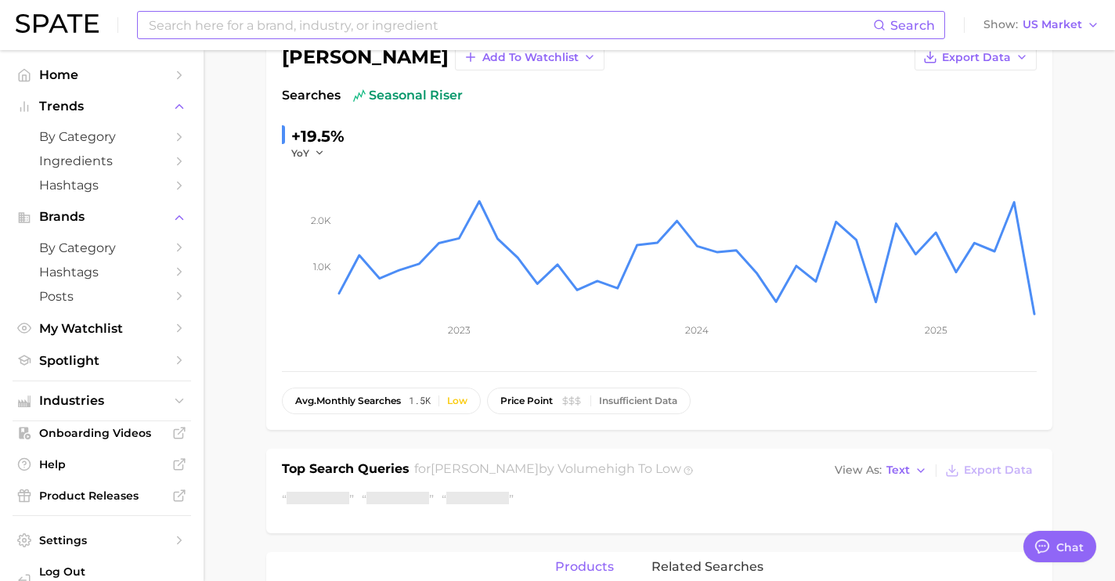
scroll to position [296, 0]
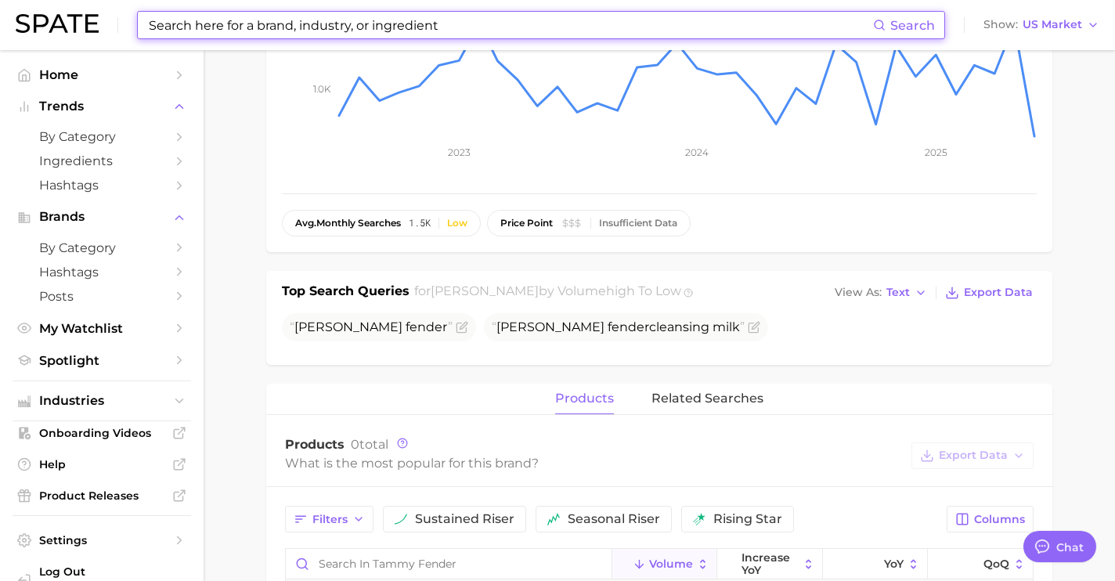
click at [328, 33] on input at bounding box center [510, 25] width 726 height 27
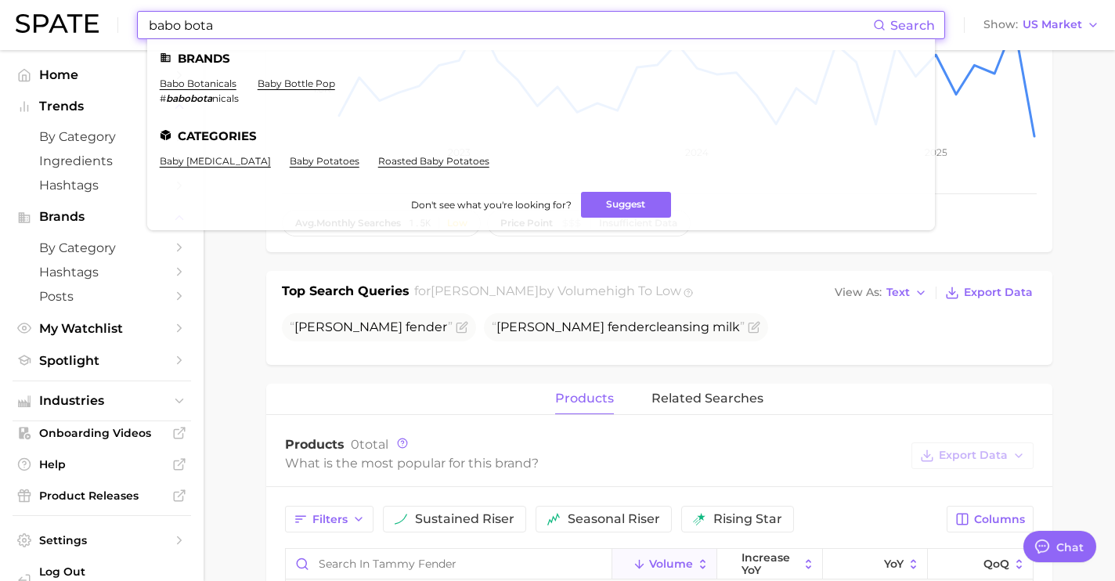
drag, startPoint x: 276, startPoint y: 28, endPoint x: -1, endPoint y: -6, distance: 279.3
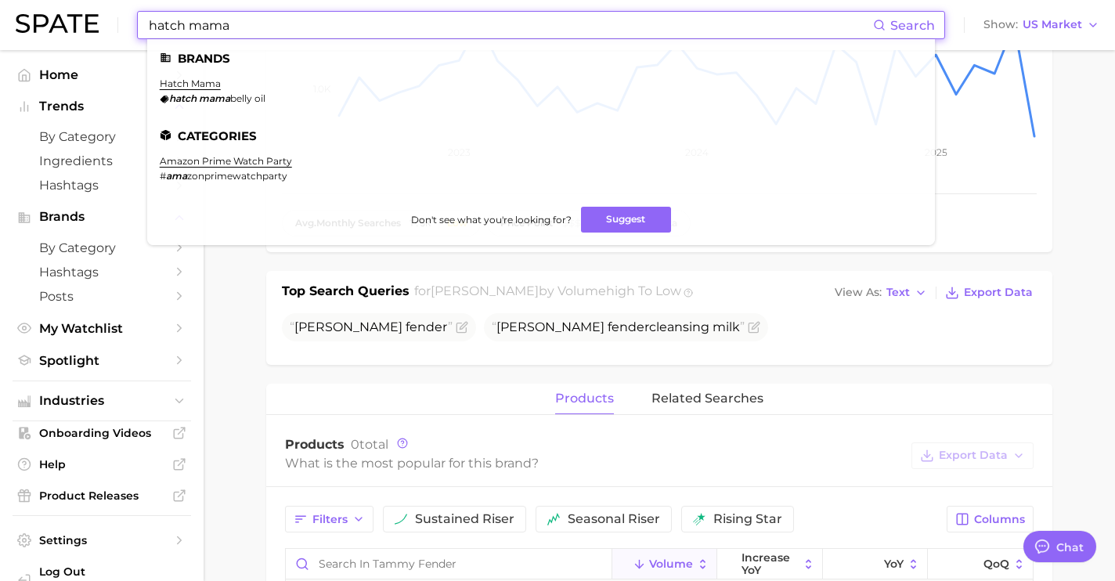
drag, startPoint x: 202, startPoint y: 18, endPoint x: -1, endPoint y: -16, distance: 205.5
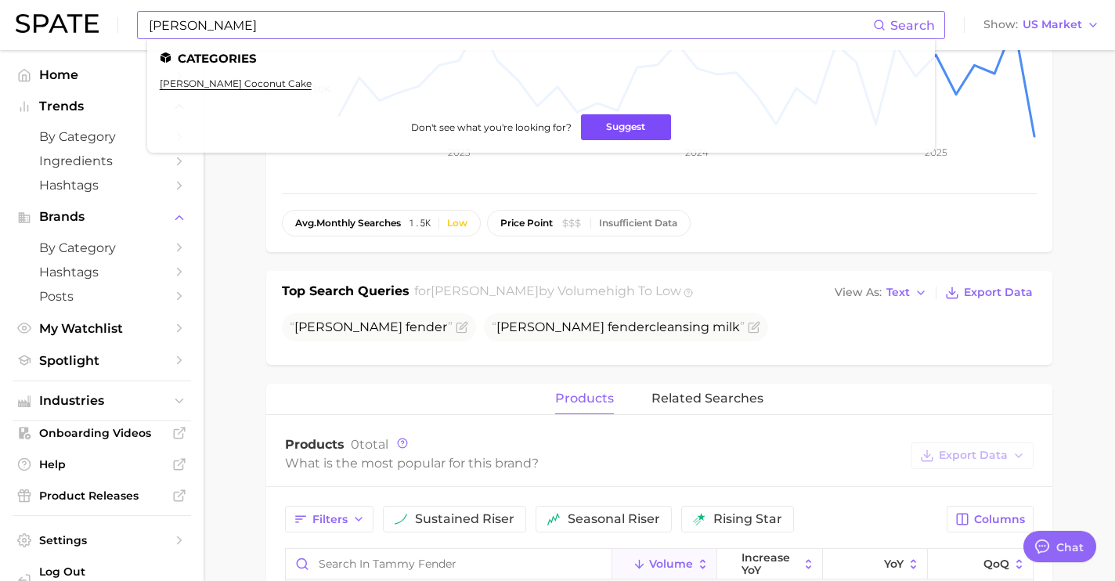
click at [608, 126] on button "Suggest" at bounding box center [626, 127] width 90 height 26
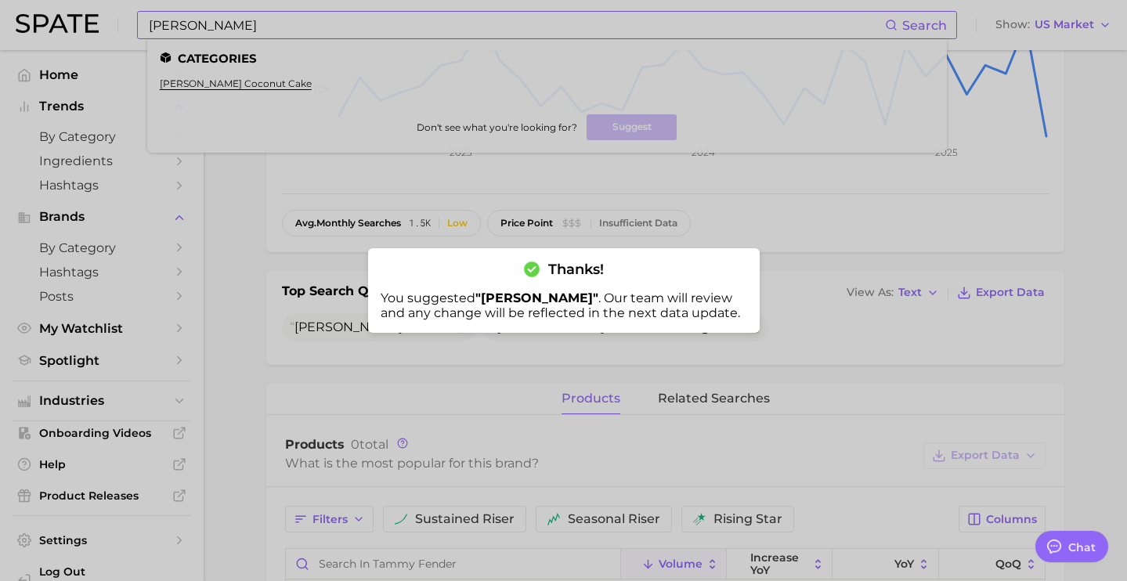
drag, startPoint x: 362, startPoint y: 29, endPoint x: 348, endPoint y: 30, distance: 13.3
click at [362, 30] on div at bounding box center [563, 290] width 1127 height 581
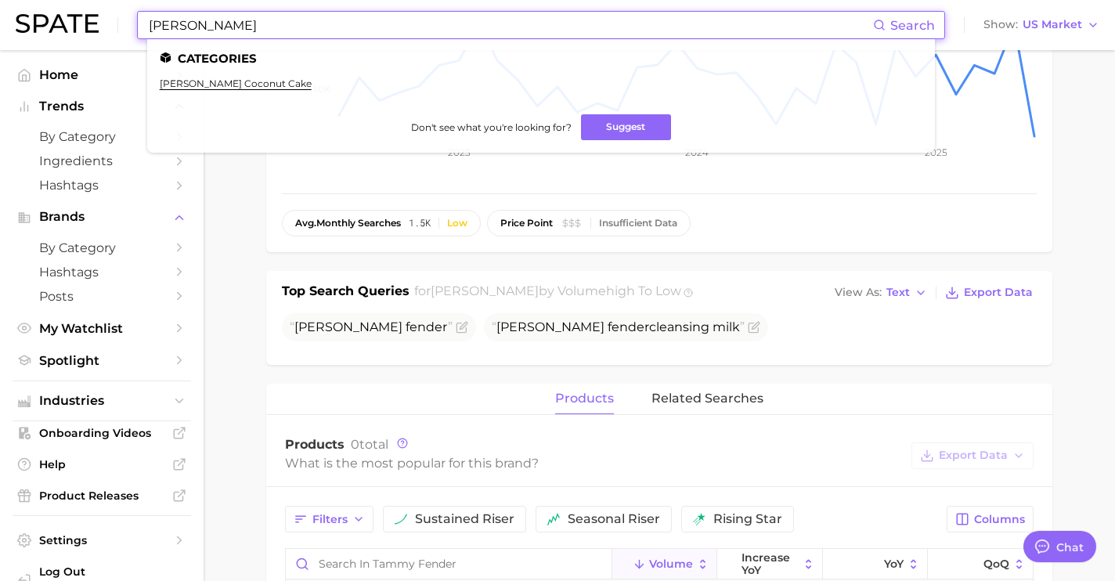
drag, startPoint x: 259, startPoint y: 25, endPoint x: 39, endPoint y: 16, distance: 220.2
click at [39, 16] on div "[PERSON_NAME] Search Categories [PERSON_NAME] coconut cake Don't see what you'r…" at bounding box center [558, 25] width 1084 height 50
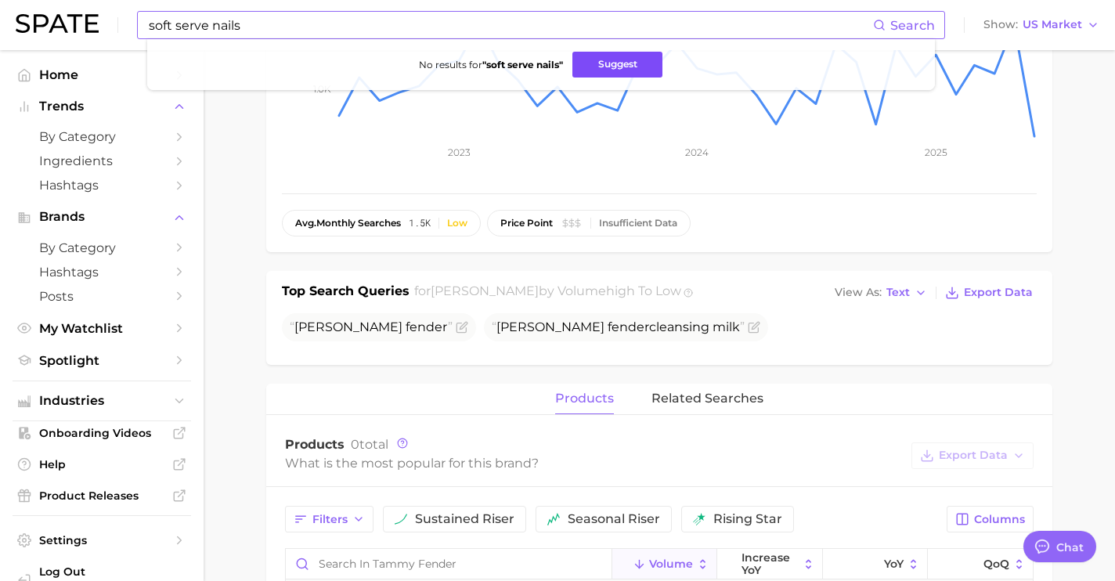
click at [604, 61] on button "Suggest" at bounding box center [617, 65] width 90 height 26
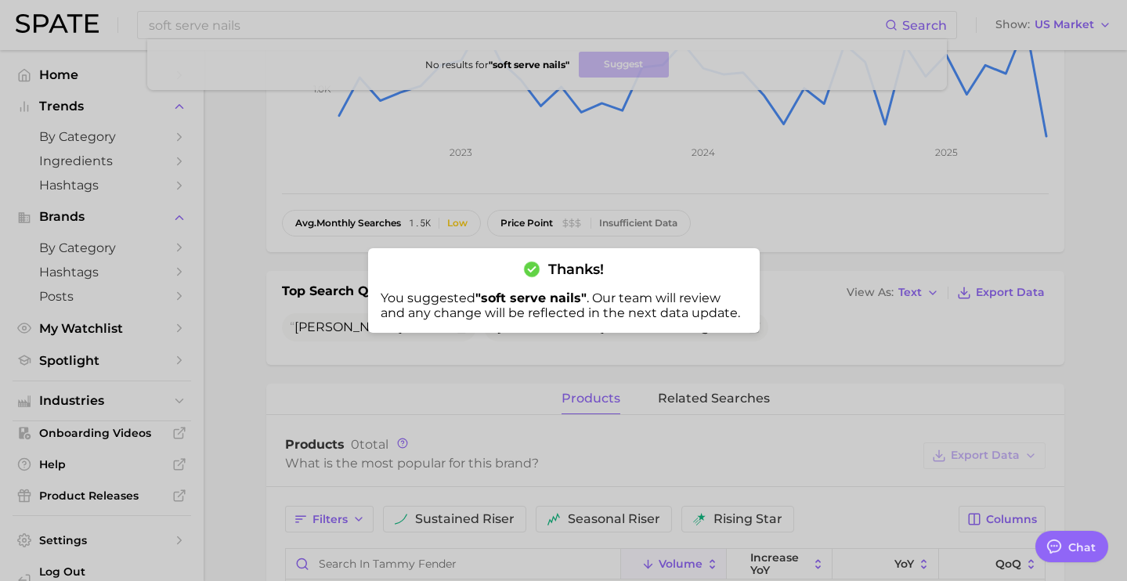
click at [337, 20] on div at bounding box center [563, 290] width 1127 height 581
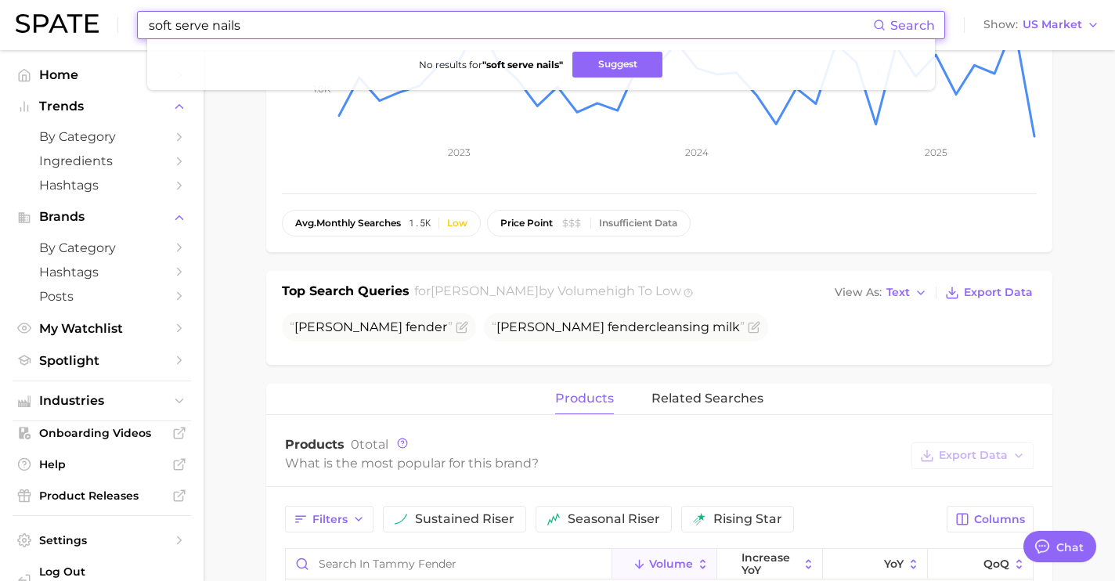
drag, startPoint x: 316, startPoint y: 29, endPoint x: 21, endPoint y: 2, distance: 295.6
click at [24, 5] on div "soft serve nails Search No results for " soft serve nails " Suggest Show US Mar…" at bounding box center [558, 25] width 1084 height 50
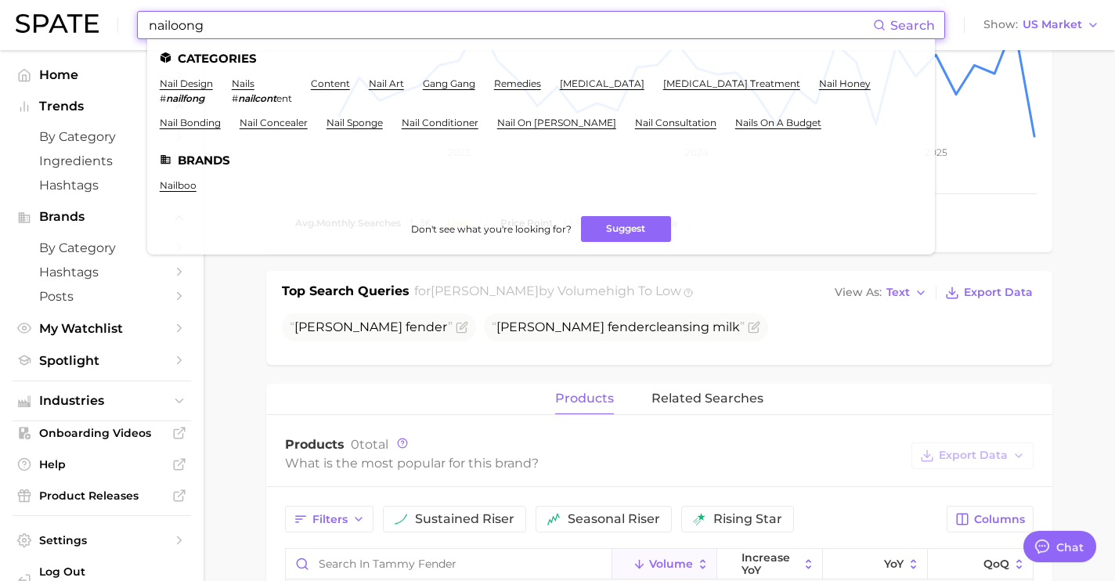
drag, startPoint x: 460, startPoint y: 29, endPoint x: 32, endPoint y: -17, distance: 430.7
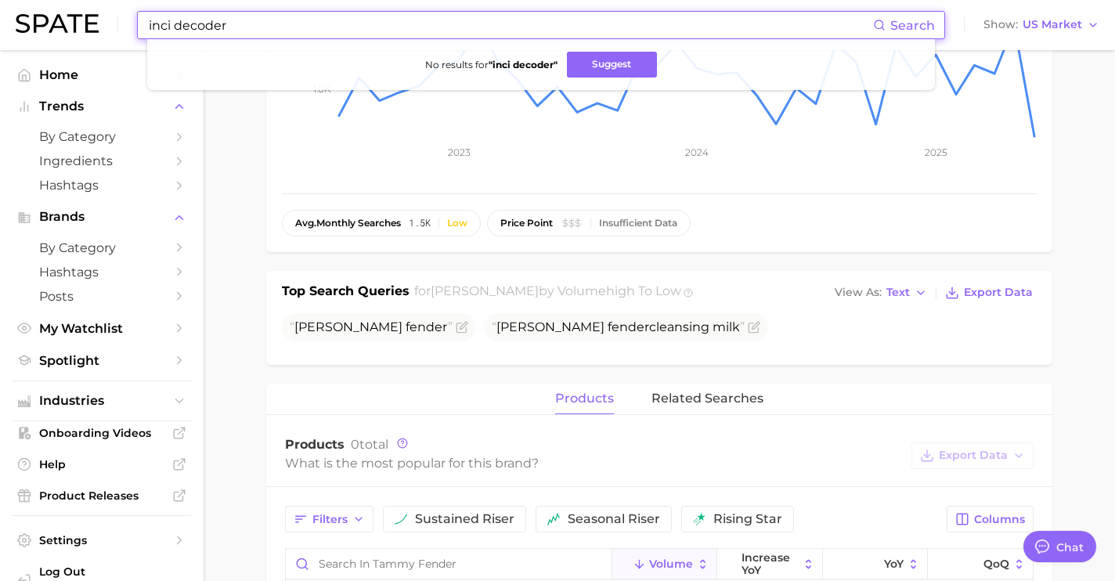
drag, startPoint x: 255, startPoint y: 25, endPoint x: 110, endPoint y: 22, distance: 144.9
click at [110, 22] on div "inci decoder Search No results for " inci decoder " Suggest Show US Market" at bounding box center [558, 25] width 1084 height 50
click at [177, 28] on input "inci decoder" at bounding box center [510, 25] width 726 height 27
drag, startPoint x: 274, startPoint y: 29, endPoint x: 92, endPoint y: 20, distance: 182.6
click at [92, 20] on div "incidecoder Search No results for " incidecoder " Suggest Show US Market" at bounding box center [558, 25] width 1084 height 50
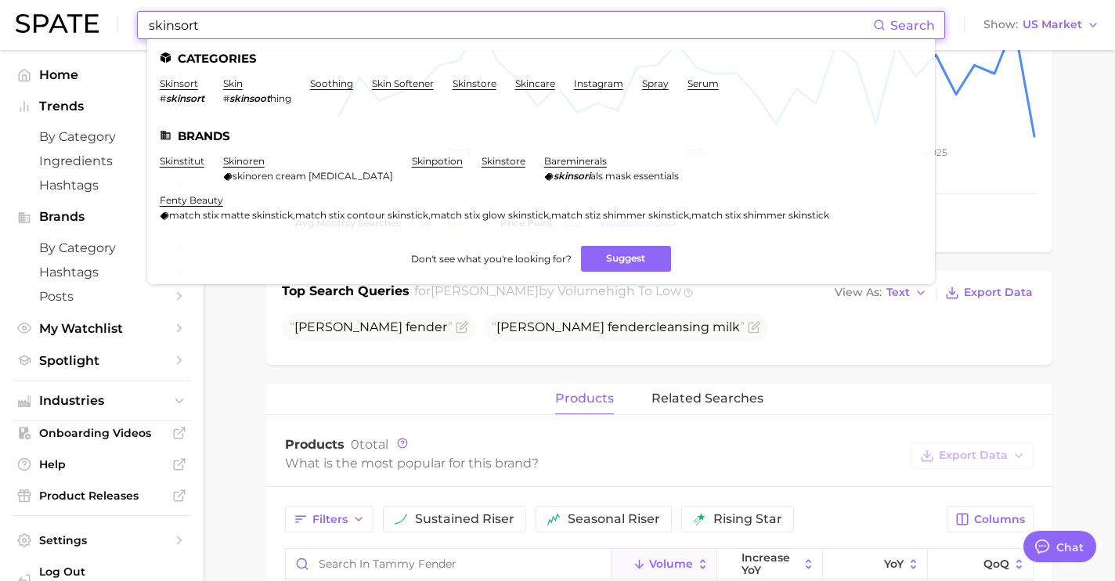
drag, startPoint x: 280, startPoint y: 28, endPoint x: -1, endPoint y: -19, distance: 285.0
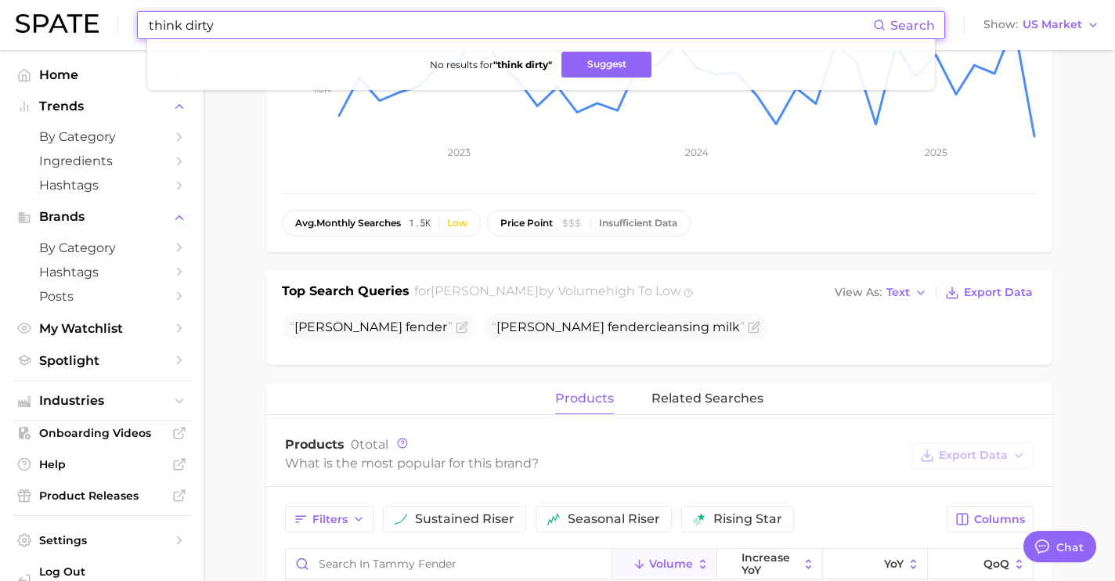
drag, startPoint x: 268, startPoint y: 21, endPoint x: 45, endPoint y: -12, distance: 224.8
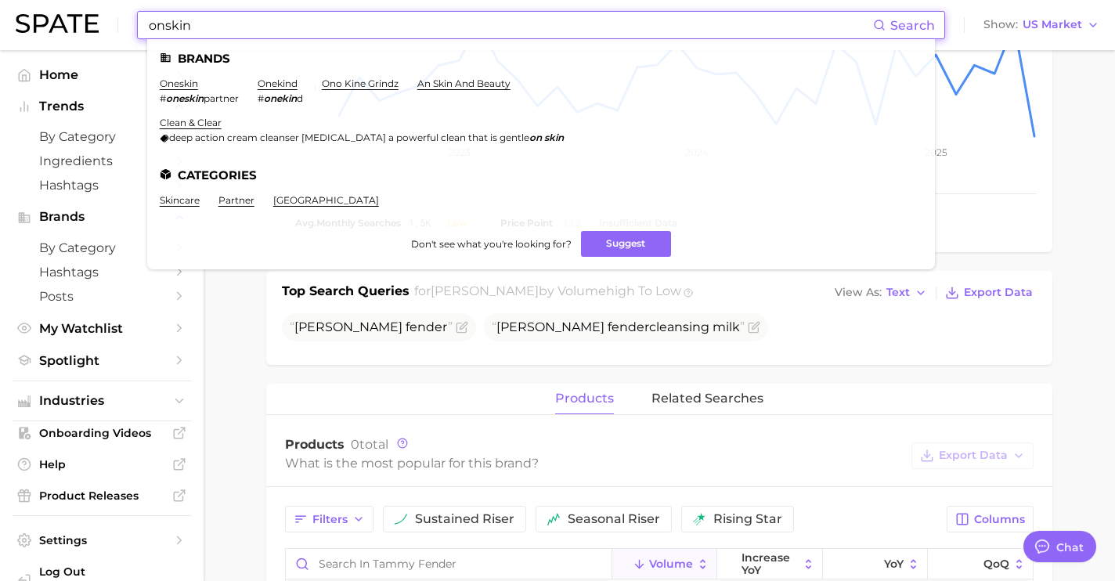
drag, startPoint x: 125, startPoint y: -3, endPoint x: -1, endPoint y: -20, distance: 127.2
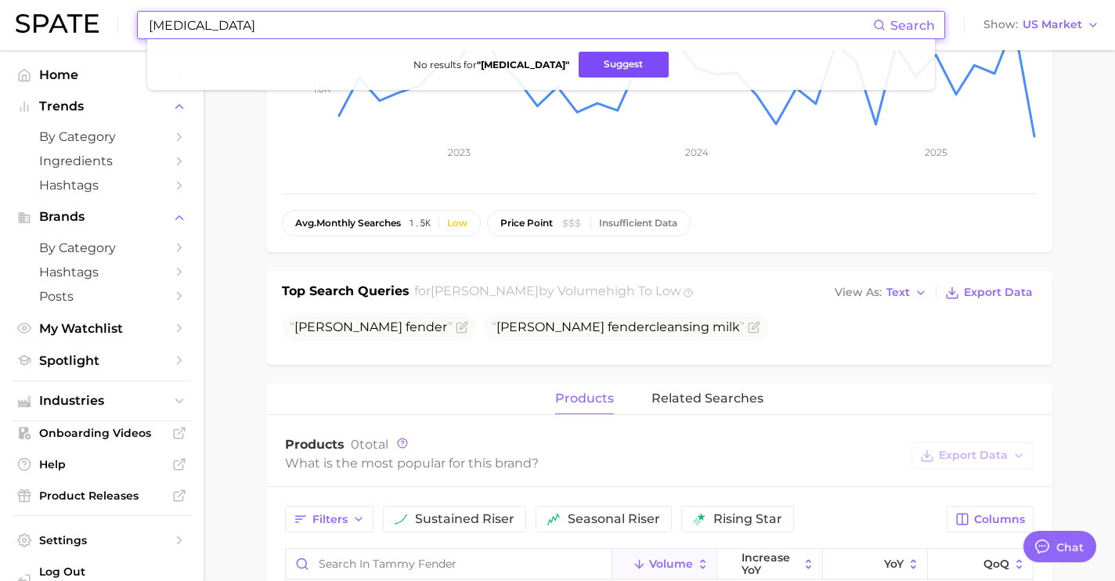
click at [579, 63] on button "Suggest" at bounding box center [624, 65] width 90 height 26
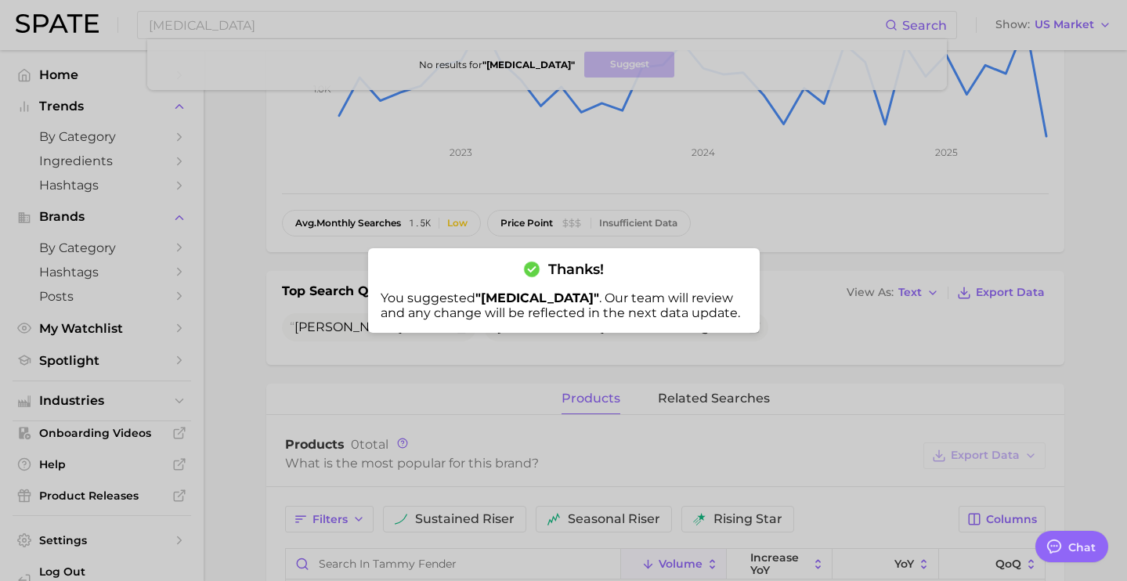
click at [594, 222] on div at bounding box center [563, 290] width 1127 height 581
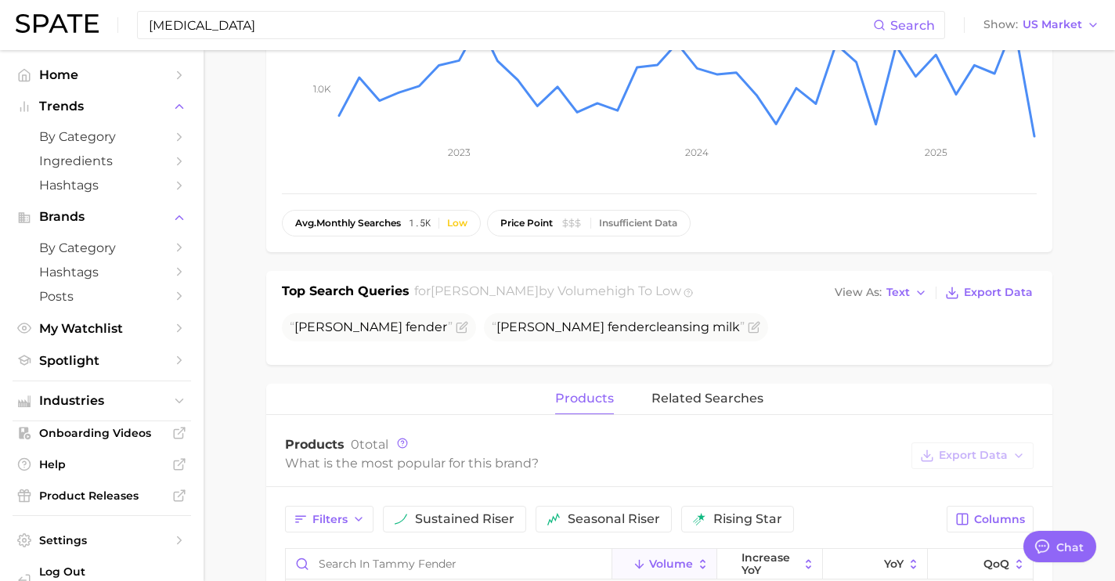
drag, startPoint x: 301, startPoint y: 36, endPoint x: -1, endPoint y: -45, distance: 312.2
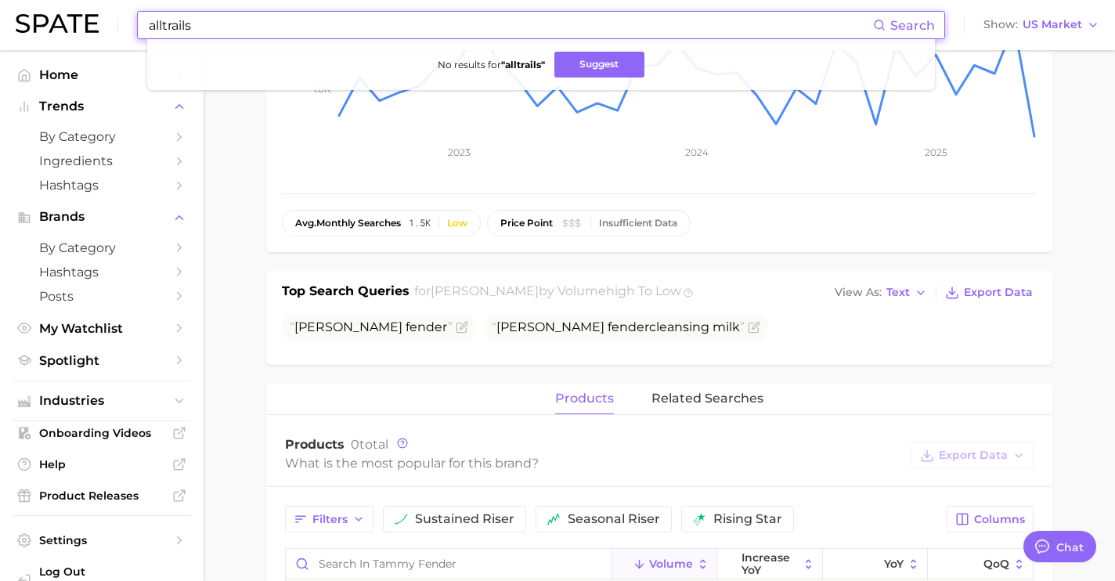
drag, startPoint x: 373, startPoint y: 32, endPoint x: 4, endPoint y: -20, distance: 372.5
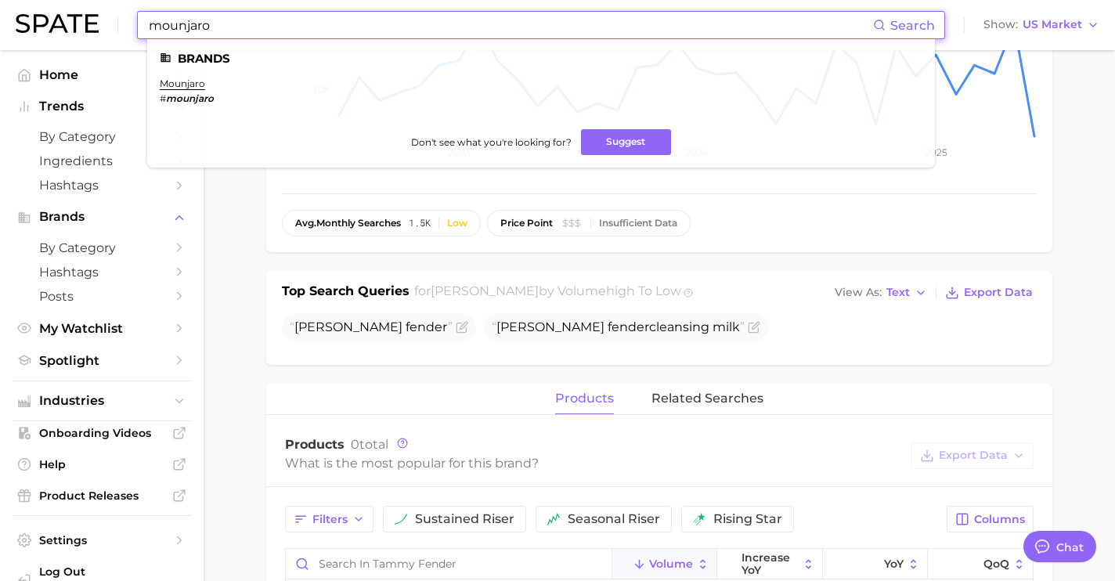
drag, startPoint x: 335, startPoint y: 27, endPoint x: 27, endPoint y: -2, distance: 309.0
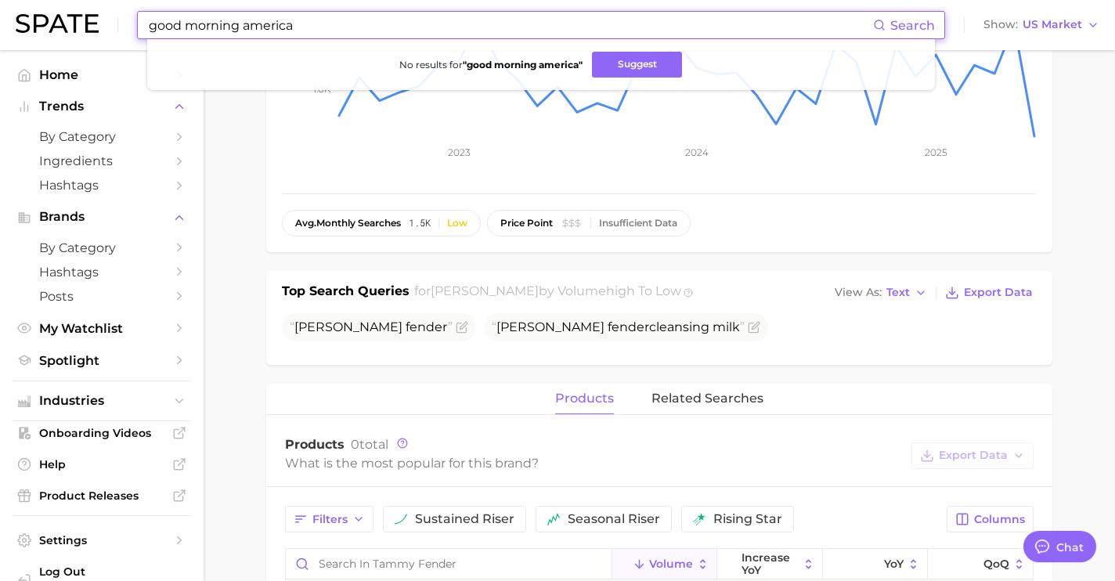
drag, startPoint x: 431, startPoint y: 24, endPoint x: 2, endPoint y: 9, distance: 430.1
click at [2, 9] on header "good morning america Search No results for " good morning america " Suggest Sho…" at bounding box center [557, 25] width 1115 height 50
click at [579, 64] on button "Suggest" at bounding box center [609, 65] width 90 height 26
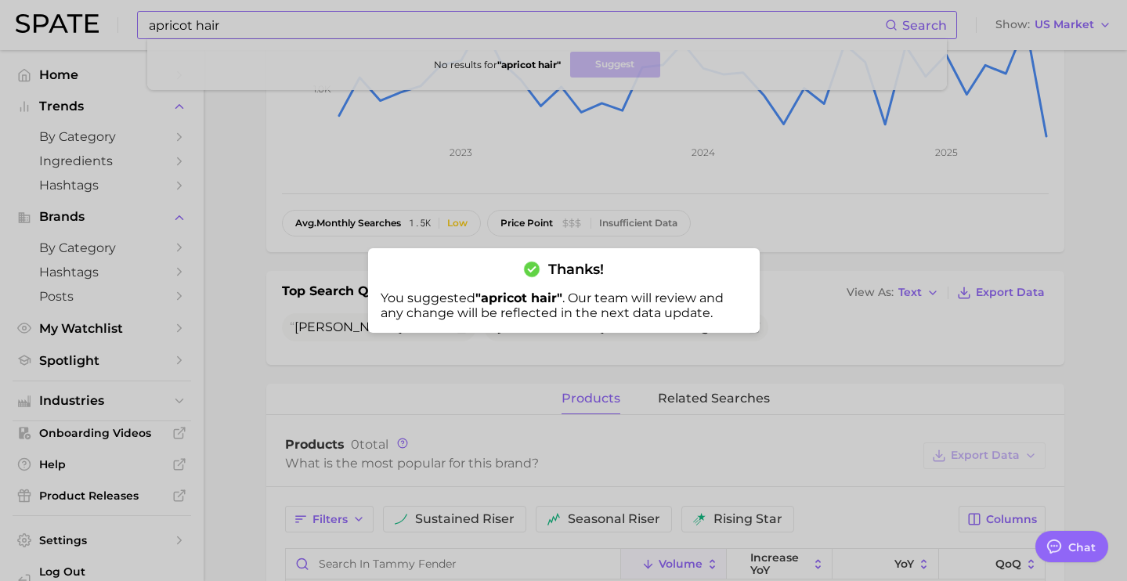
click at [194, 28] on div at bounding box center [563, 290] width 1127 height 581
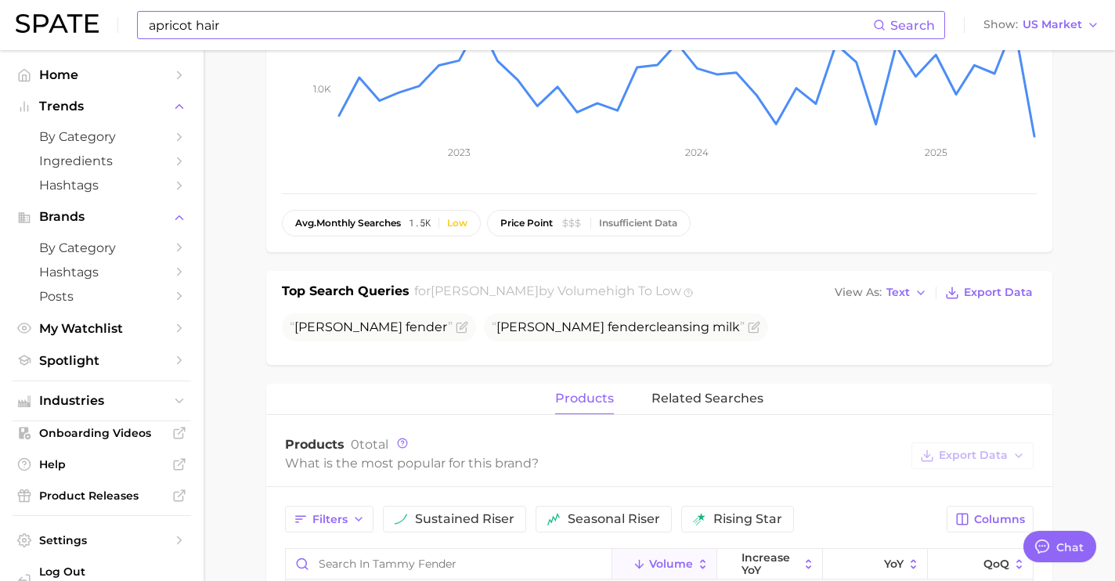
click at [196, 25] on input "apricot hair" at bounding box center [510, 25] width 726 height 27
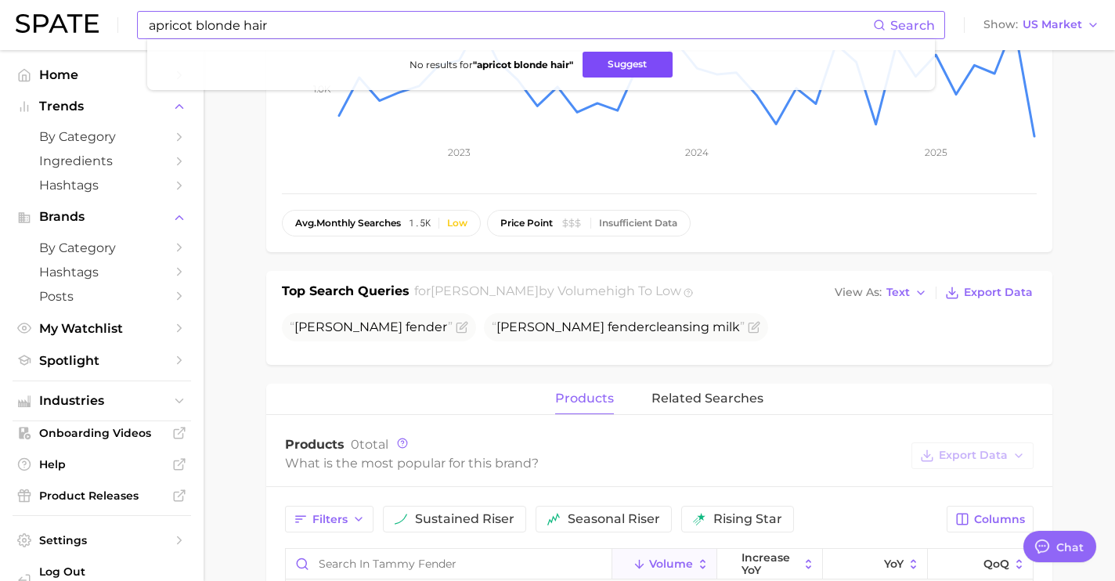
click at [598, 69] on button "Suggest" at bounding box center [627, 65] width 90 height 26
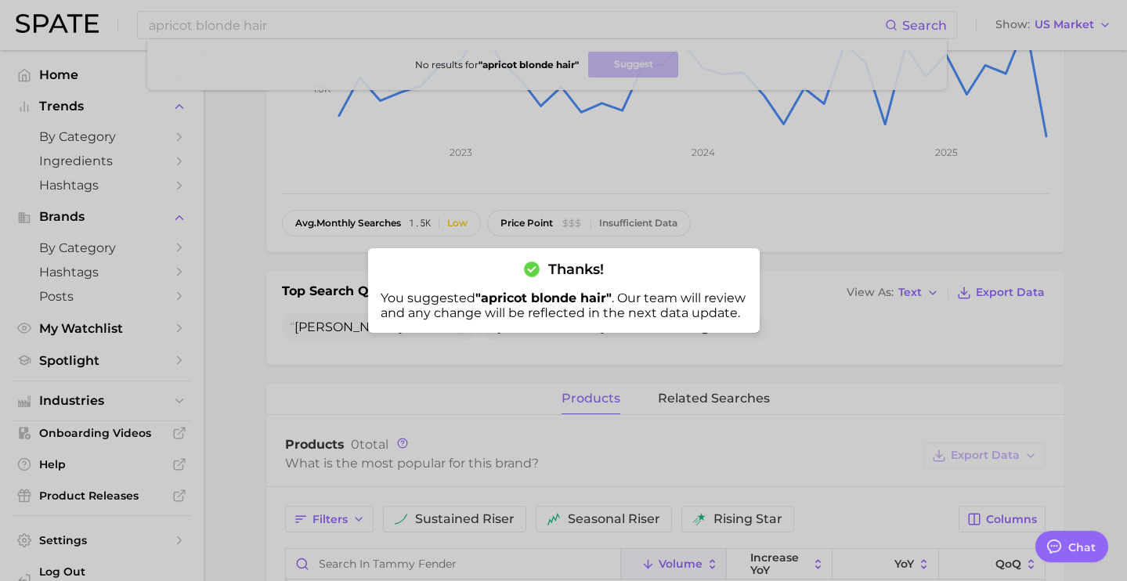
click at [366, 32] on div at bounding box center [563, 290] width 1127 height 581
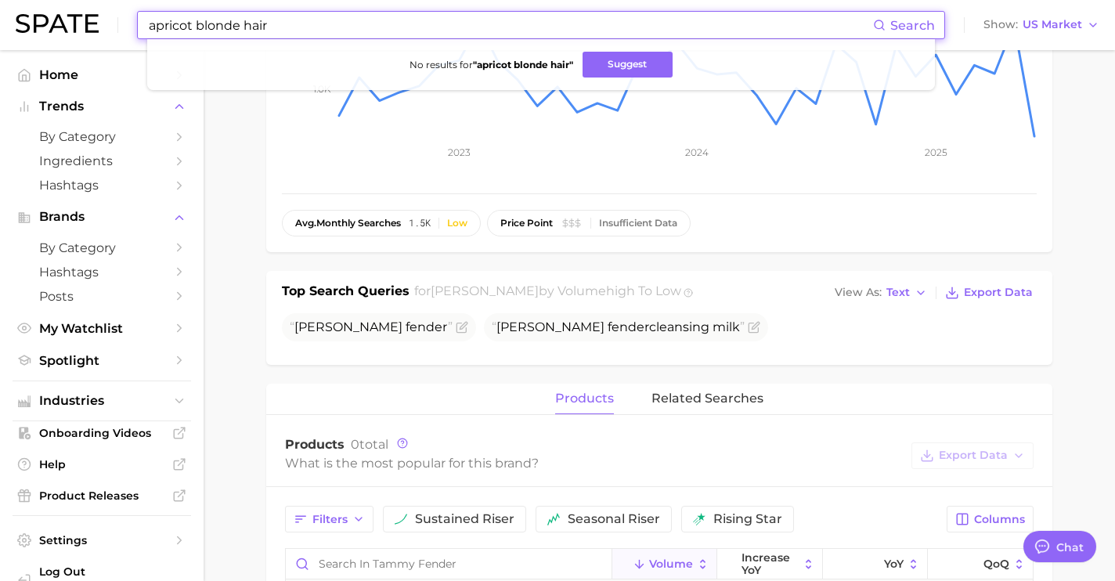
drag, startPoint x: 300, startPoint y: 28, endPoint x: -1, endPoint y: -5, distance: 302.4
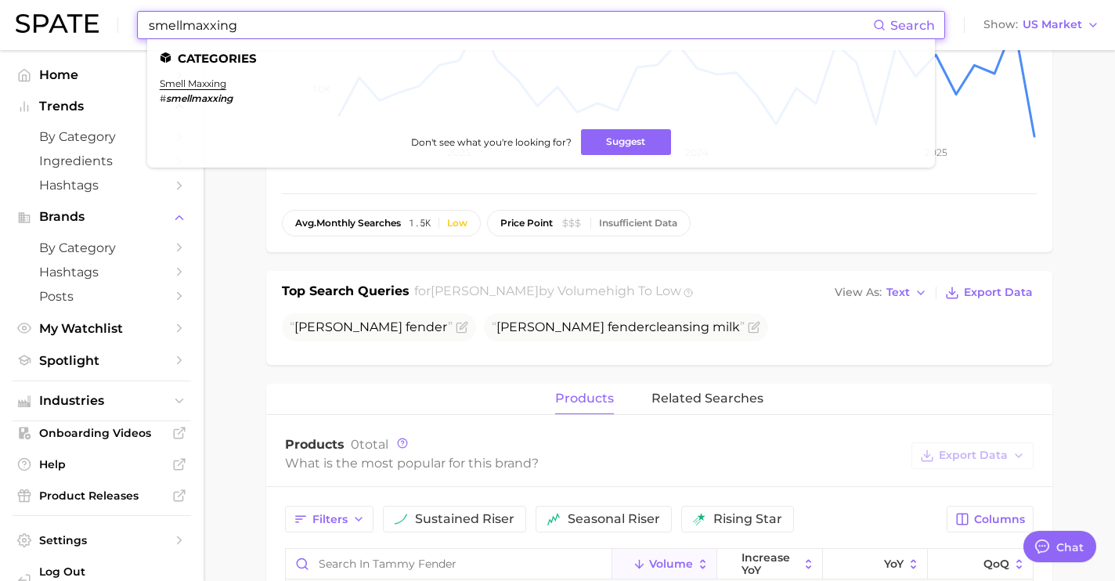
drag, startPoint x: 315, startPoint y: 29, endPoint x: 51, endPoint y: 13, distance: 264.4
click at [51, 13] on div "smellmaxxing Search Categories smell maxxing # smellmaxxing Don't see what you'…" at bounding box center [558, 25] width 1084 height 50
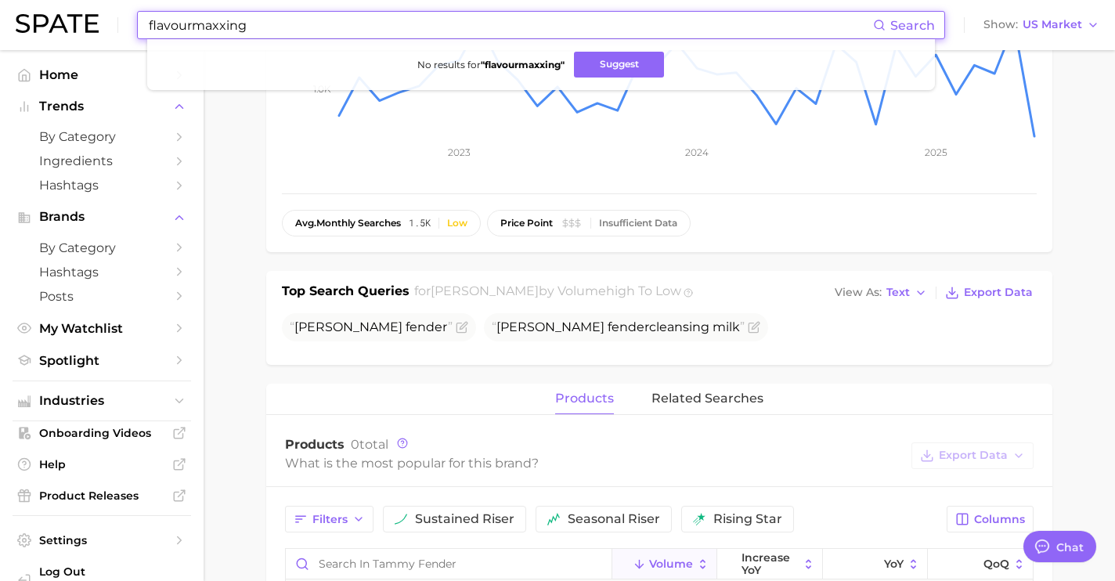
drag, startPoint x: 293, startPoint y: 24, endPoint x: 71, endPoint y: 13, distance: 221.9
click at [71, 13] on div "flavourmaxxing Search No results for " flavourmaxxing " Suggest Show US Market" at bounding box center [558, 25] width 1084 height 50
drag, startPoint x: 360, startPoint y: 31, endPoint x: -1, endPoint y: 13, distance: 361.3
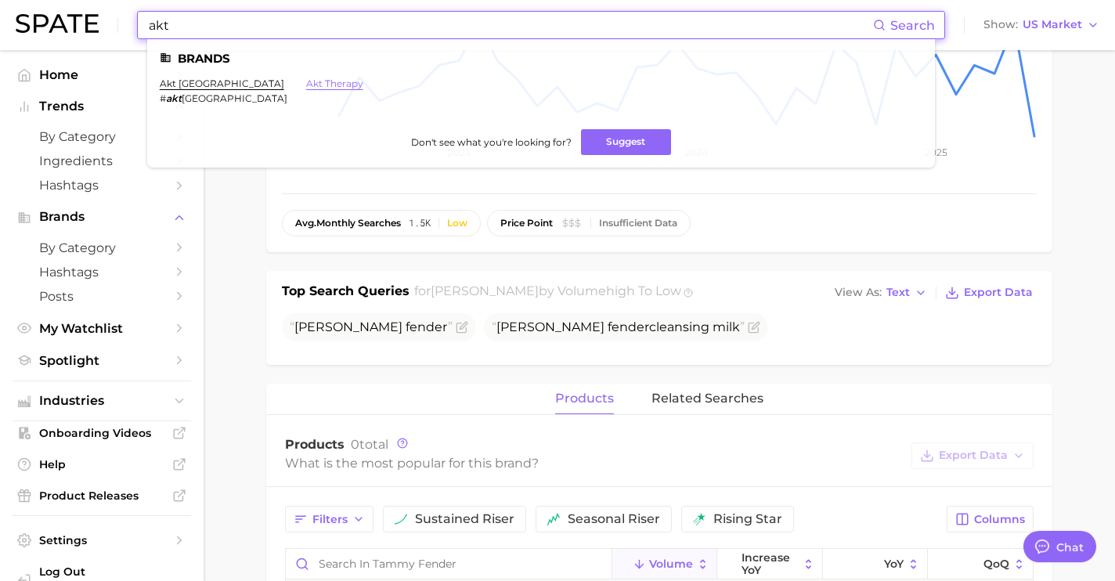
type input "akt"
click at [306, 87] on link "akt therapy" at bounding box center [334, 84] width 57 height 12
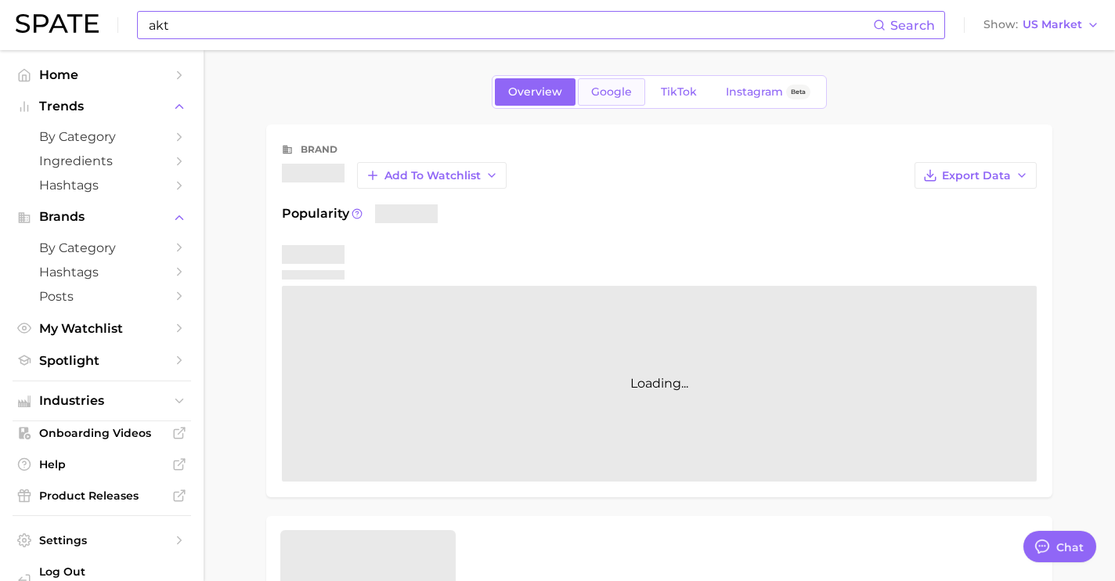
click at [586, 93] on link "Google" at bounding box center [611, 91] width 67 height 27
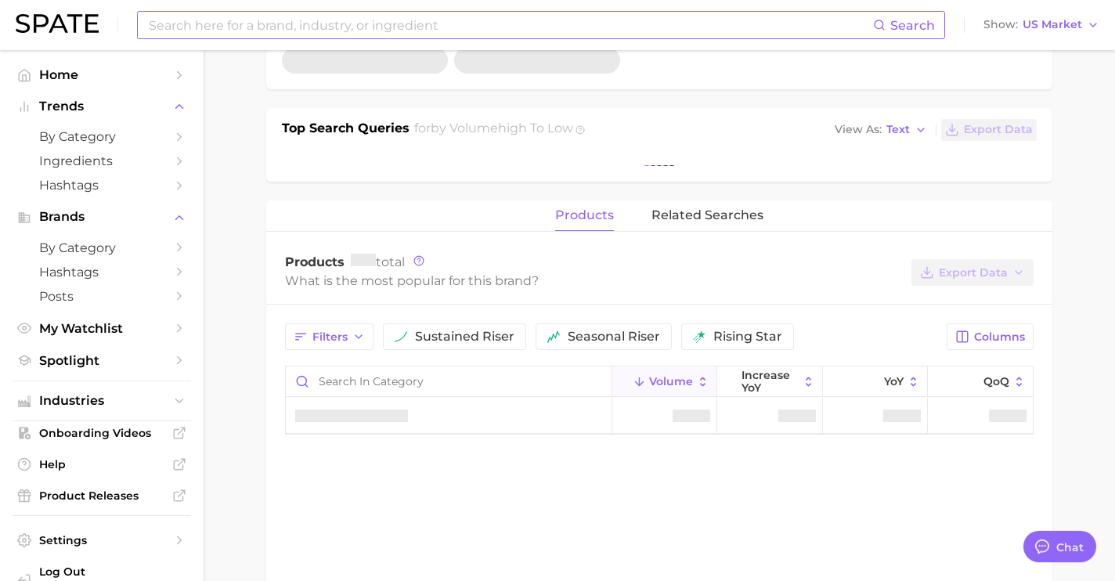
scroll to position [498, 0]
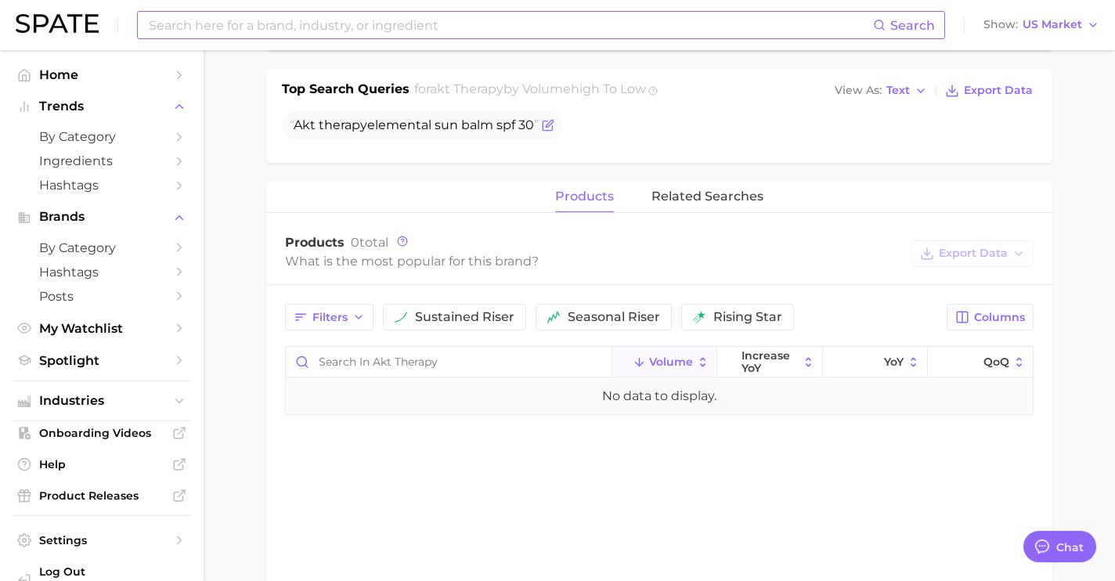
drag, startPoint x: 537, startPoint y: 126, endPoint x: 289, endPoint y: 124, distance: 248.2
click at [289, 124] on span "Akt therapy elemental sun balm spf 30" at bounding box center [422, 125] width 280 height 28
copy span "Akt therapy elemental sun balm spf 30"
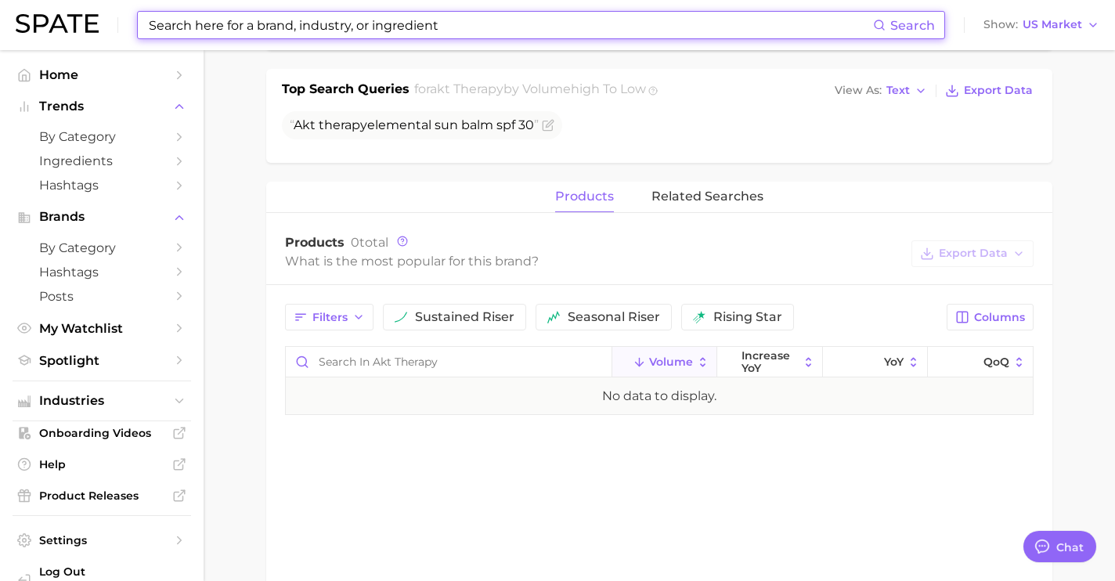
click at [381, 24] on input at bounding box center [510, 25] width 726 height 27
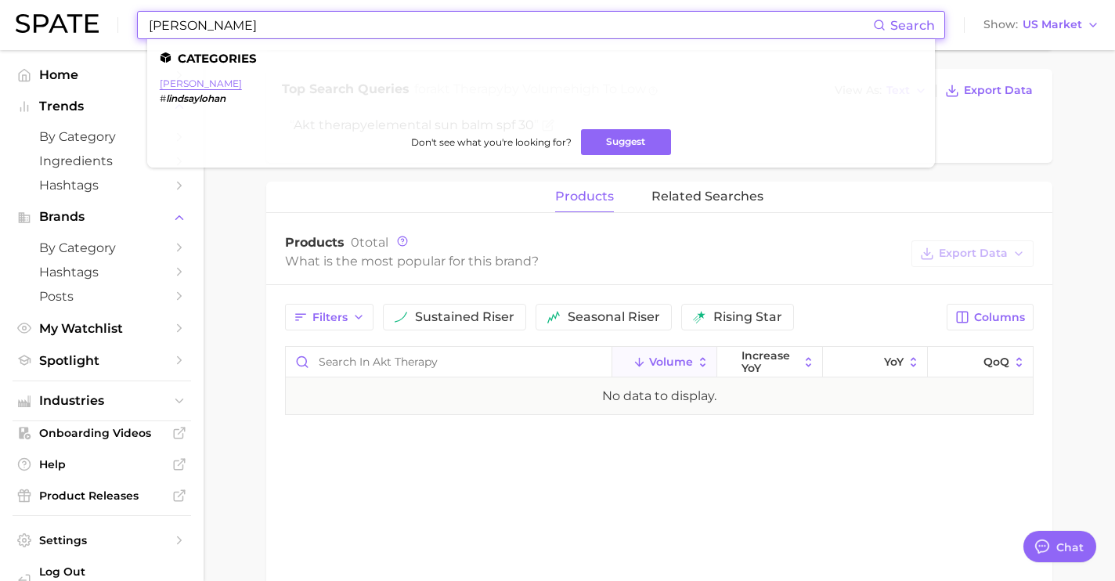
type input "[PERSON_NAME]"
click at [212, 84] on link "[PERSON_NAME]" at bounding box center [201, 84] width 82 height 12
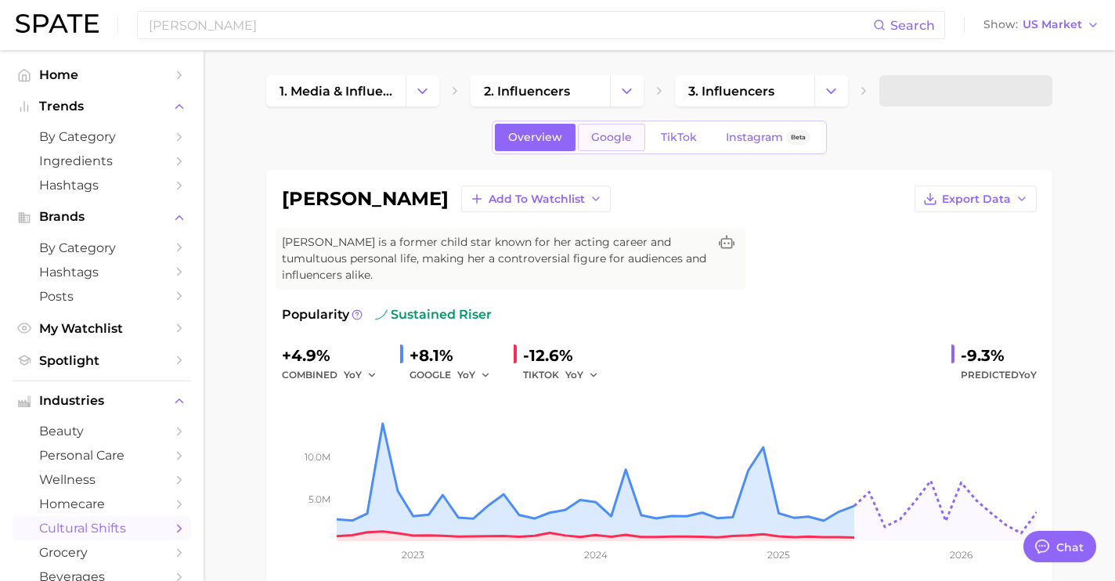
click at [616, 142] on span "Google" at bounding box center [611, 137] width 41 height 13
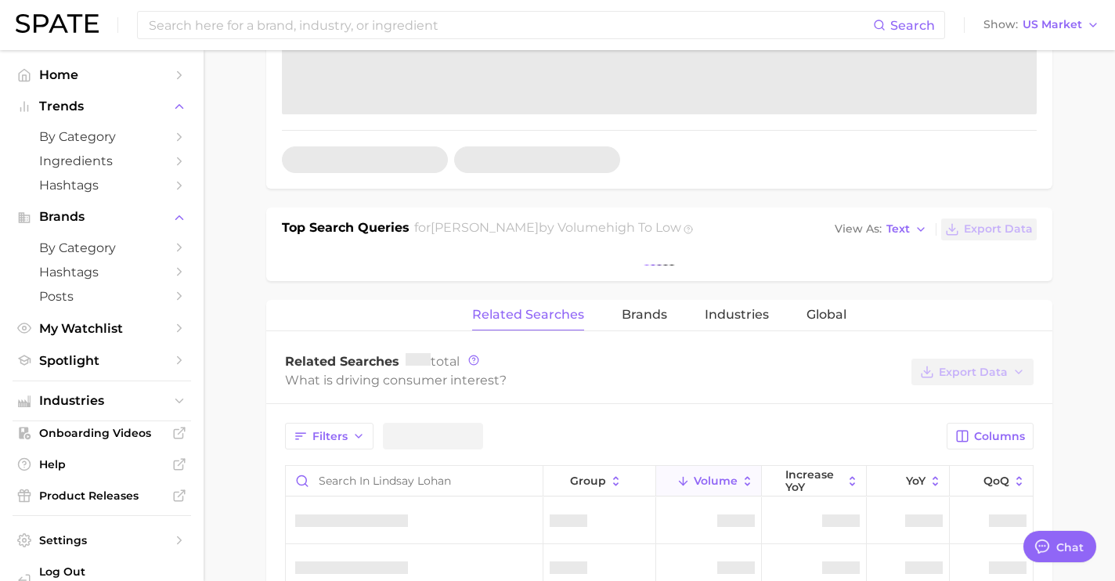
scroll to position [461, 0]
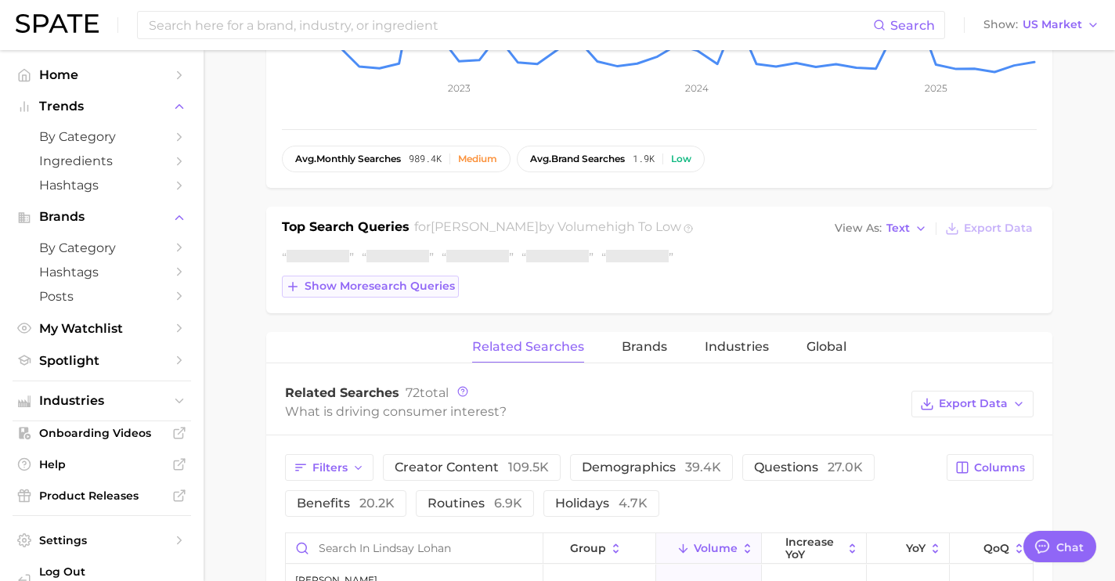
click at [393, 287] on span "Show more search queries" at bounding box center [380, 285] width 150 height 13
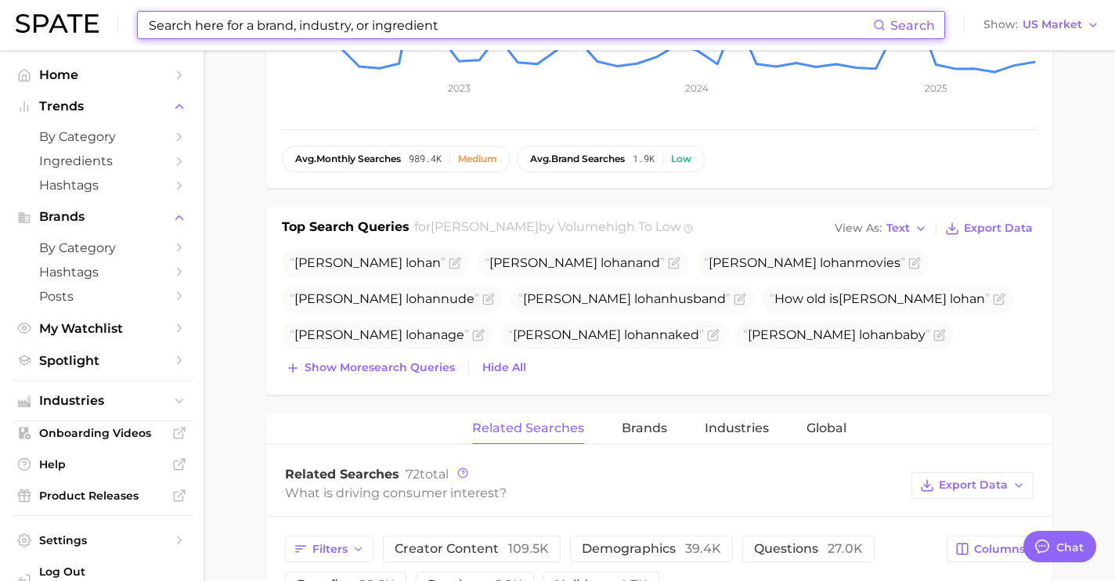
click at [334, 25] on input at bounding box center [510, 25] width 726 height 27
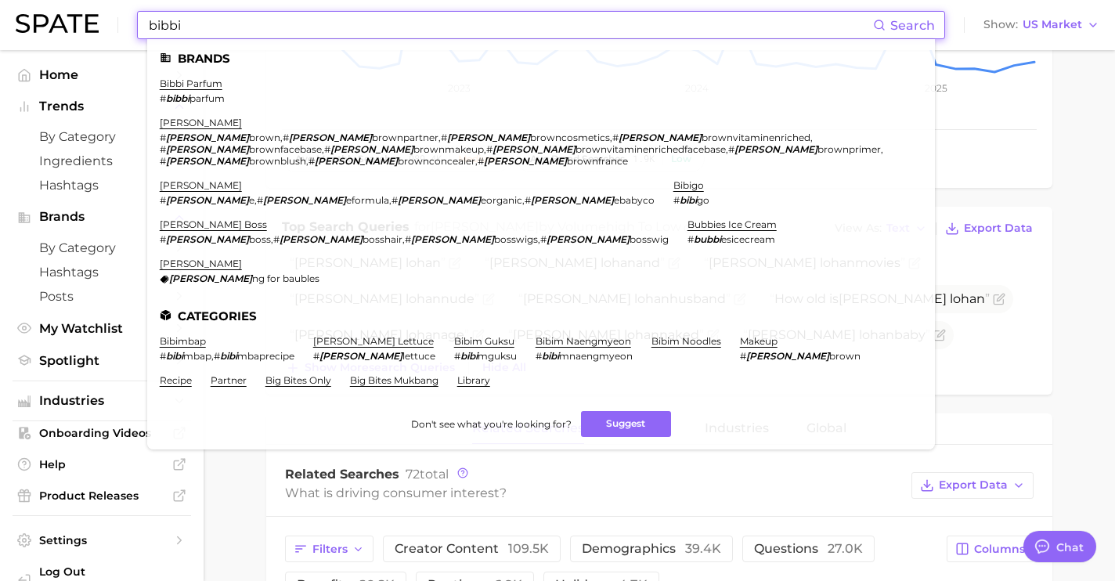
drag, startPoint x: 394, startPoint y: 27, endPoint x: 16, endPoint y: -7, distance: 379.6
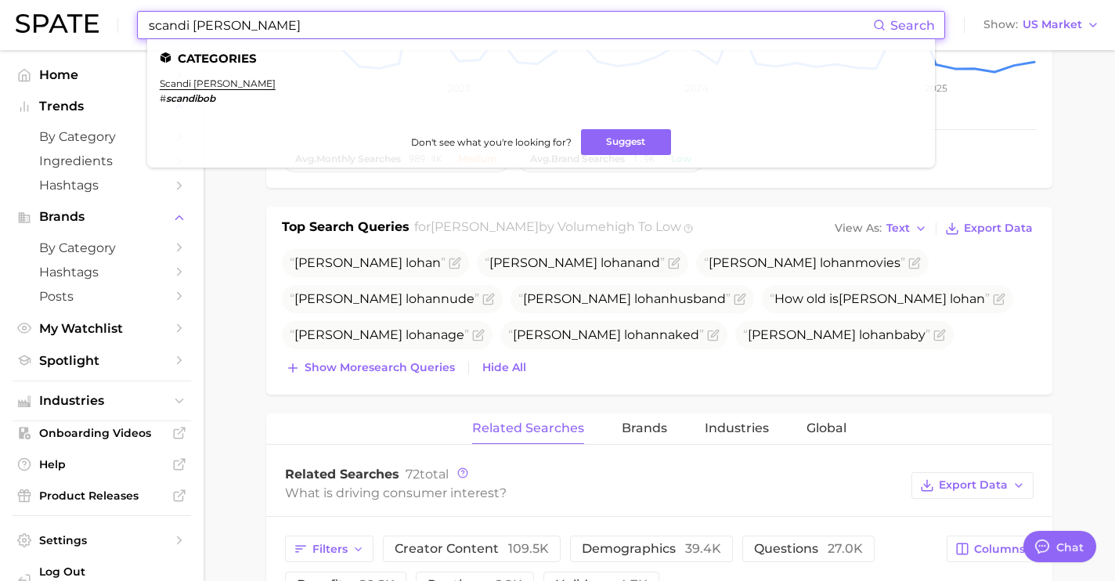
drag, startPoint x: 209, startPoint y: 22, endPoint x: 47, endPoint y: 5, distance: 163.0
click at [58, 10] on div "scandi [PERSON_NAME] Search Categories scandi [PERSON_NAME] # scandibob Don't s…" at bounding box center [558, 25] width 1084 height 50
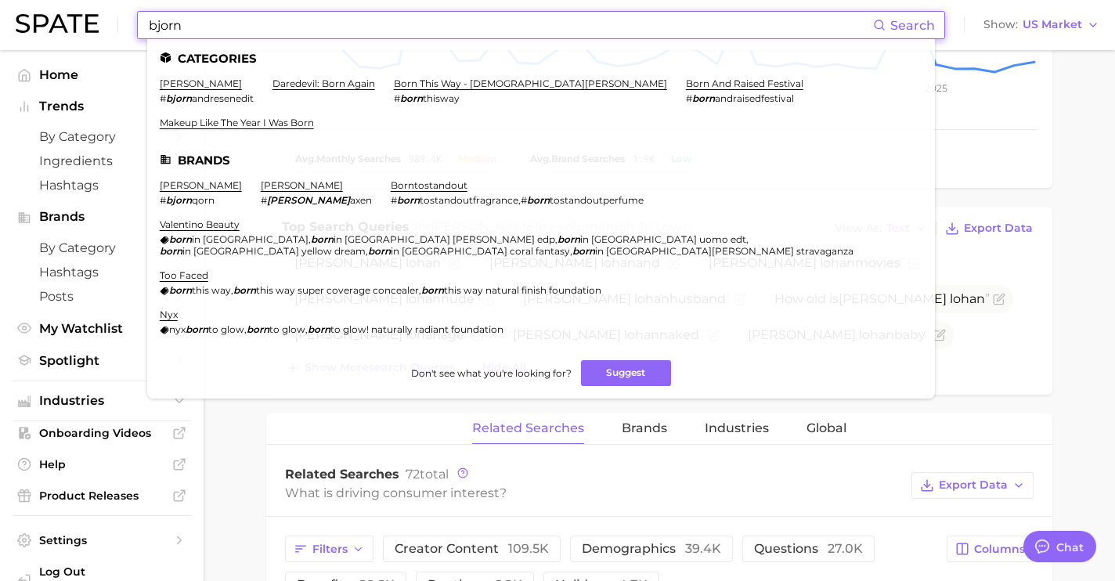
type input "bjorn"
